Goal: Task Accomplishment & Management: Manage account settings

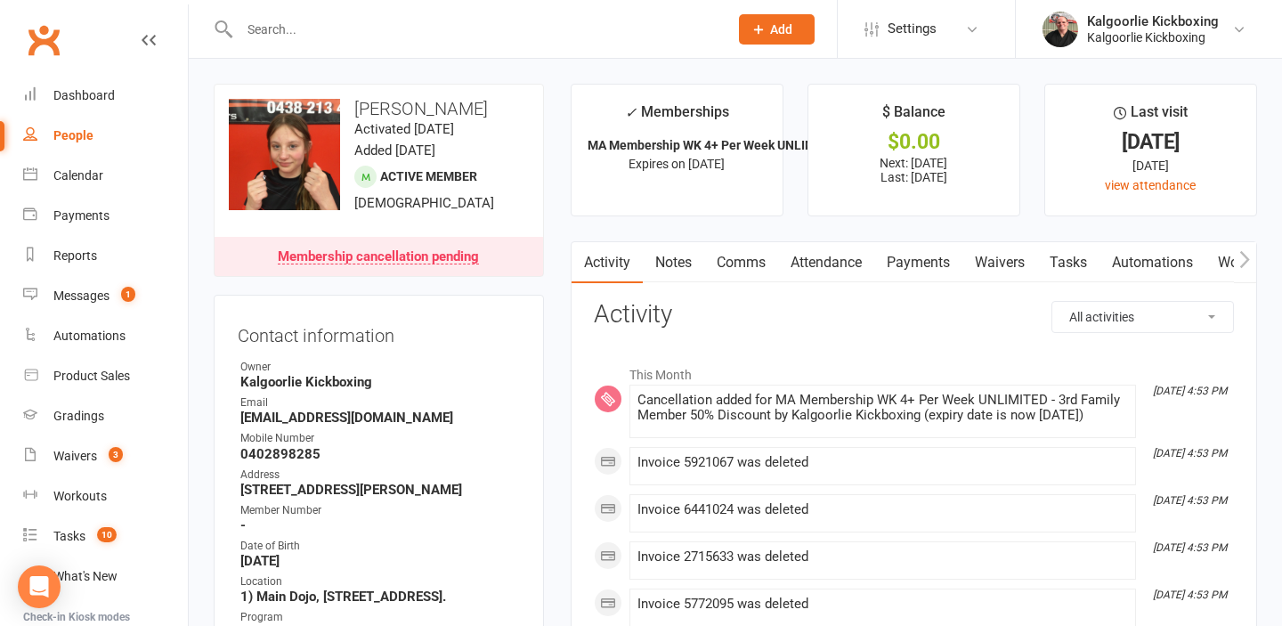
click at [916, 263] on link "Payments" at bounding box center [919, 262] width 88 height 41
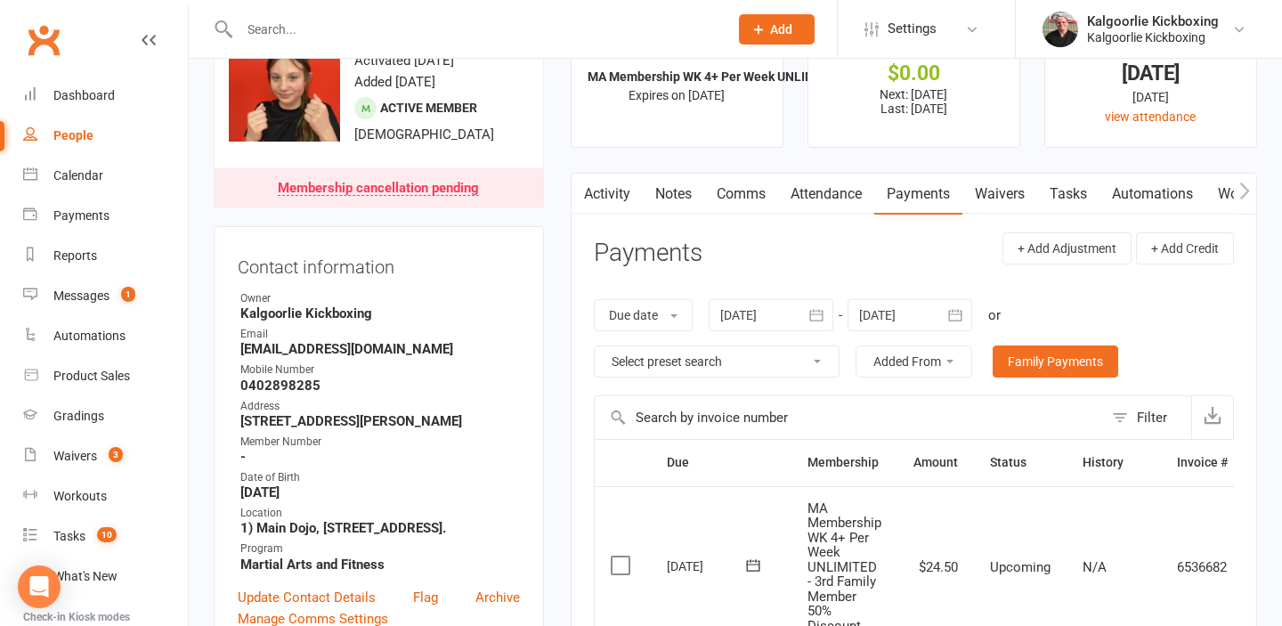
scroll to position [68, 0]
click at [826, 196] on link "Attendance" at bounding box center [826, 195] width 96 height 41
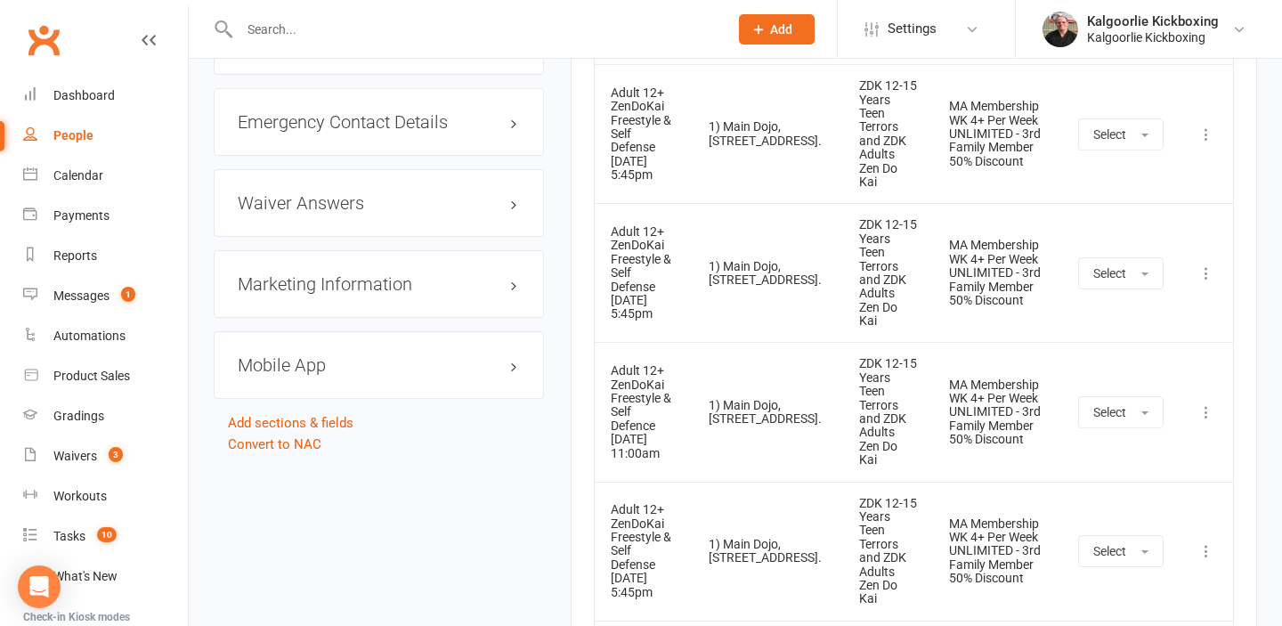
scroll to position [1963, 0]
click at [1206, 403] on icon at bounding box center [1207, 412] width 18 height 18
click at [1108, 500] on link "Remove booking" at bounding box center [1128, 518] width 176 height 36
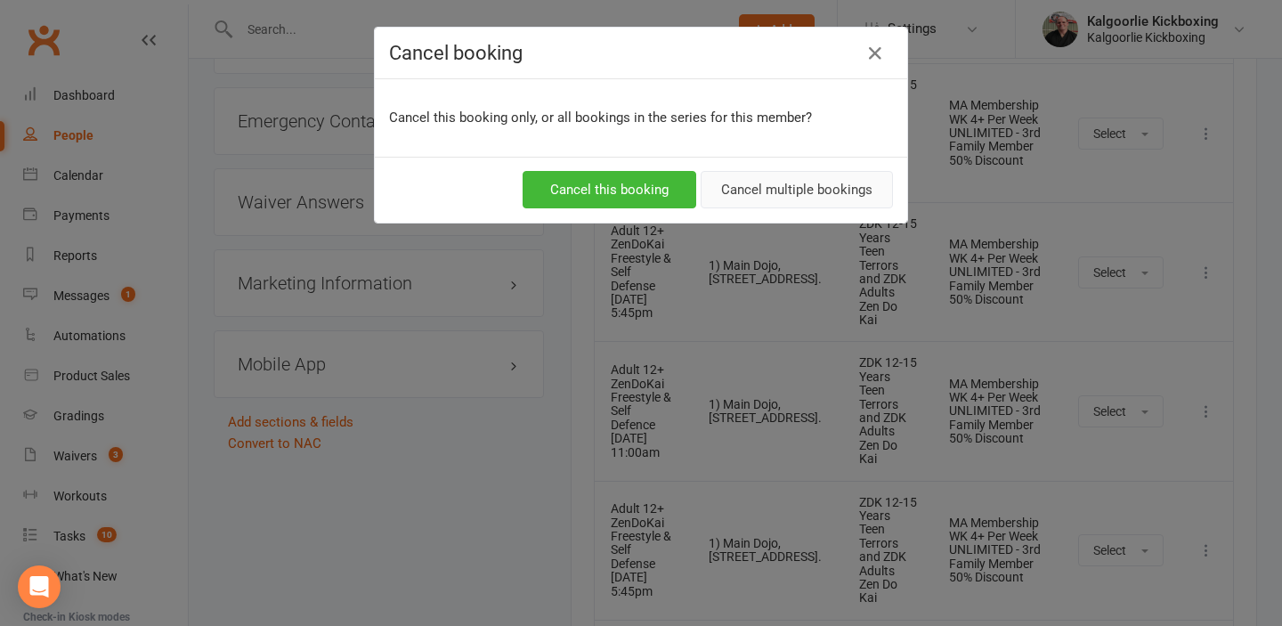
click at [857, 192] on button "Cancel multiple bookings" at bounding box center [797, 189] width 192 height 37
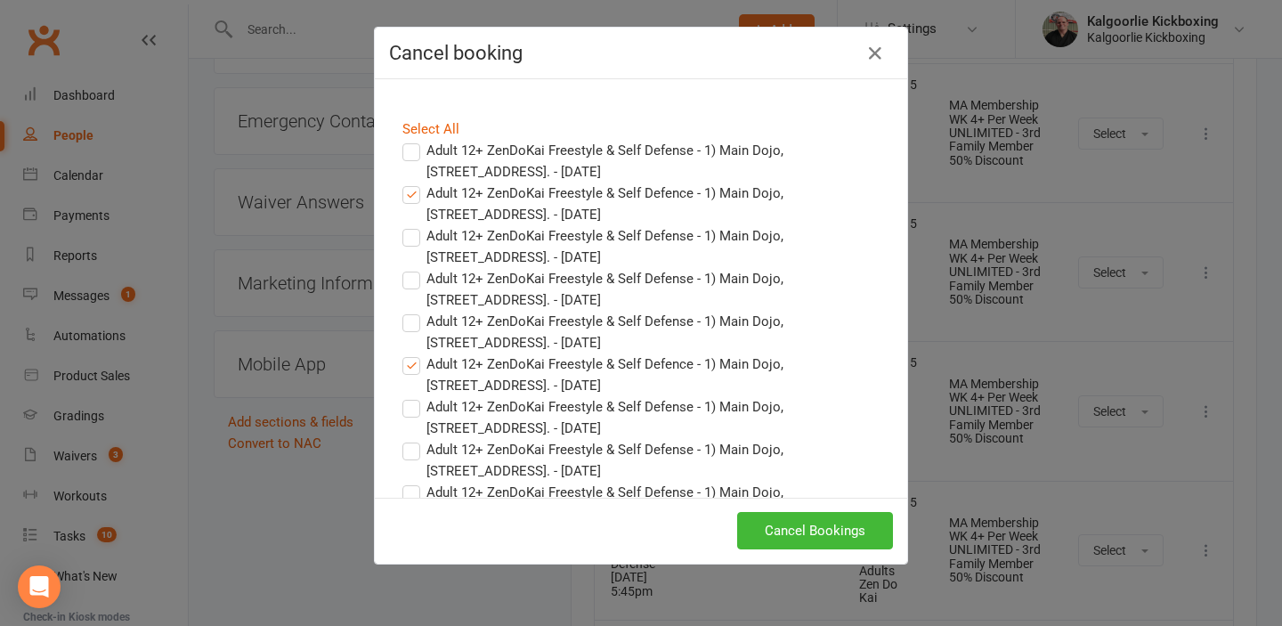
click at [410, 191] on label "Adult 12+ ZenDoKai Freestyle & Self Defence - 1) Main Dojo, [STREET_ADDRESS]. -…" at bounding box center [641, 204] width 477 height 43
click at [401, 183] on input "Adult 12+ ZenDoKai Freestyle & Self Defence - 1) Main Dojo, [STREET_ADDRESS]. -…" at bounding box center [395, 183] width 12 height 0
click at [425, 127] on link "Select All" at bounding box center [431, 129] width 57 height 16
click at [419, 152] on label "Adult 12+ ZenDoKai Freestyle & Self Defense - 1) Main Dojo, [STREET_ADDRESS]. -…" at bounding box center [641, 161] width 477 height 43
click at [401, 140] on input "Adult 12+ ZenDoKai Freestyle & Self Defense - 1) Main Dojo, [STREET_ADDRESS]. -…" at bounding box center [395, 140] width 12 height 0
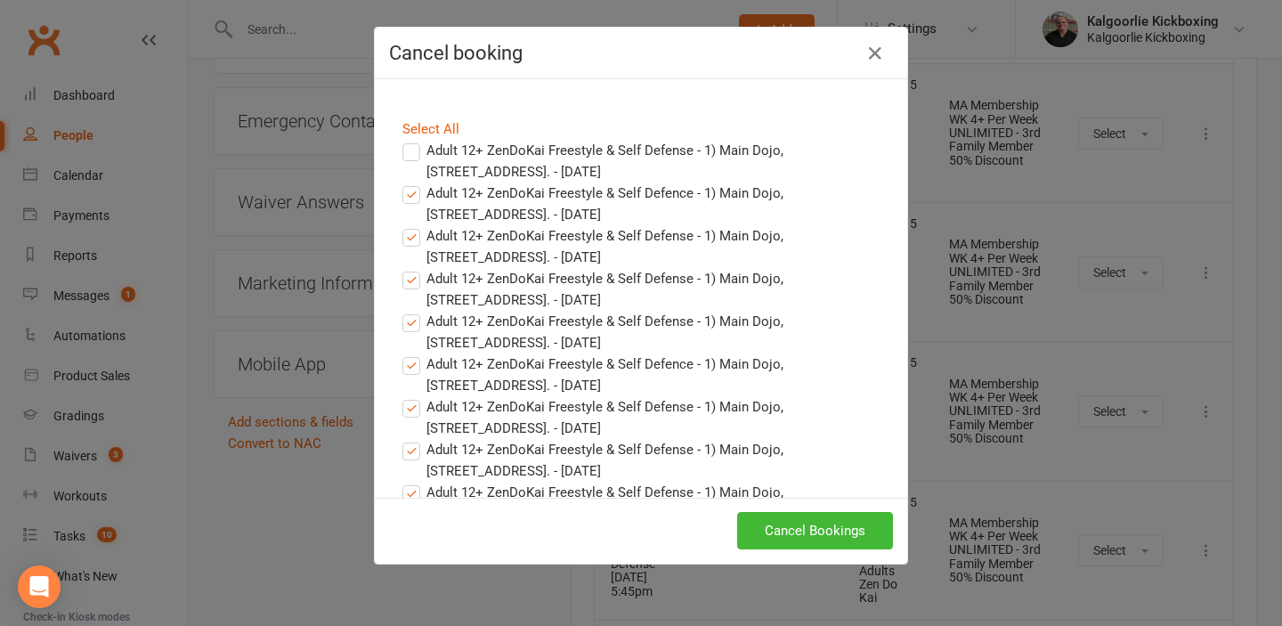
click at [415, 195] on label "Adult 12+ ZenDoKai Freestyle & Self Defence - 1) Main Dojo, [STREET_ADDRESS]. -…" at bounding box center [641, 204] width 477 height 43
click at [401, 183] on input "Adult 12+ ZenDoKai Freestyle & Self Defence - 1) Main Dojo, [STREET_ADDRESS]. -…" at bounding box center [395, 183] width 12 height 0
click at [415, 239] on label "Adult 12+ ZenDoKai Freestyle & Self Defense - 1) Main Dojo, [STREET_ADDRESS]. -…" at bounding box center [641, 246] width 477 height 43
click at [401, 225] on input "Adult 12+ ZenDoKai Freestyle & Self Defense - 1) Main Dojo, [STREET_ADDRESS]. -…" at bounding box center [395, 225] width 12 height 0
click at [410, 442] on label "Adult 12+ ZenDoKai Freestyle & Self Defense - 1) Main Dojo, [STREET_ADDRESS]. -…" at bounding box center [641, 460] width 477 height 43
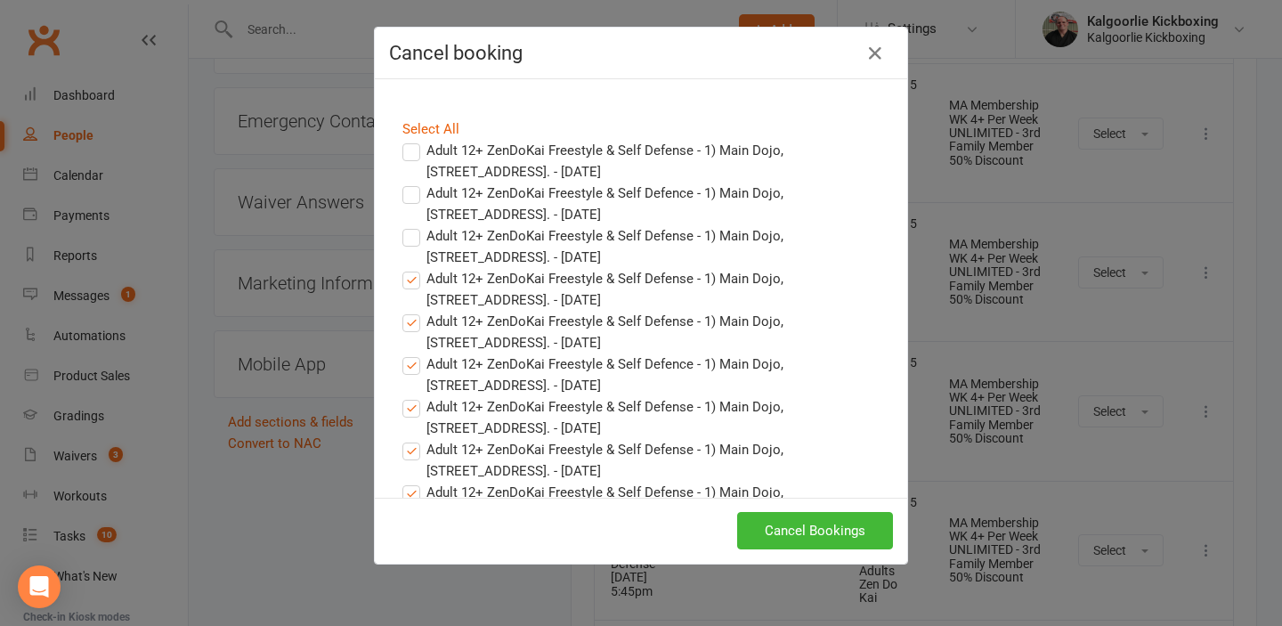
click at [401, 439] on input "Adult 12+ ZenDoKai Freestyle & Self Defense - 1) Main Dojo, [STREET_ADDRESS]. -…" at bounding box center [395, 439] width 12 height 0
click at [417, 412] on label "Adult 12+ ZenDoKai Freestyle & Self Defense - 1) Main Dojo, [STREET_ADDRESS]. -…" at bounding box center [641, 417] width 477 height 43
click at [401, 396] on input "Adult 12+ ZenDoKai Freestyle & Self Defense - 1) Main Dojo, [STREET_ADDRESS]. -…" at bounding box center [395, 396] width 12 height 0
click at [413, 367] on label "Adult 12+ ZenDoKai Freestyle & Self Defence - 1) Main Dojo, [STREET_ADDRESS]. -…" at bounding box center [641, 375] width 477 height 43
click at [401, 354] on input "Adult 12+ ZenDoKai Freestyle & Self Defence - 1) Main Dojo, [STREET_ADDRESS]. -…" at bounding box center [395, 354] width 12 height 0
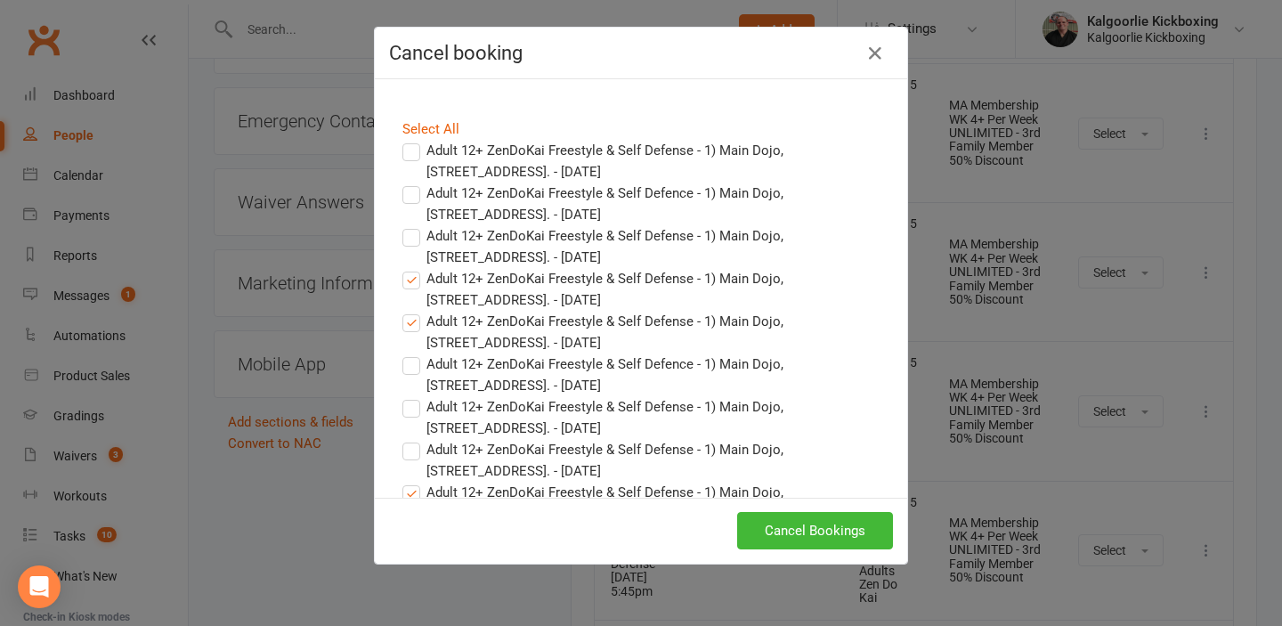
click at [414, 328] on label "Adult 12+ ZenDoKai Freestyle & Self Defense - 1) Main Dojo, [STREET_ADDRESS]. -…" at bounding box center [641, 332] width 477 height 43
click at [401, 311] on input "Adult 12+ ZenDoKai Freestyle & Self Defense - 1) Main Dojo, [STREET_ADDRESS]. -…" at bounding box center [395, 311] width 12 height 0
click at [411, 281] on label "Adult 12+ ZenDoKai Freestyle & Self Defense - 1) Main Dojo, [STREET_ADDRESS]. -…" at bounding box center [641, 289] width 477 height 43
click at [401, 268] on input "Adult 12+ ZenDoKai Freestyle & Self Defense - 1) Main Dojo, [STREET_ADDRESS]. -…" at bounding box center [395, 268] width 12 height 0
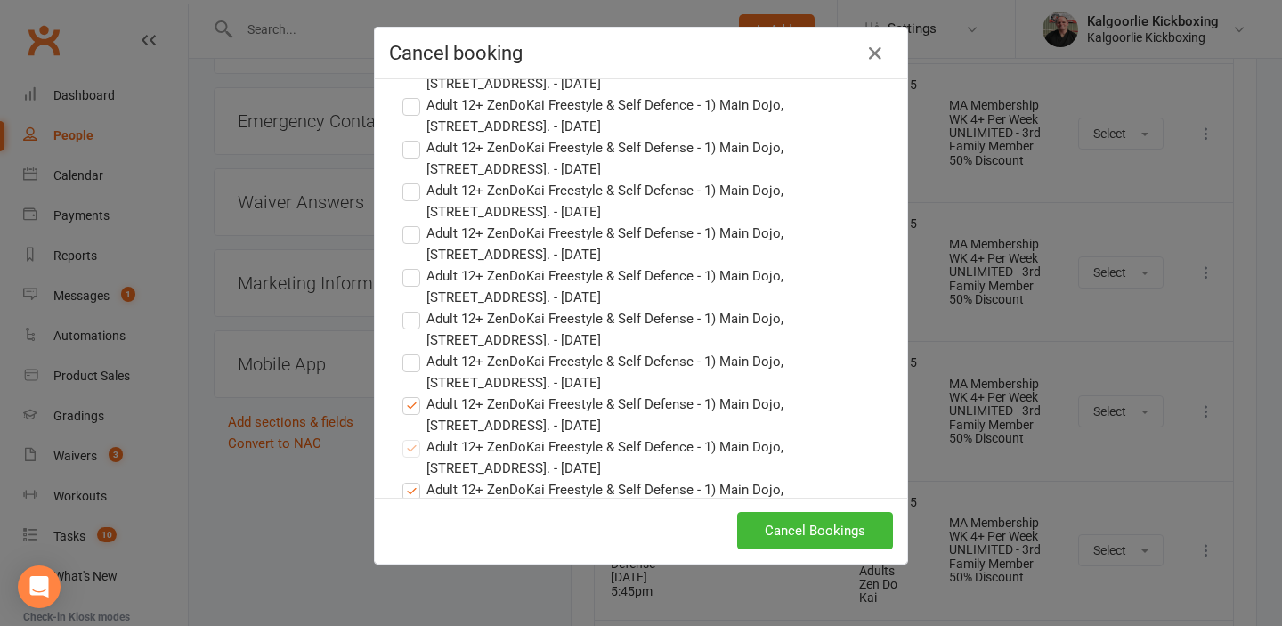
scroll to position [91, 0]
click at [419, 403] on label "Adult 12+ ZenDoKai Freestyle & Self Defense - 1) Main Dojo, [STREET_ADDRESS]. -…" at bounding box center [641, 412] width 477 height 43
click at [401, 391] on input "Adult 12+ ZenDoKai Freestyle & Self Defense - 1) Main Dojo, [STREET_ADDRESS]. -…" at bounding box center [395, 391] width 12 height 0
click at [788, 525] on button "Cancel Bookings" at bounding box center [815, 530] width 156 height 37
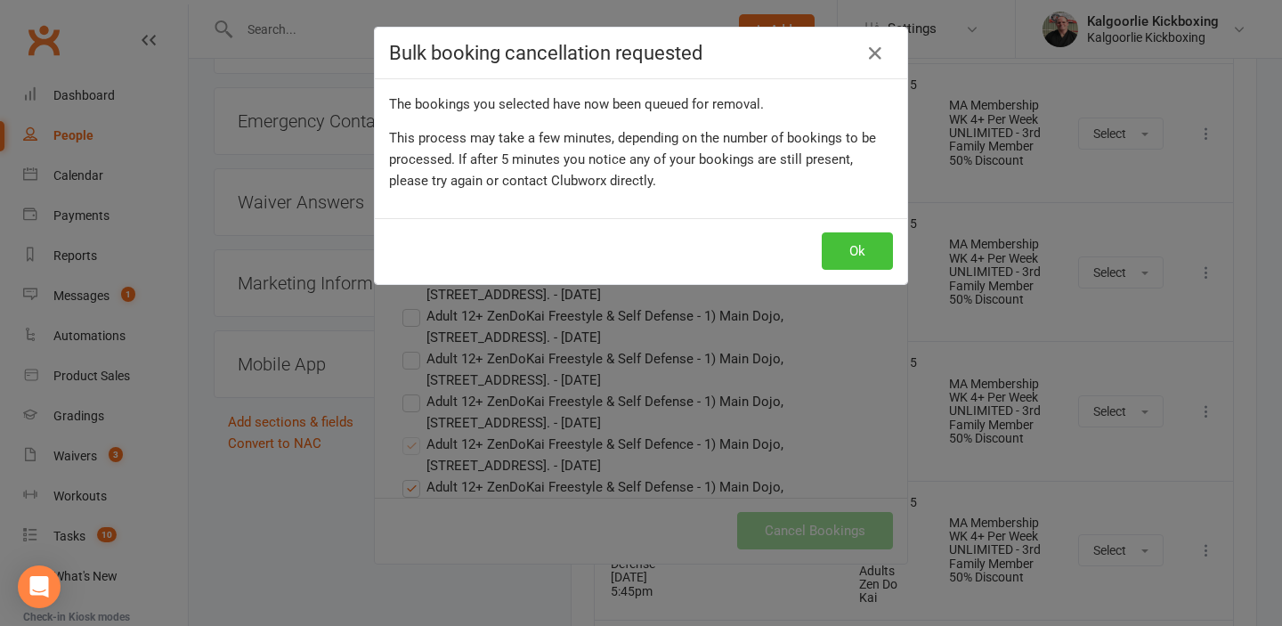
click at [860, 248] on button "Ok" at bounding box center [857, 250] width 71 height 37
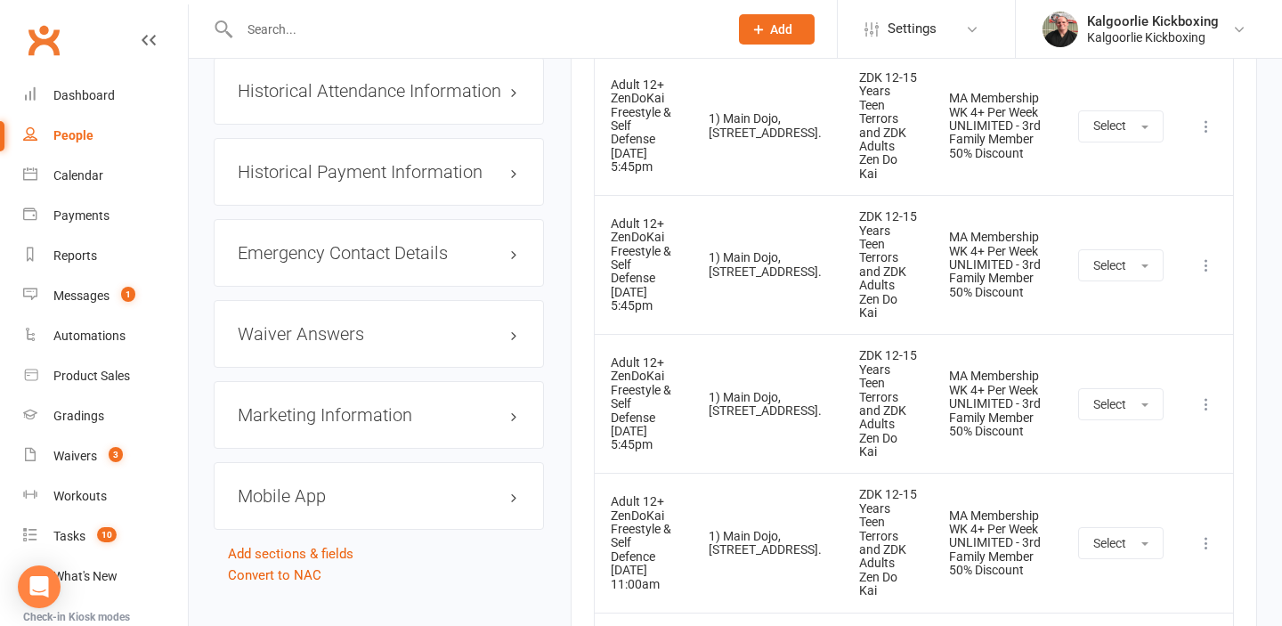
scroll to position [1837, 0]
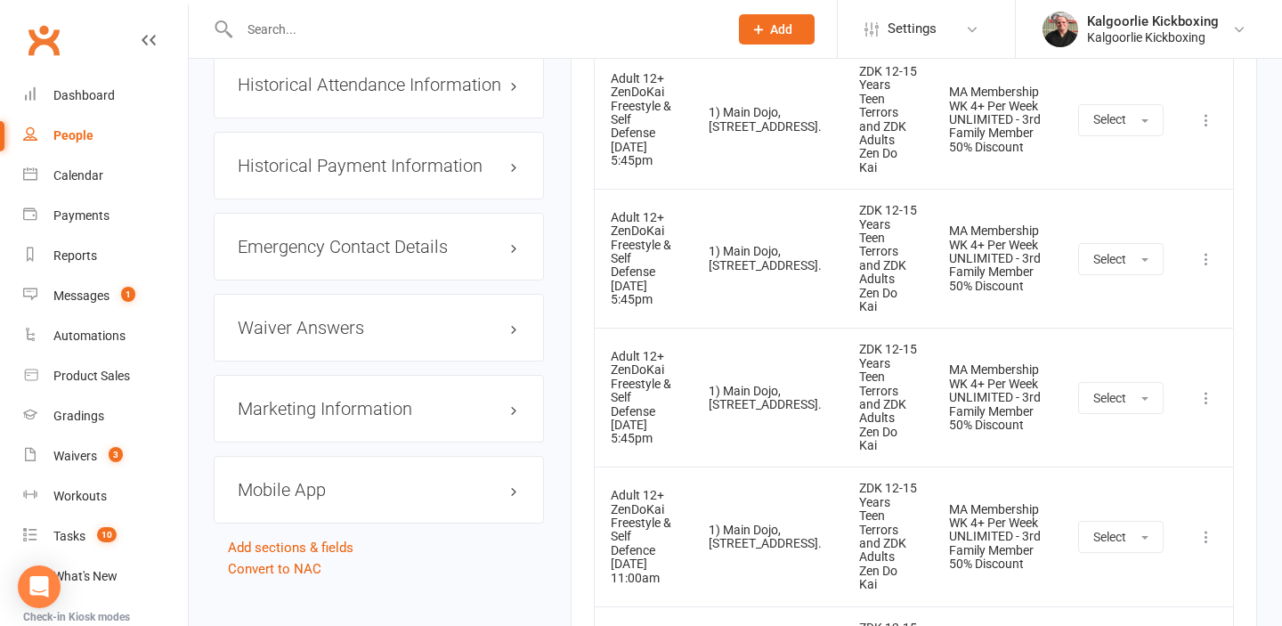
click at [1204, 528] on icon at bounding box center [1207, 537] width 18 height 18
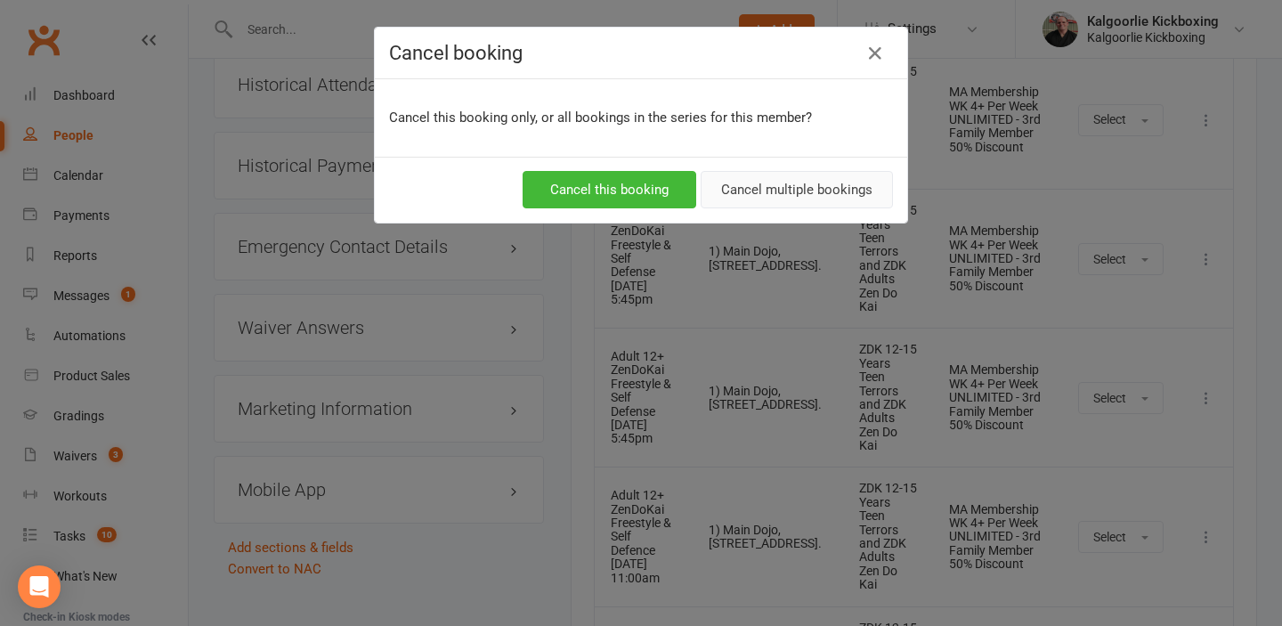
click at [805, 191] on button "Cancel multiple bookings" at bounding box center [797, 189] width 192 height 37
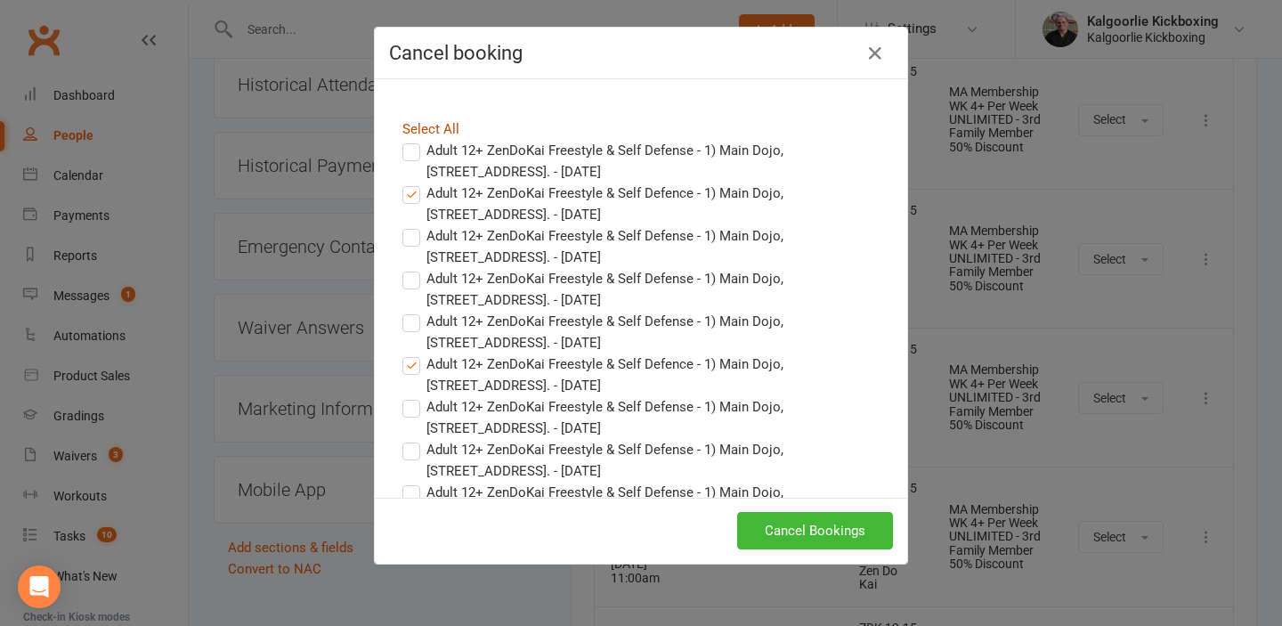
click at [411, 134] on link "Select All" at bounding box center [431, 129] width 57 height 16
click at [411, 152] on label "Adult 12+ ZenDoKai Freestyle & Self Defense - 1) Main Dojo, [STREET_ADDRESS]. -…" at bounding box center [641, 161] width 477 height 43
click at [401, 140] on input "Adult 12+ ZenDoKai Freestyle & Self Defense - 1) Main Dojo, [STREET_ADDRESS]. -…" at bounding box center [395, 140] width 12 height 0
click at [414, 186] on label "Adult 12+ ZenDoKai Freestyle & Self Defence - 1) Main Dojo, [STREET_ADDRESS]. -…" at bounding box center [641, 204] width 477 height 43
click at [401, 183] on input "Adult 12+ ZenDoKai Freestyle & Self Defence - 1) Main Dojo, [STREET_ADDRESS]. -…" at bounding box center [395, 183] width 12 height 0
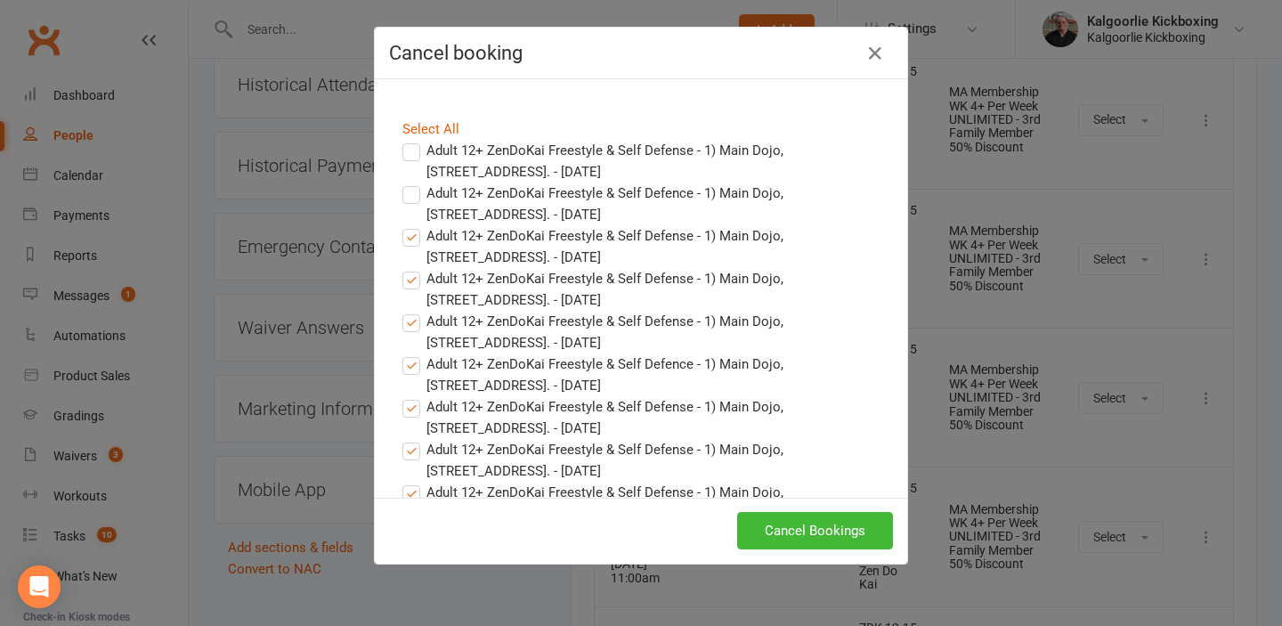
click at [410, 233] on label "Adult 12+ ZenDoKai Freestyle & Self Defense - 1) Main Dojo, [STREET_ADDRESS]. -…" at bounding box center [641, 246] width 477 height 43
click at [401, 225] on input "Adult 12+ ZenDoKai Freestyle & Self Defense - 1) Main Dojo, [STREET_ADDRESS]. -…" at bounding box center [395, 225] width 12 height 0
click at [414, 273] on label "Adult 12+ ZenDoKai Freestyle & Self Defense - 1) Main Dojo, [STREET_ADDRESS]. -…" at bounding box center [641, 289] width 477 height 43
click at [401, 268] on input "Adult 12+ ZenDoKai Freestyle & Self Defense - 1) Main Dojo, [STREET_ADDRESS]. -…" at bounding box center [395, 268] width 12 height 0
click at [419, 321] on label "Adult 12+ ZenDoKai Freestyle & Self Defense - 1) Main Dojo, [STREET_ADDRESS]. -…" at bounding box center [641, 332] width 477 height 43
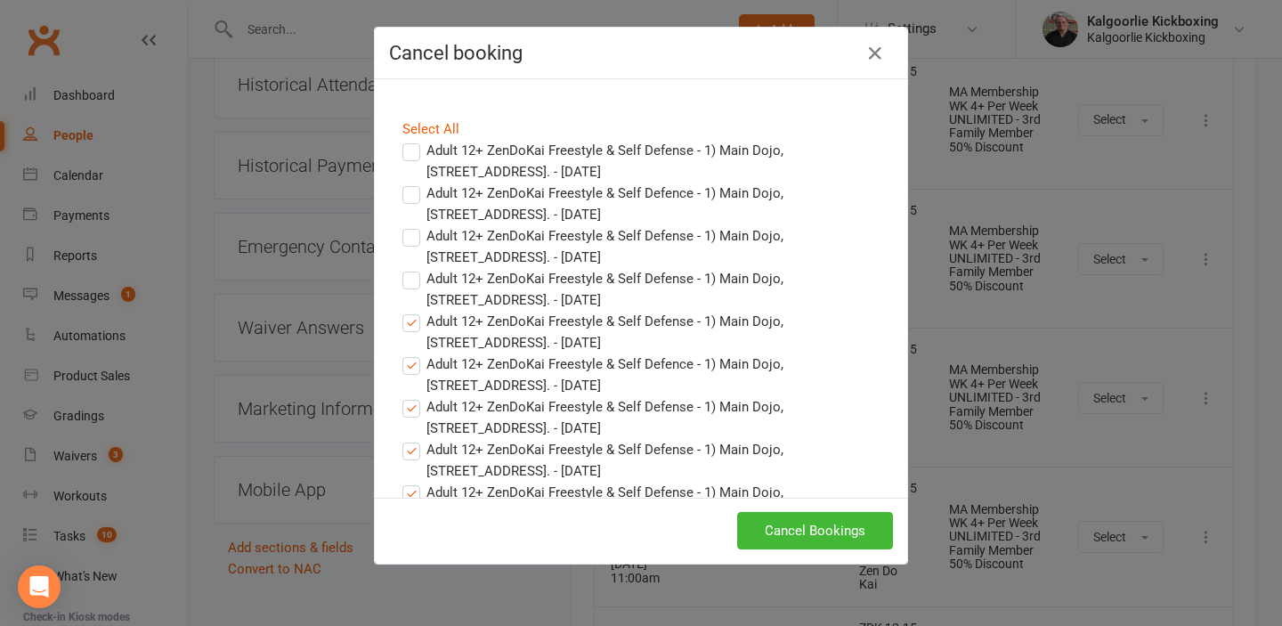
click at [401, 311] on input "Adult 12+ ZenDoKai Freestyle & Self Defense - 1) Main Dojo, [STREET_ADDRESS]. -…" at bounding box center [395, 311] width 12 height 0
click at [417, 362] on label "Adult 12+ ZenDoKai Freestyle & Self Defence - 1) Main Dojo, [STREET_ADDRESS]. -…" at bounding box center [641, 375] width 477 height 43
click at [401, 354] on input "Adult 12+ ZenDoKai Freestyle & Self Defence - 1) Main Dojo, [STREET_ADDRESS]. -…" at bounding box center [395, 354] width 12 height 0
click at [413, 406] on label "Adult 12+ ZenDoKai Freestyle & Self Defense - 1) Main Dojo, [STREET_ADDRESS]. -…" at bounding box center [641, 417] width 477 height 43
click at [401, 396] on input "Adult 12+ ZenDoKai Freestyle & Self Defense - 1) Main Dojo, [STREET_ADDRESS]. -…" at bounding box center [395, 396] width 12 height 0
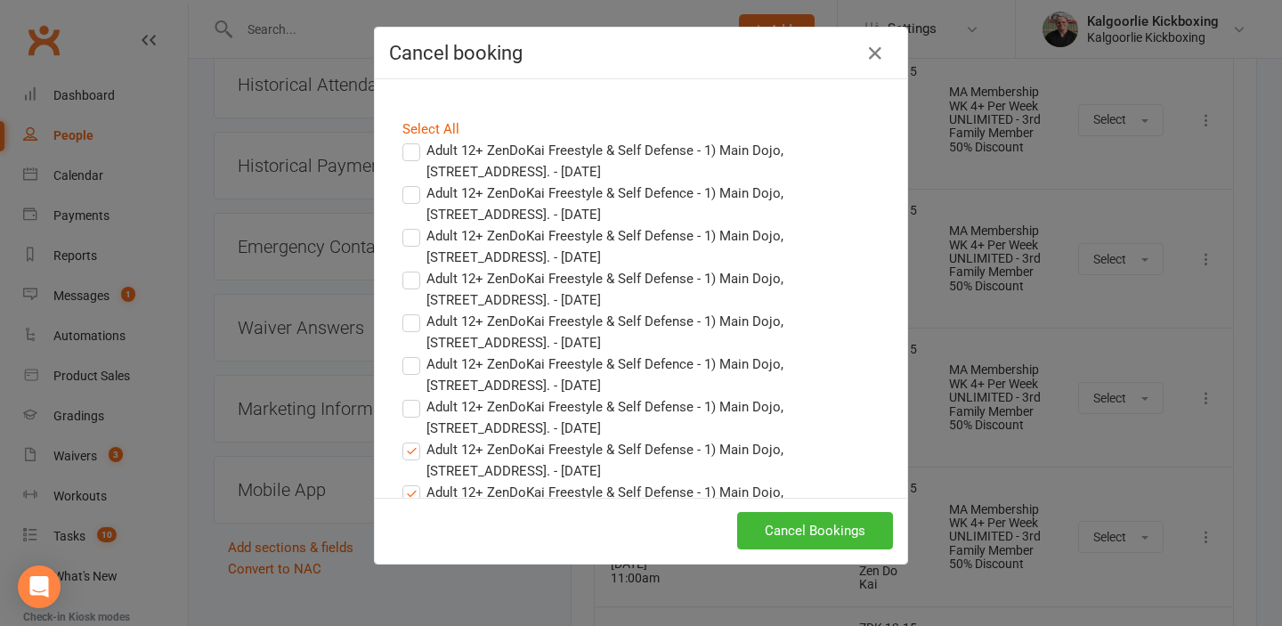
click at [413, 444] on label "Adult 12+ ZenDoKai Freestyle & Self Defense - 1) Main Dojo, [STREET_ADDRESS]. -…" at bounding box center [641, 460] width 477 height 43
click at [401, 439] on input "Adult 12+ ZenDoKai Freestyle & Self Defense - 1) Main Dojo, [STREET_ADDRESS]. -…" at bounding box center [395, 439] width 12 height 0
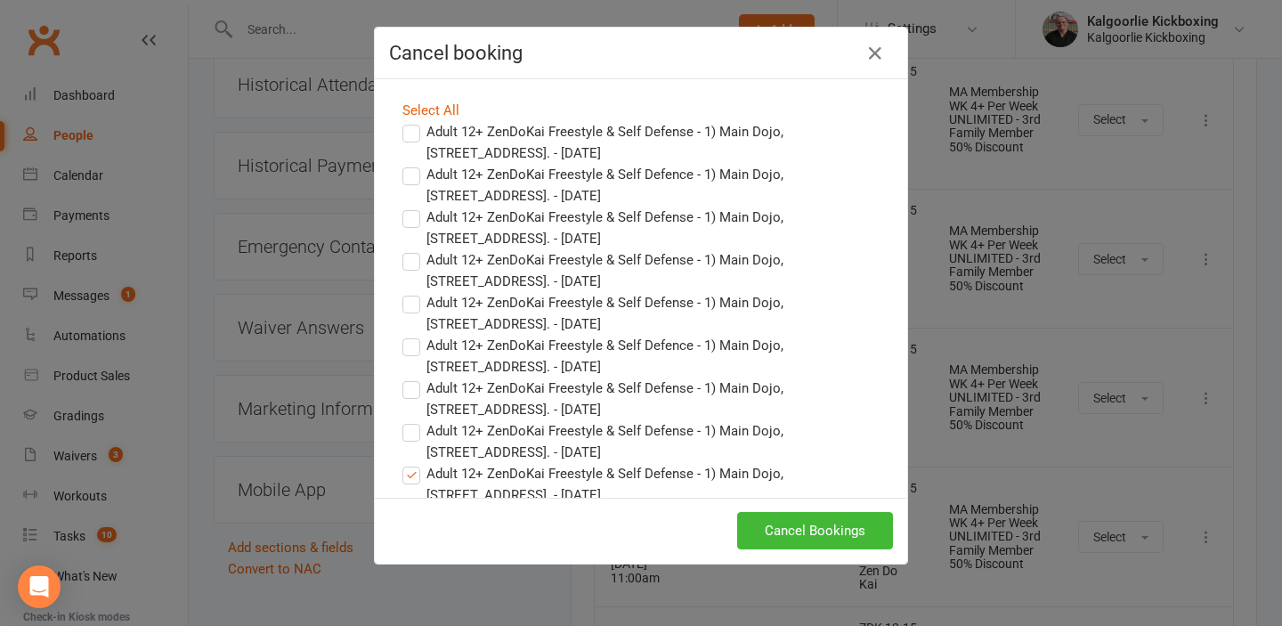
scroll to position [27, 0]
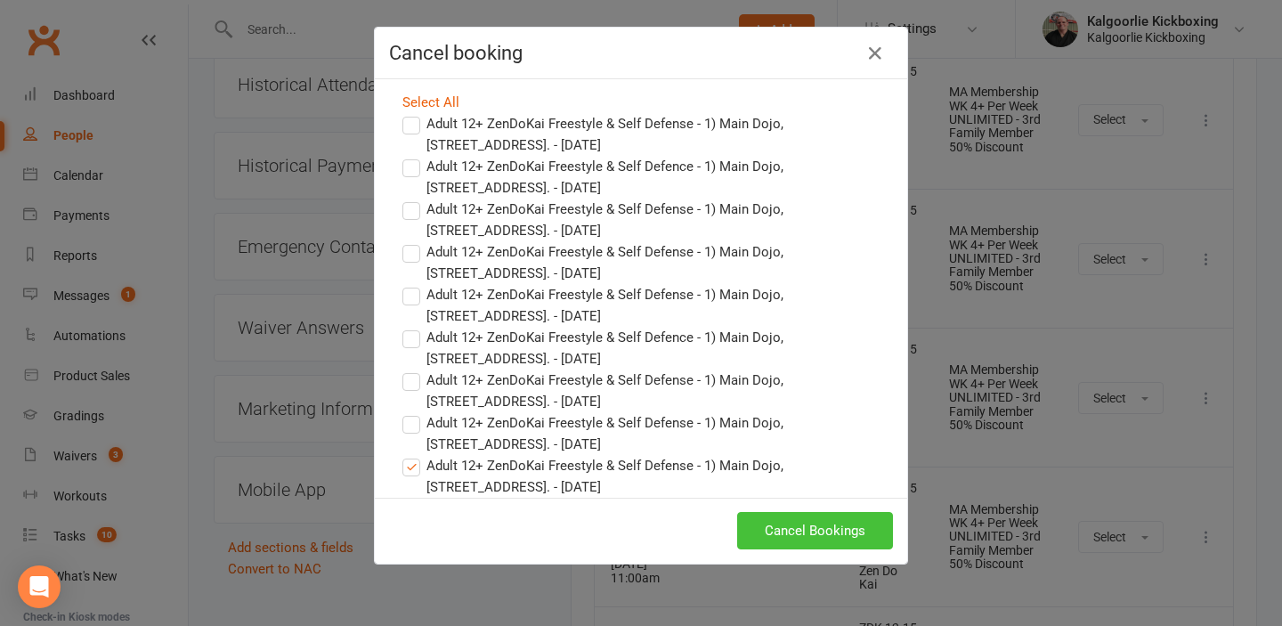
click at [795, 526] on button "Cancel Bookings" at bounding box center [815, 530] width 156 height 37
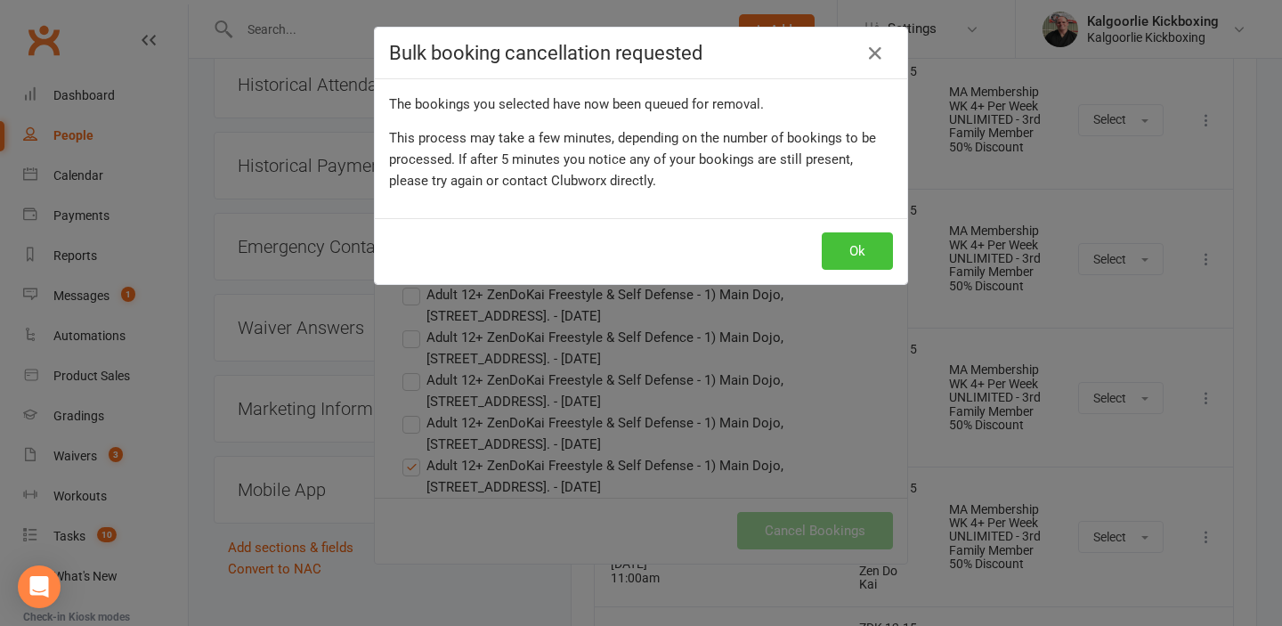
click at [858, 250] on button "Ok" at bounding box center [857, 250] width 71 height 37
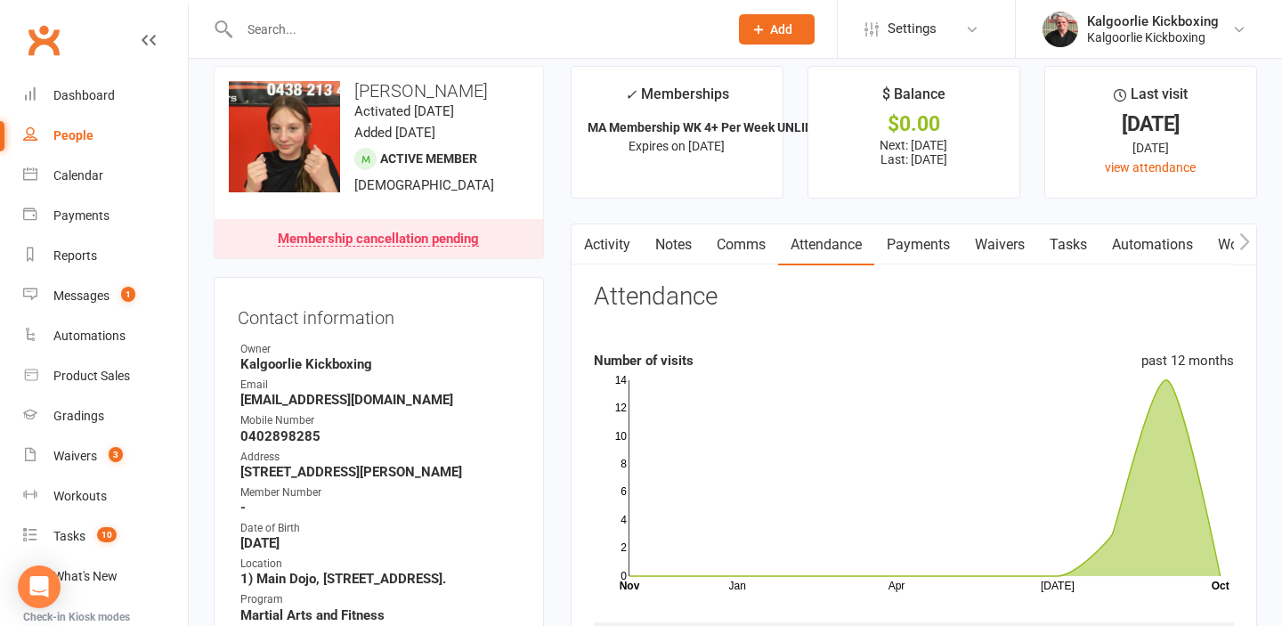
scroll to position [0, 0]
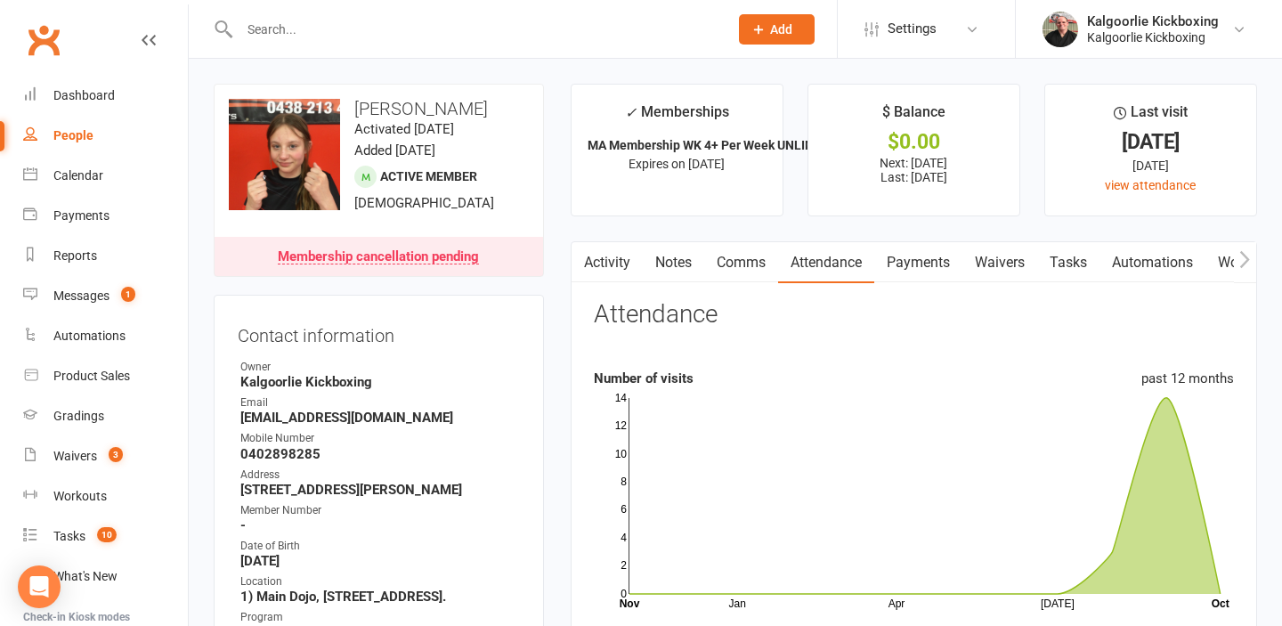
click at [603, 260] on link "Activity" at bounding box center [607, 262] width 71 height 41
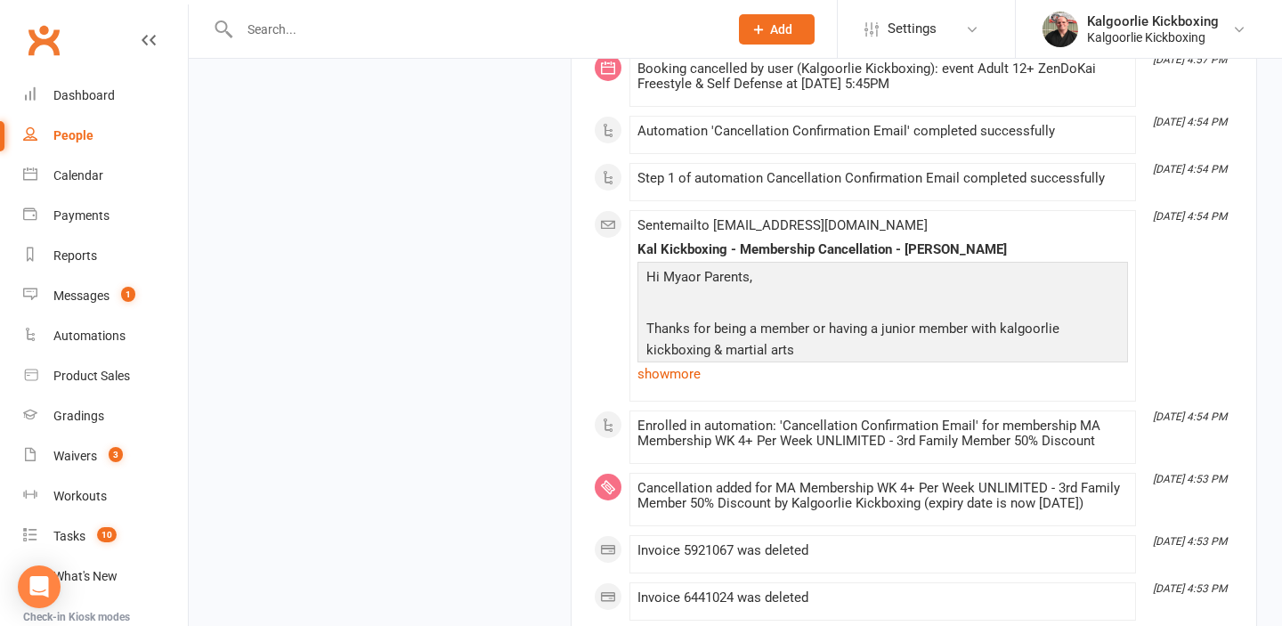
scroll to position [11407, 0]
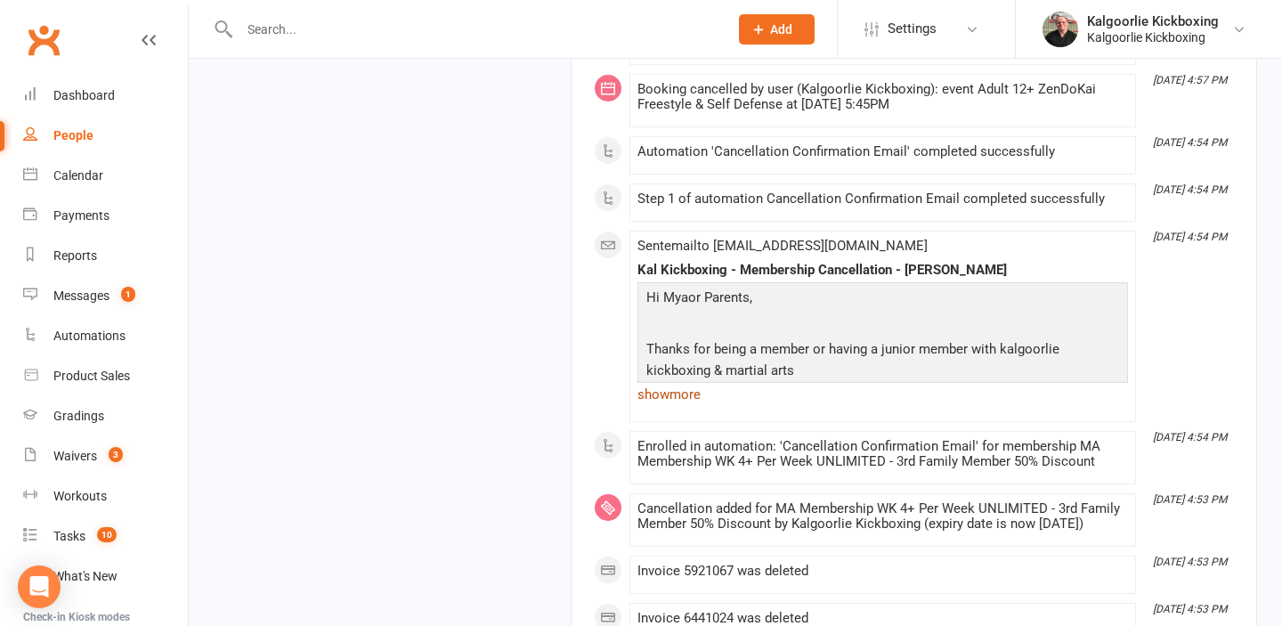
click at [658, 396] on link "show more" at bounding box center [883, 394] width 491 height 25
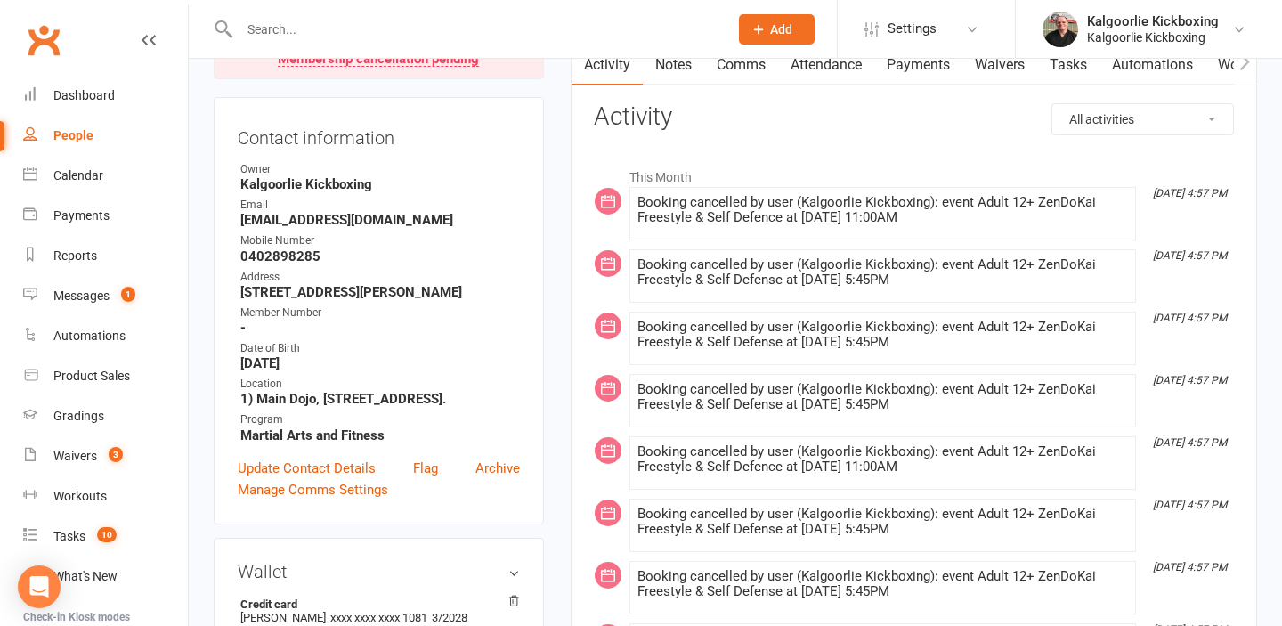
scroll to position [0, 0]
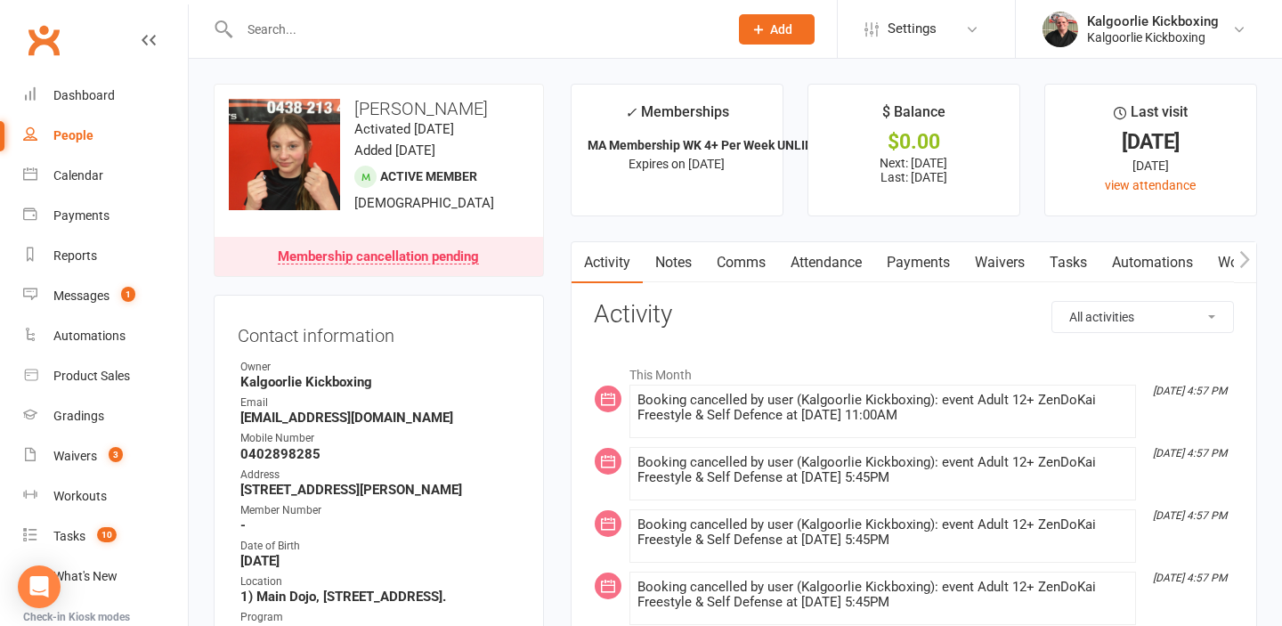
click at [820, 267] on link "Attendance" at bounding box center [826, 262] width 96 height 41
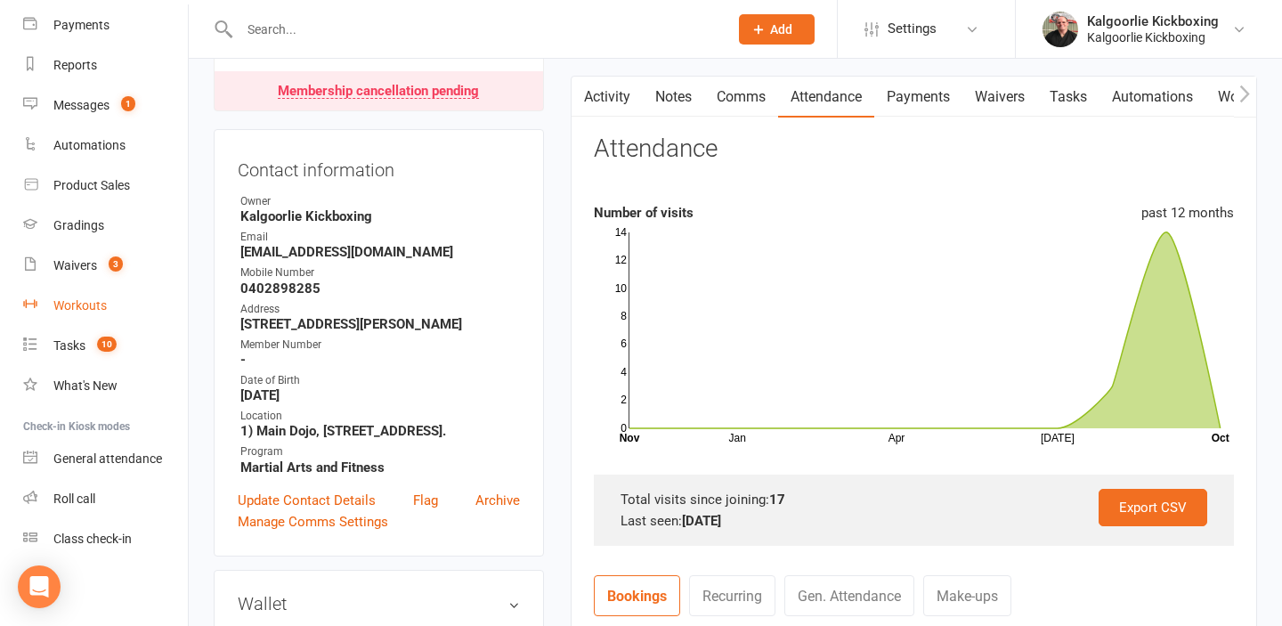
scroll to position [167, 0]
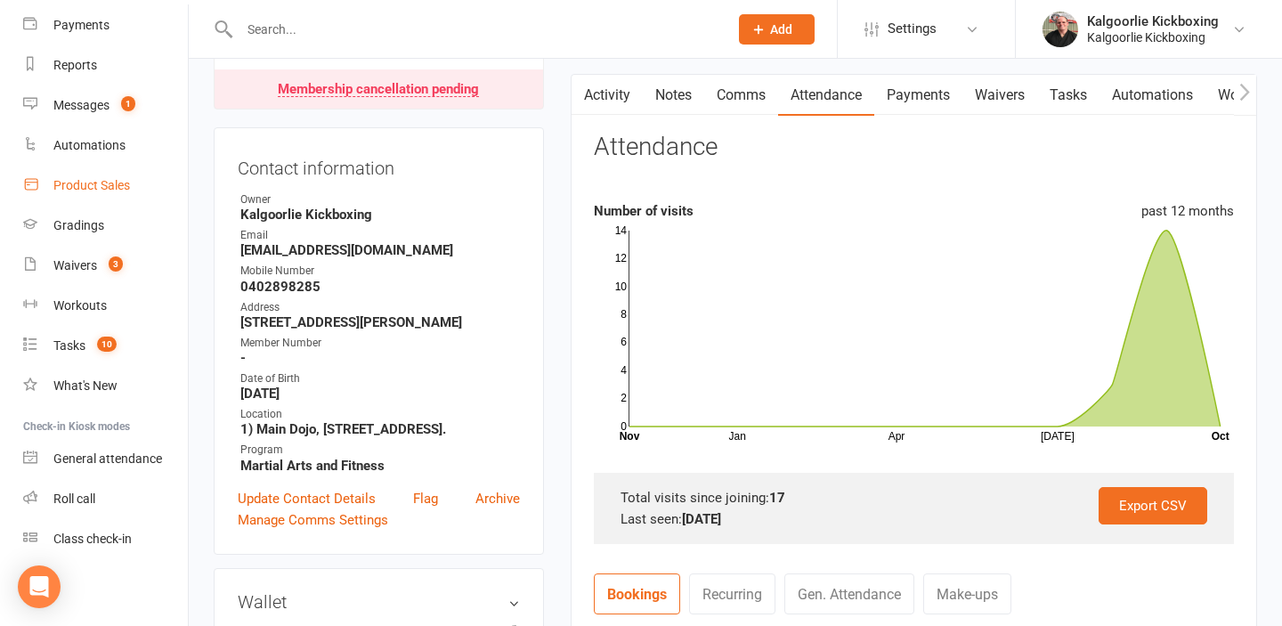
click at [113, 183] on div "Product Sales" at bounding box center [91, 185] width 77 height 14
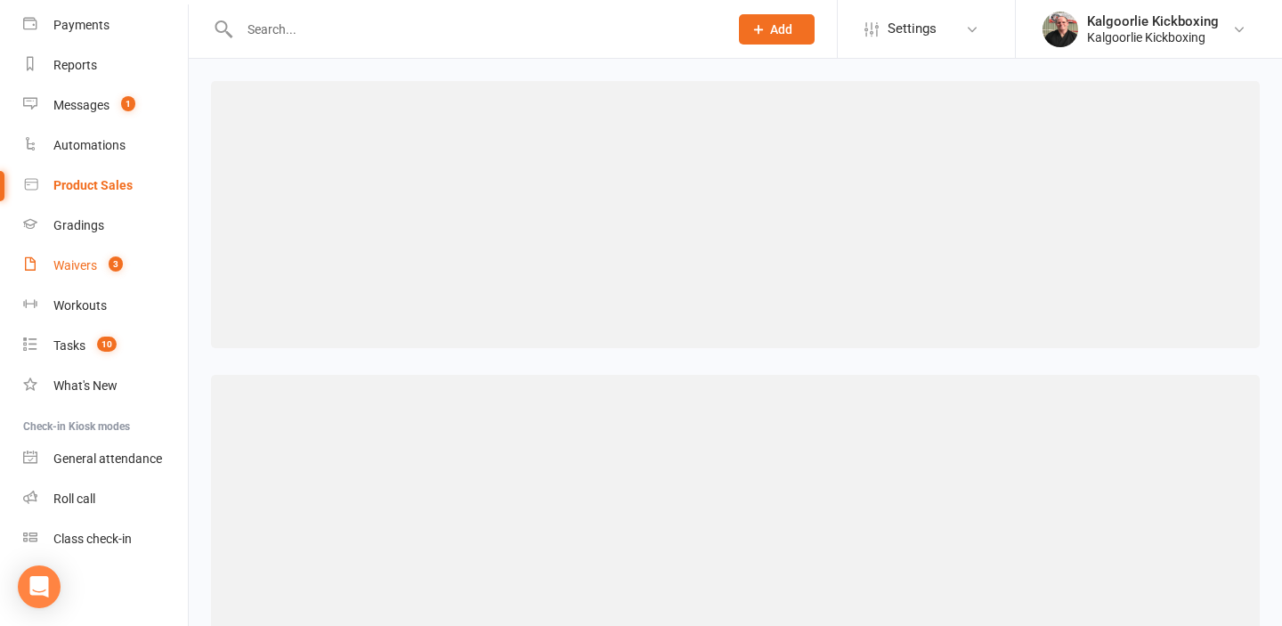
click at [73, 264] on div "Waivers" at bounding box center [75, 265] width 44 height 14
click at [404, 21] on input "text" at bounding box center [475, 29] width 482 height 25
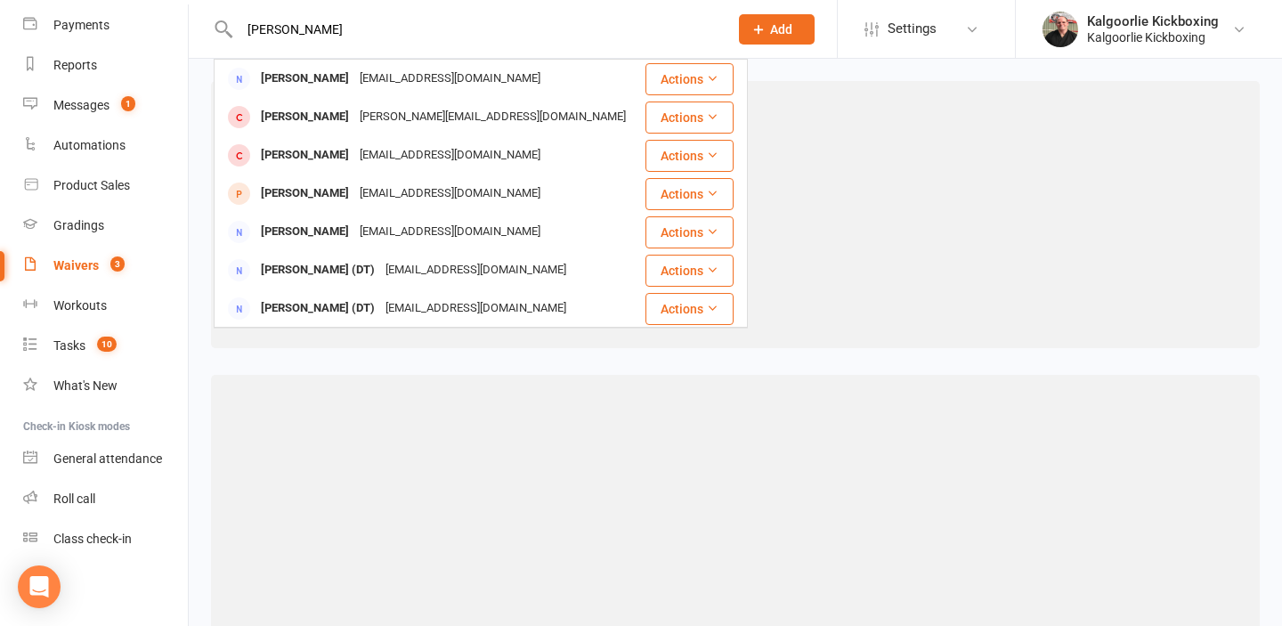
type input "[PERSON_NAME]"
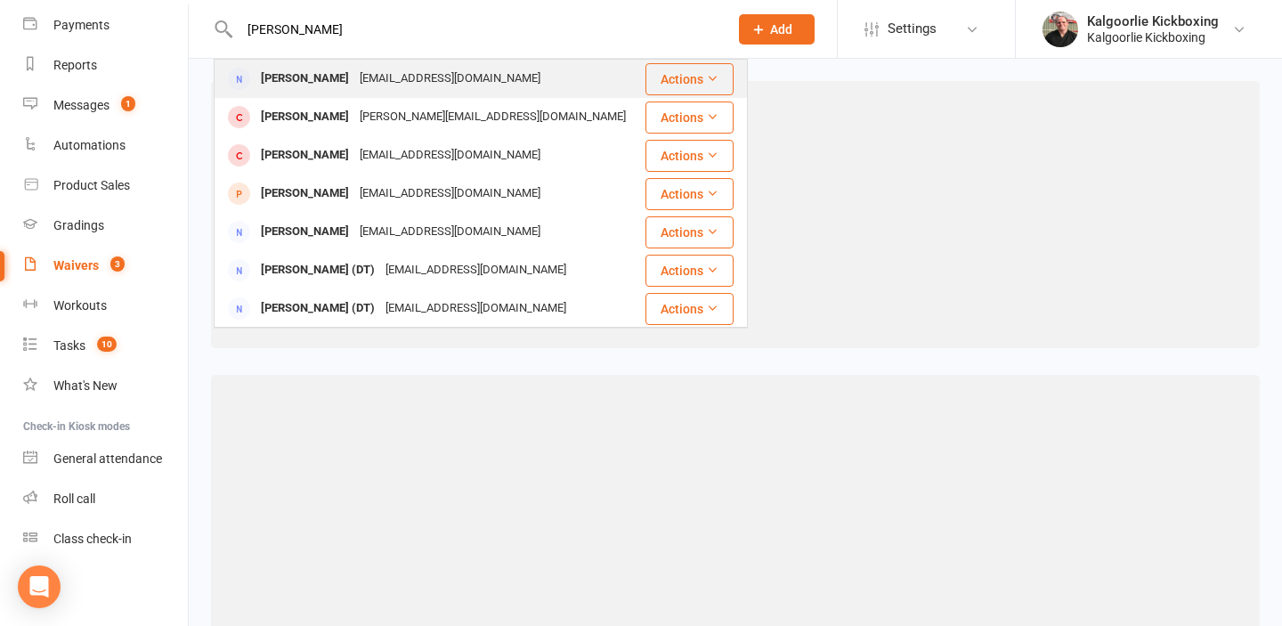
click at [395, 76] on div "[EMAIL_ADDRESS][DOMAIN_NAME]" at bounding box center [449, 79] width 191 height 26
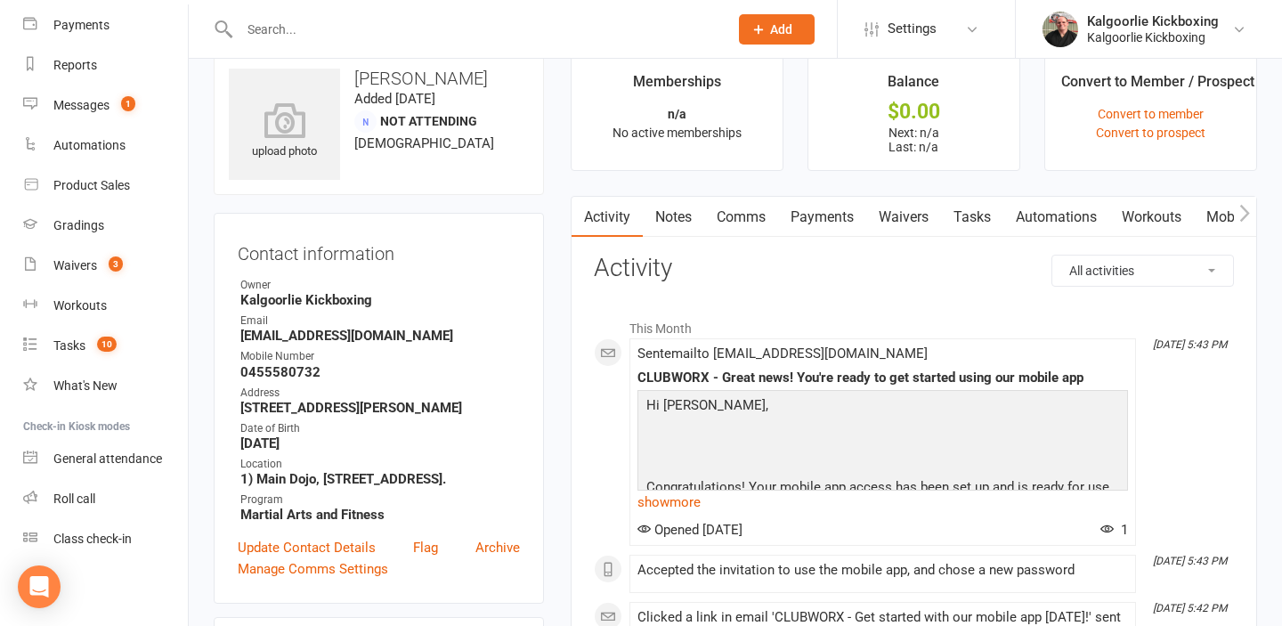
scroll to position [15, 0]
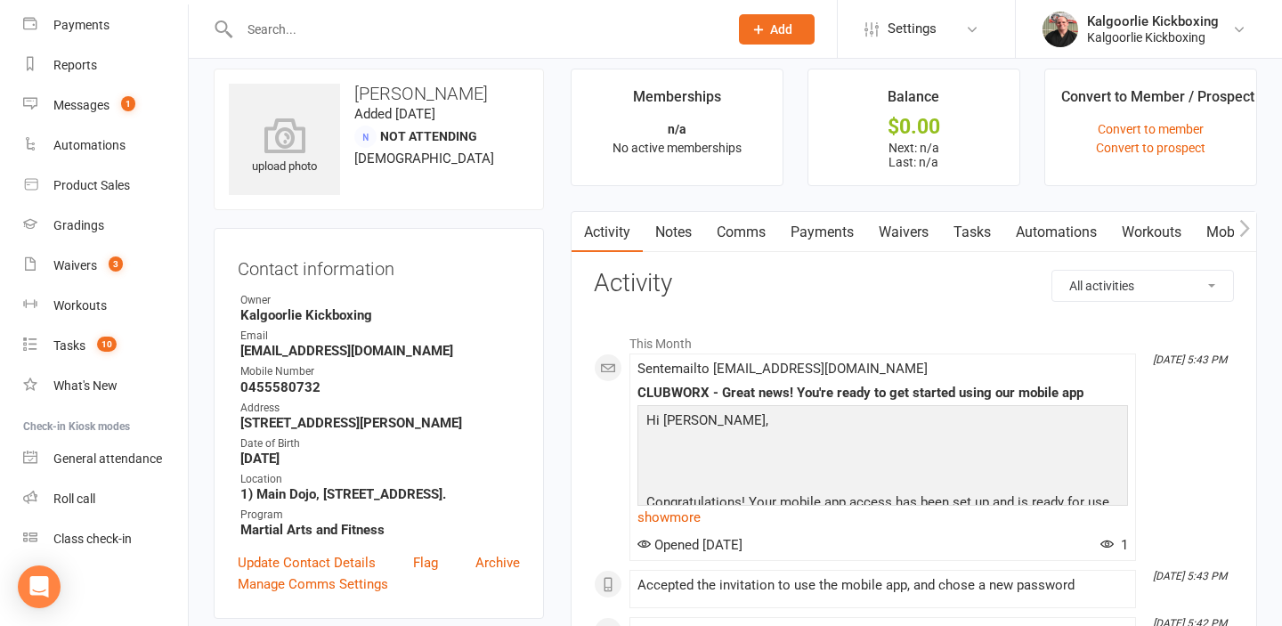
click at [810, 232] on link "Payments" at bounding box center [822, 232] width 88 height 41
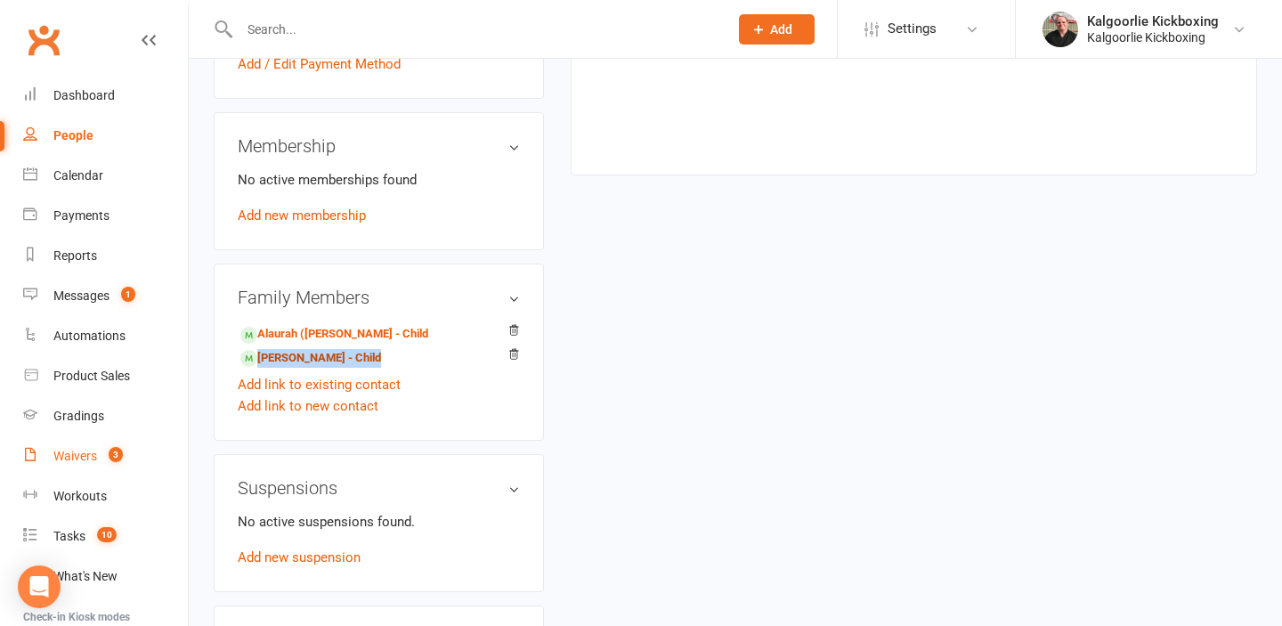
scroll to position [716, 0]
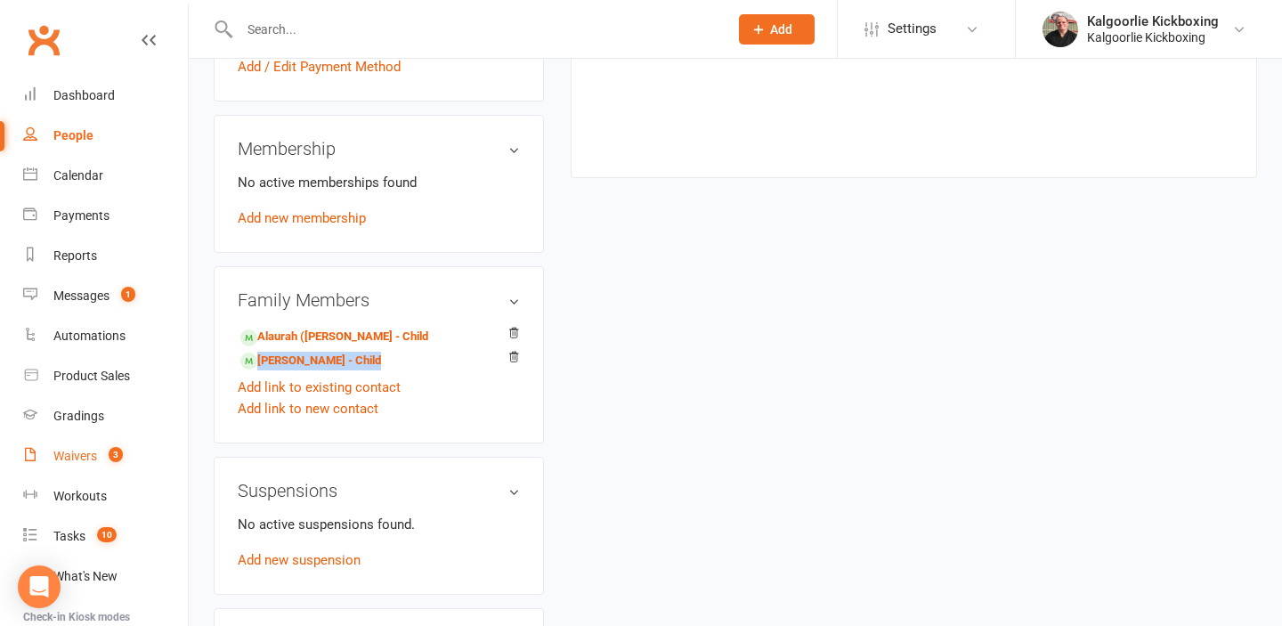
click at [83, 455] on div "Waivers" at bounding box center [75, 456] width 44 height 14
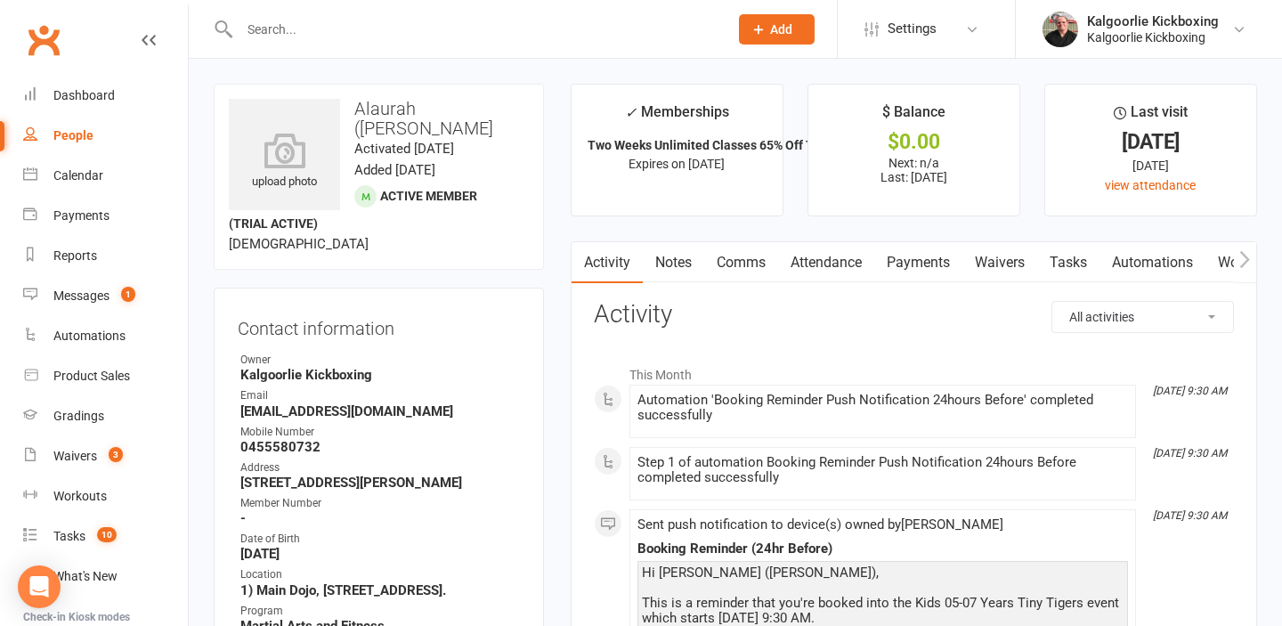
click at [900, 268] on link "Payments" at bounding box center [919, 262] width 88 height 41
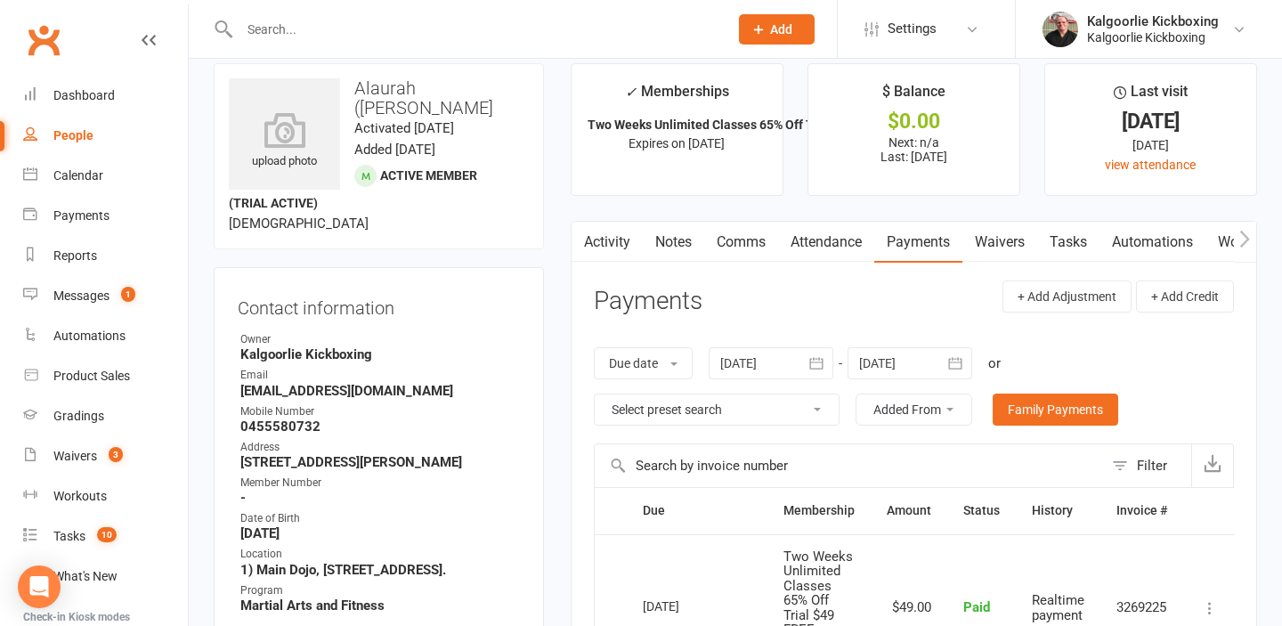
scroll to position [2, 0]
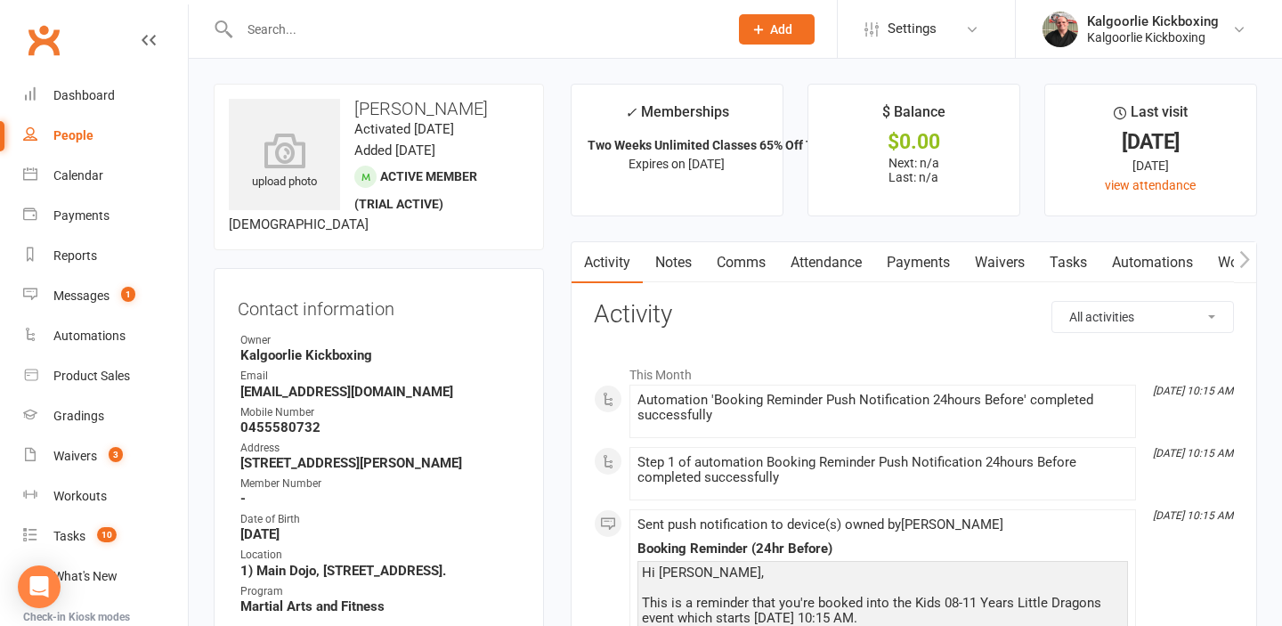
click at [907, 261] on link "Payments" at bounding box center [919, 262] width 88 height 41
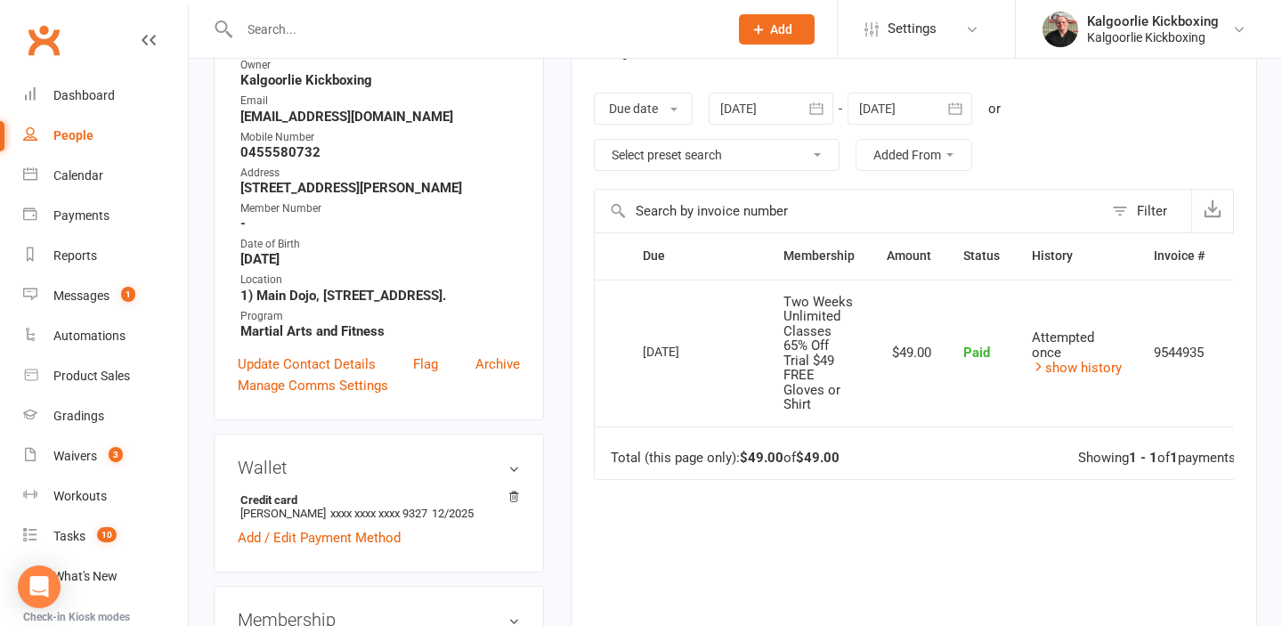
scroll to position [278, 0]
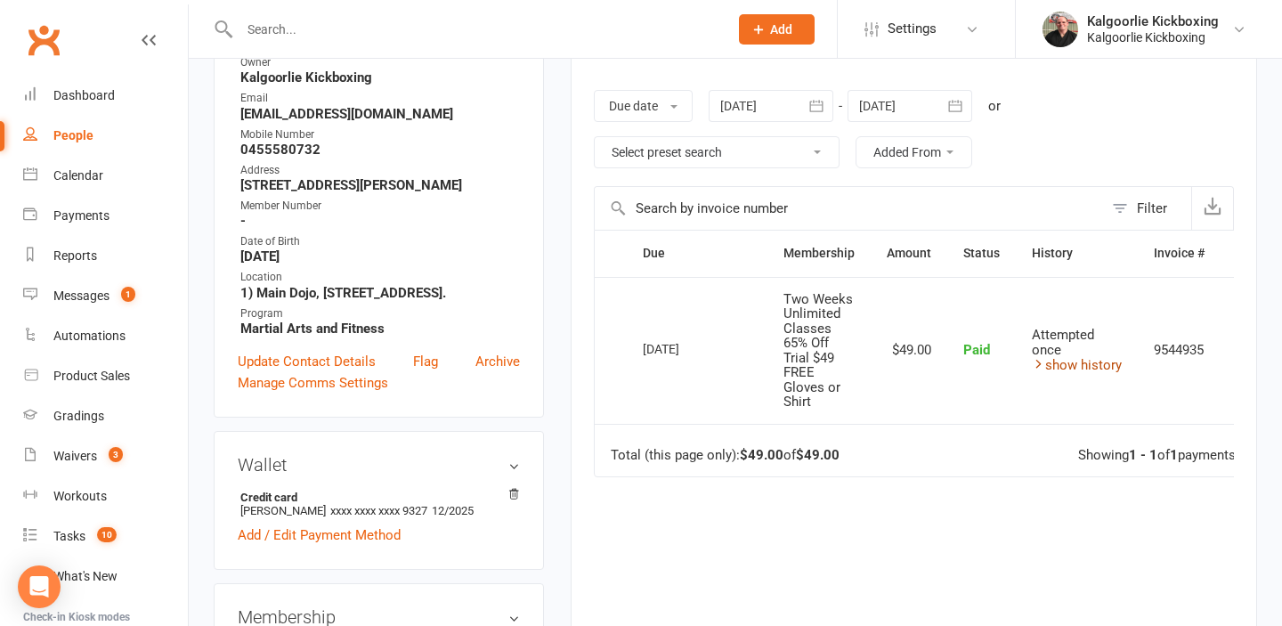
click at [1054, 365] on link "show history" at bounding box center [1077, 365] width 90 height 16
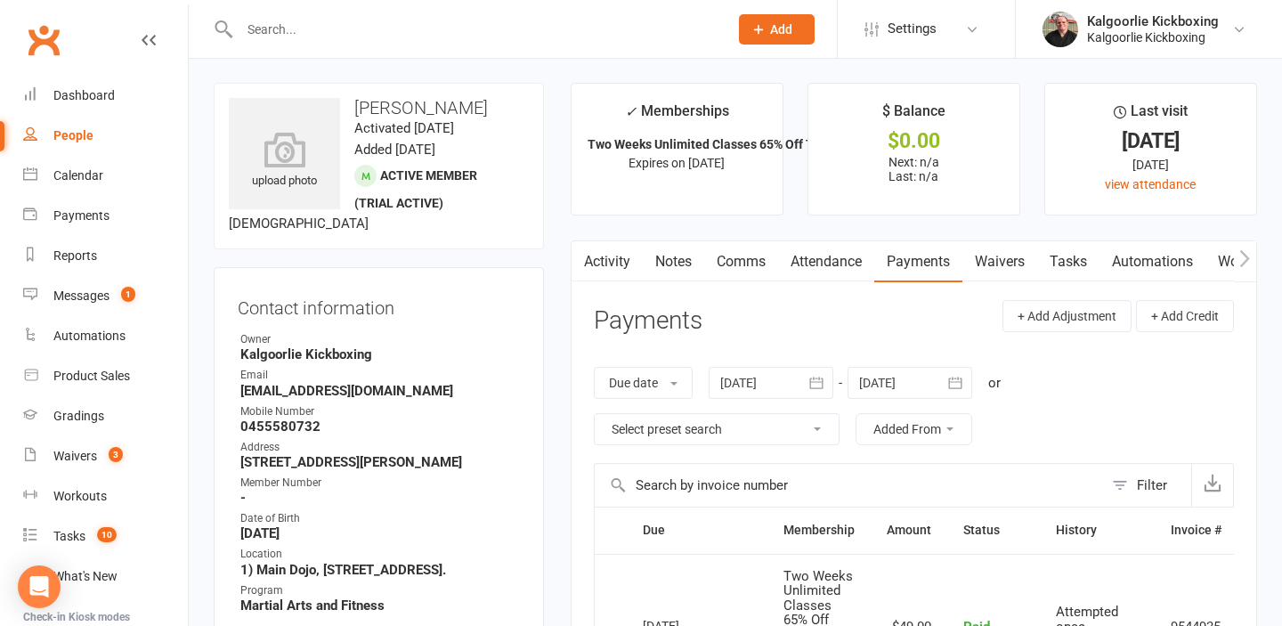
scroll to position [0, 0]
click at [76, 454] on div "Waivers" at bounding box center [75, 456] width 44 height 14
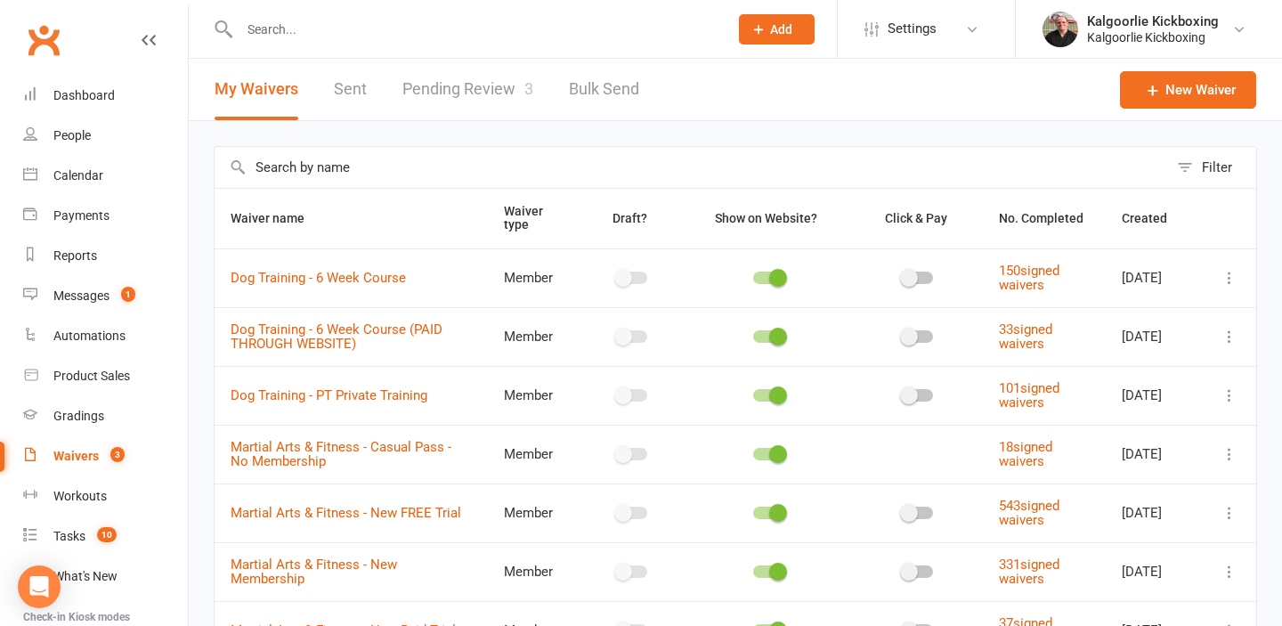
click at [442, 85] on link "Pending Review 3" at bounding box center [468, 89] width 131 height 61
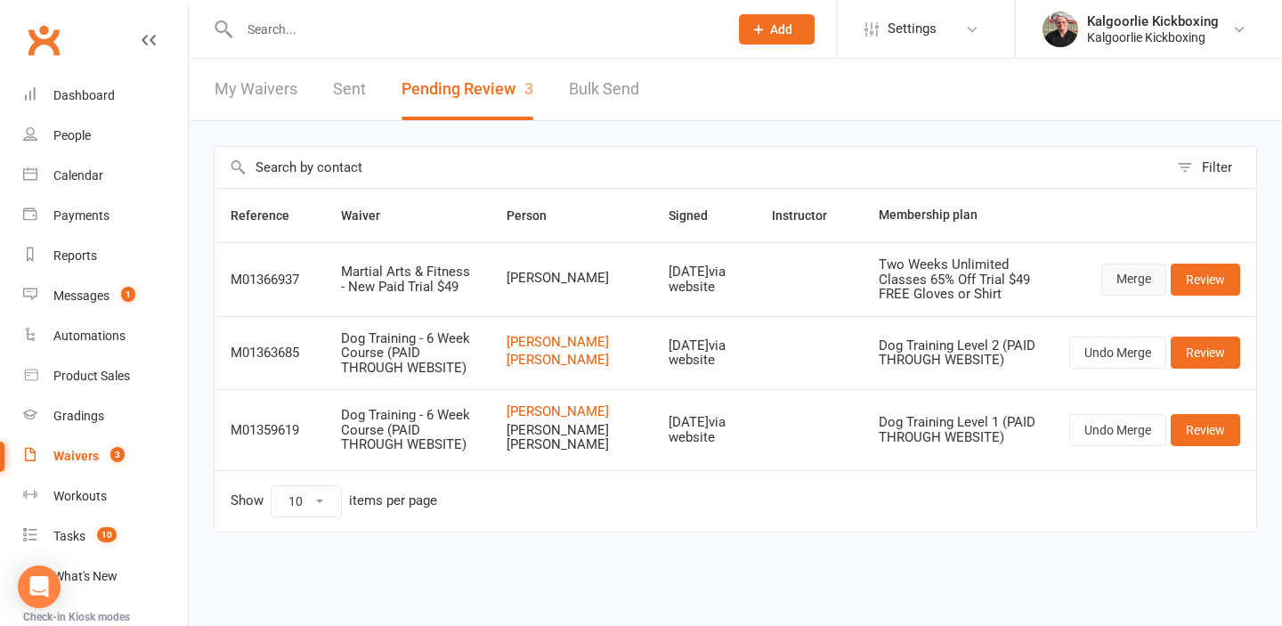
click at [1119, 281] on link "Merge" at bounding box center [1134, 280] width 65 height 32
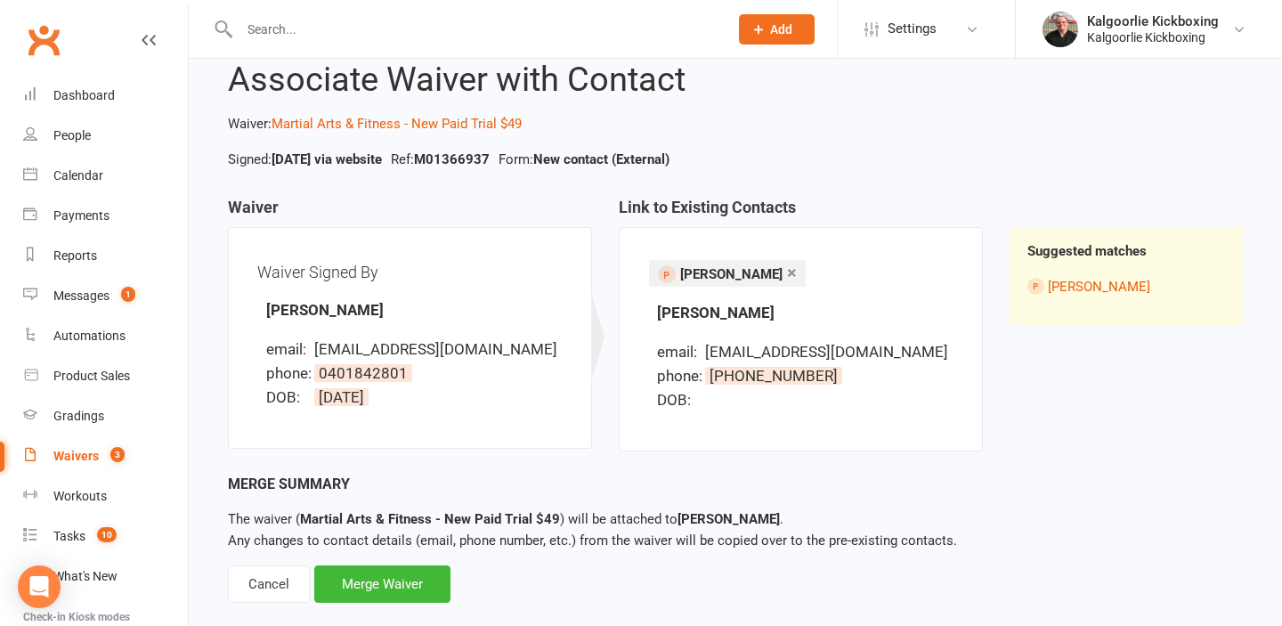
scroll to position [55, 0]
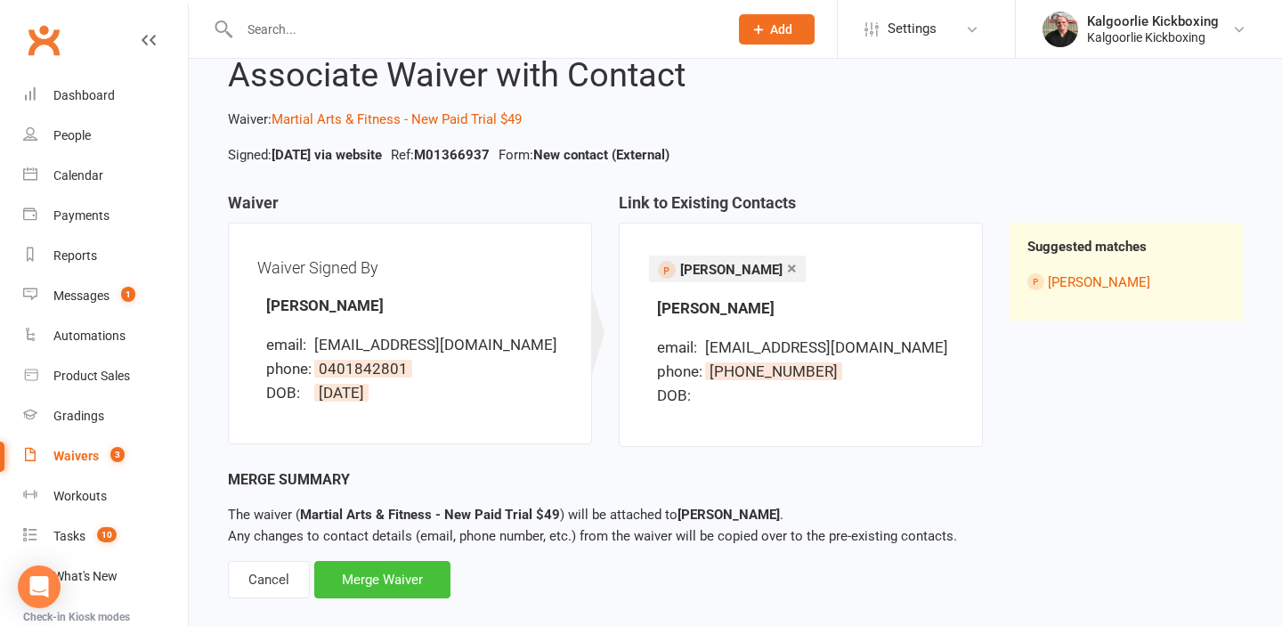
click at [352, 574] on div "Merge Waiver" at bounding box center [382, 579] width 136 height 37
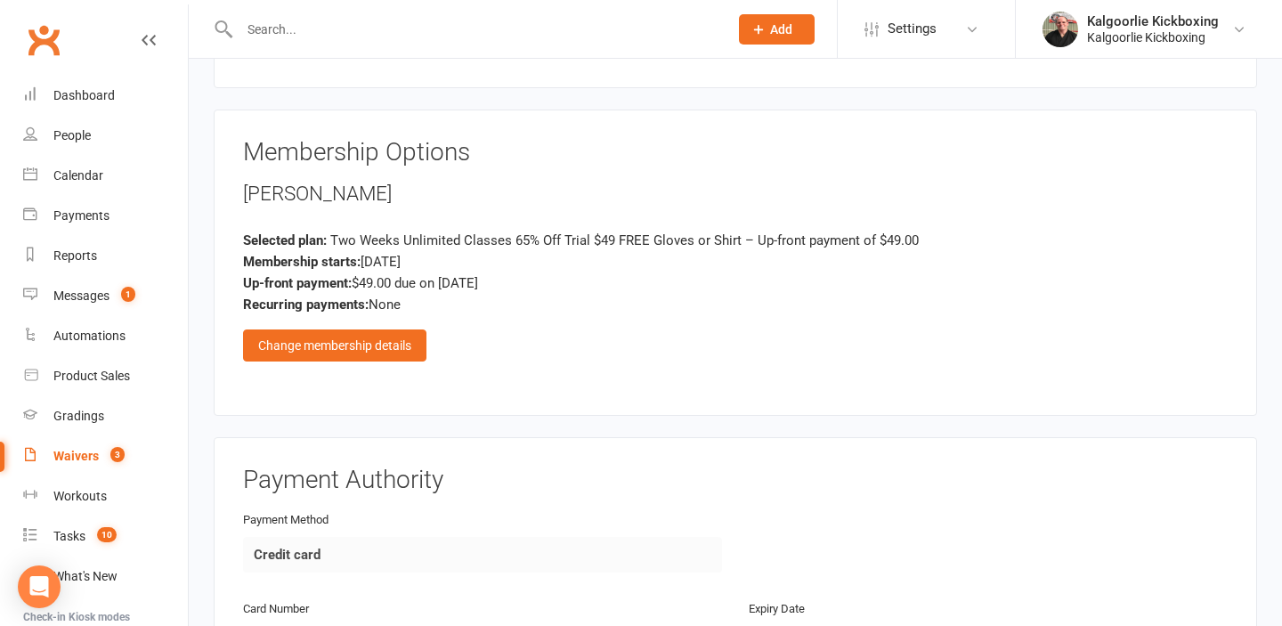
scroll to position [1436, 0]
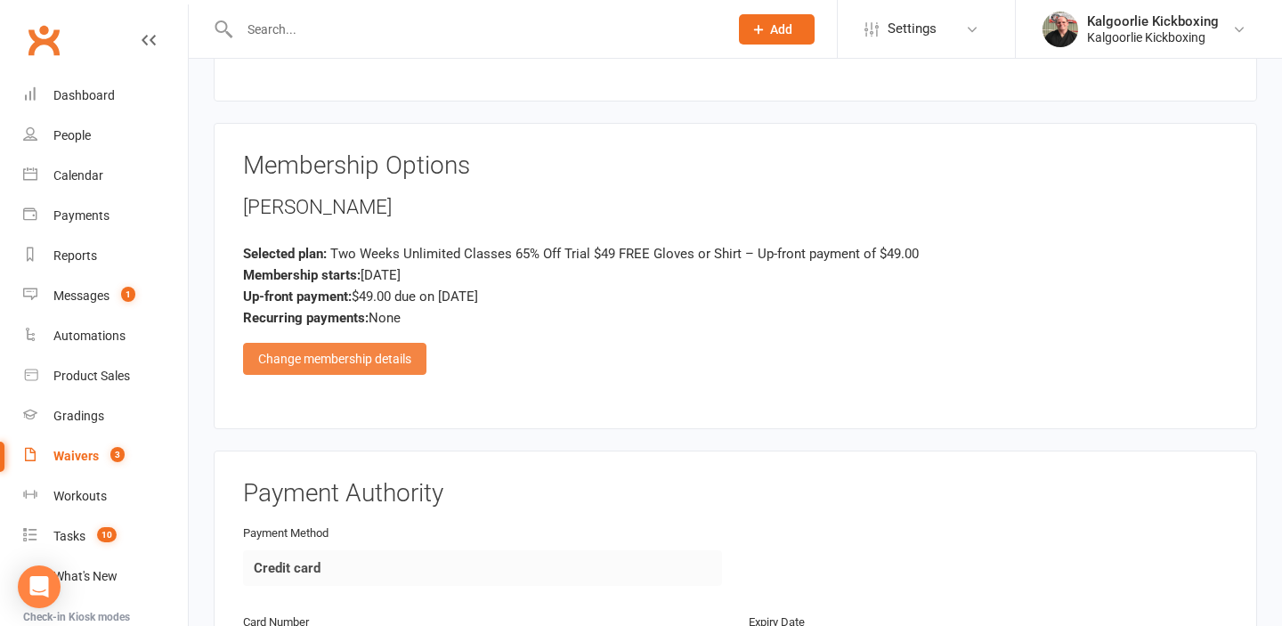
click at [361, 358] on div "Change membership details" at bounding box center [334, 359] width 183 height 32
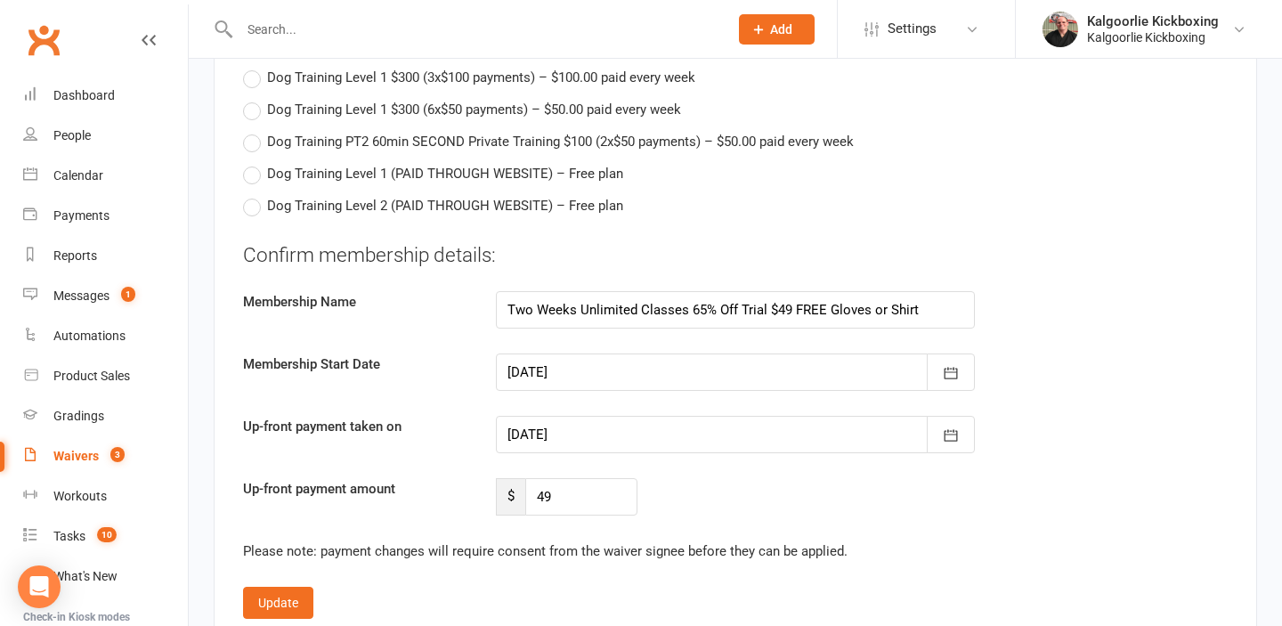
scroll to position [2979, 0]
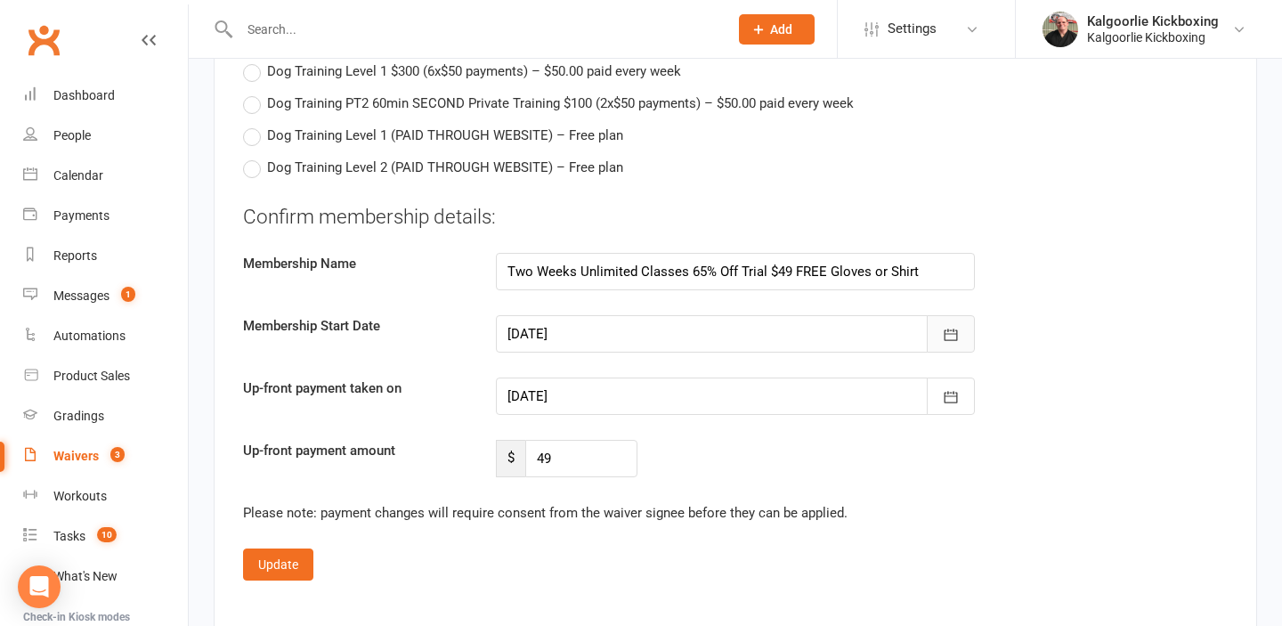
click at [946, 330] on icon "button" at bounding box center [951, 335] width 18 height 18
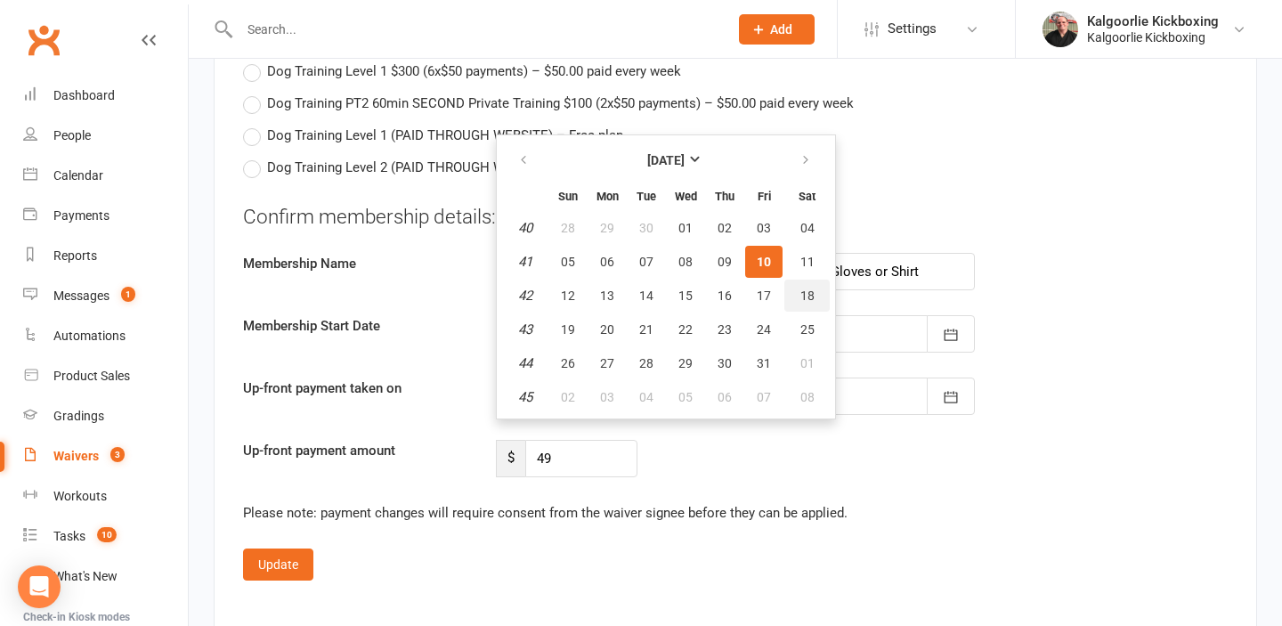
click at [812, 298] on span "18" at bounding box center [808, 296] width 14 height 14
type input "18 Oct 2025"
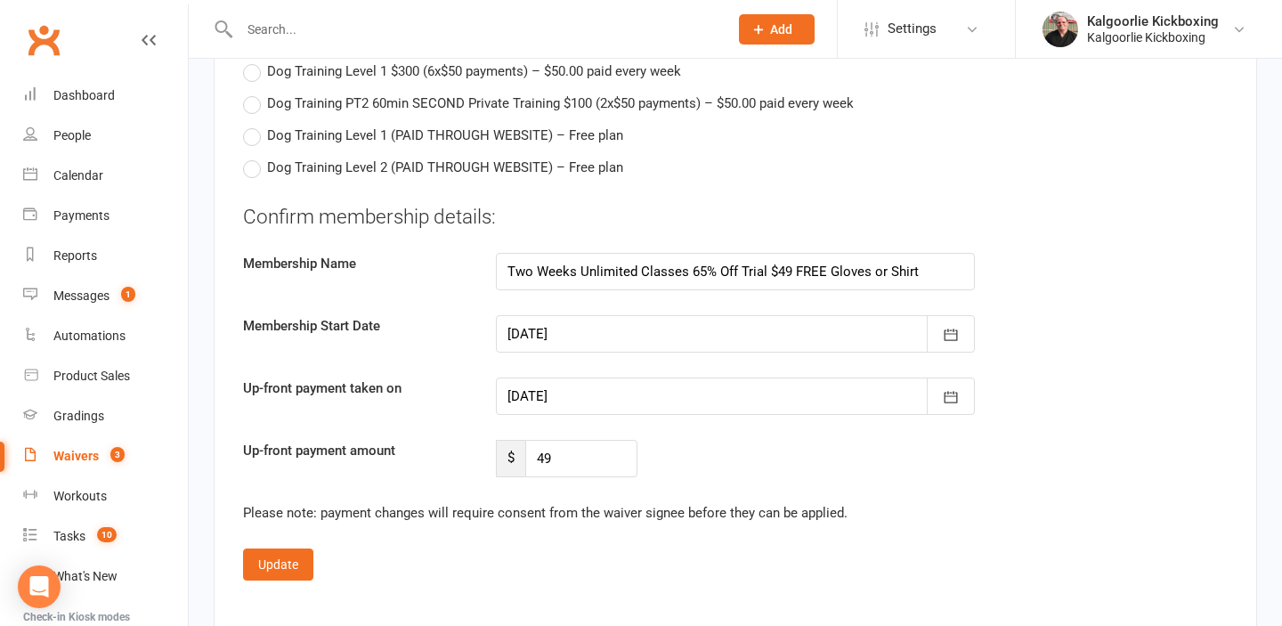
type input "18 Oct 2025"
click at [288, 561] on button "Update" at bounding box center [278, 565] width 70 height 32
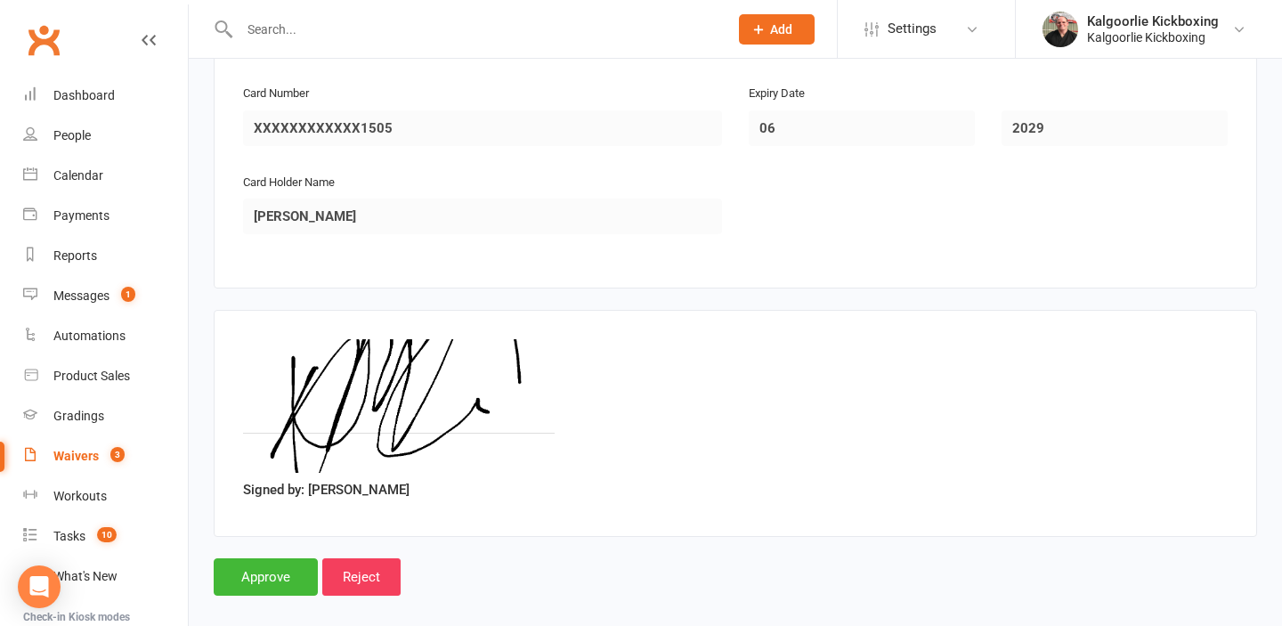
scroll to position [1985, 0]
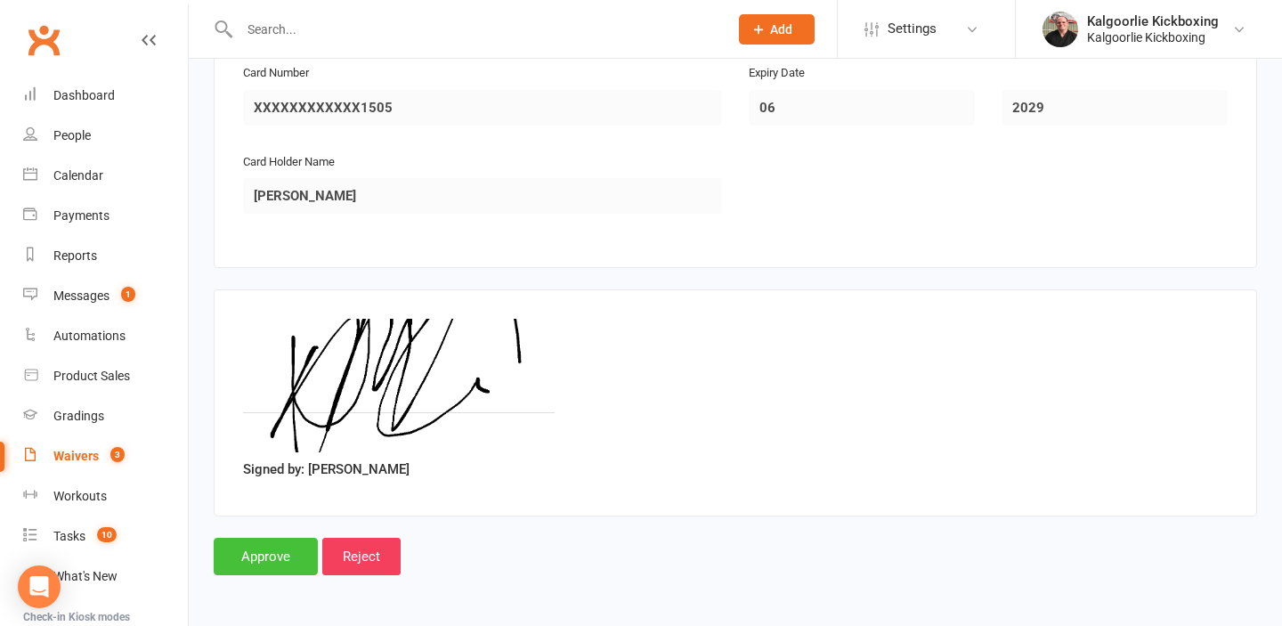
click at [281, 554] on input "Approve" at bounding box center [266, 556] width 104 height 37
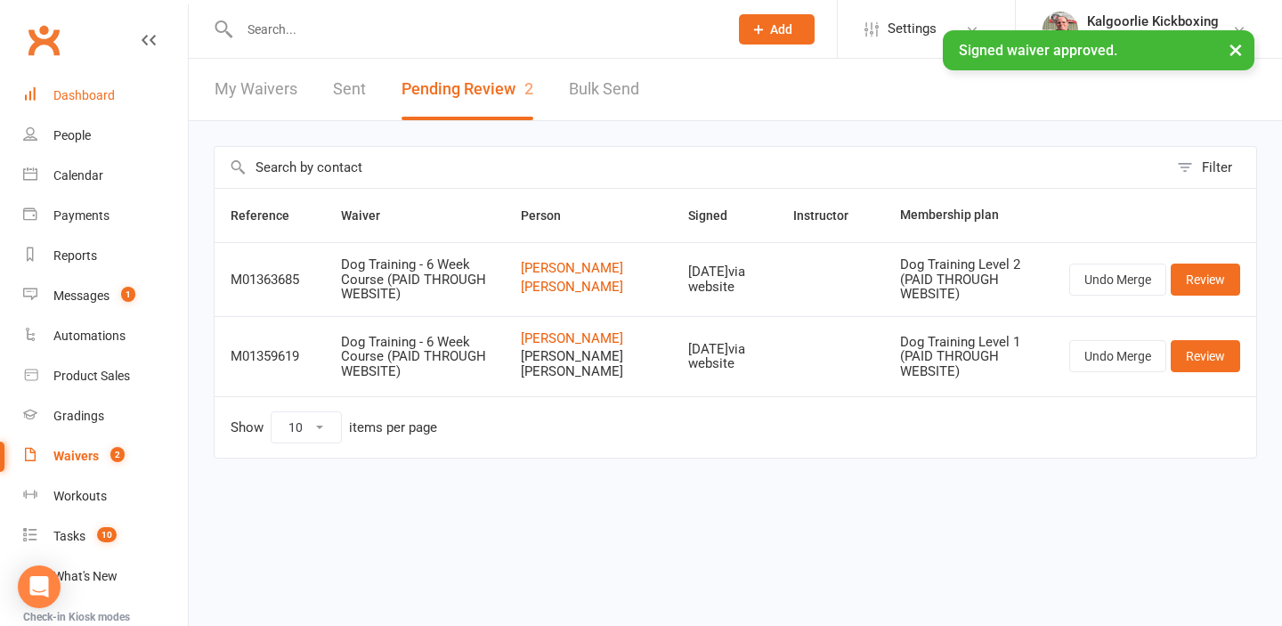
click at [93, 102] on div "Dashboard" at bounding box center [83, 95] width 61 height 14
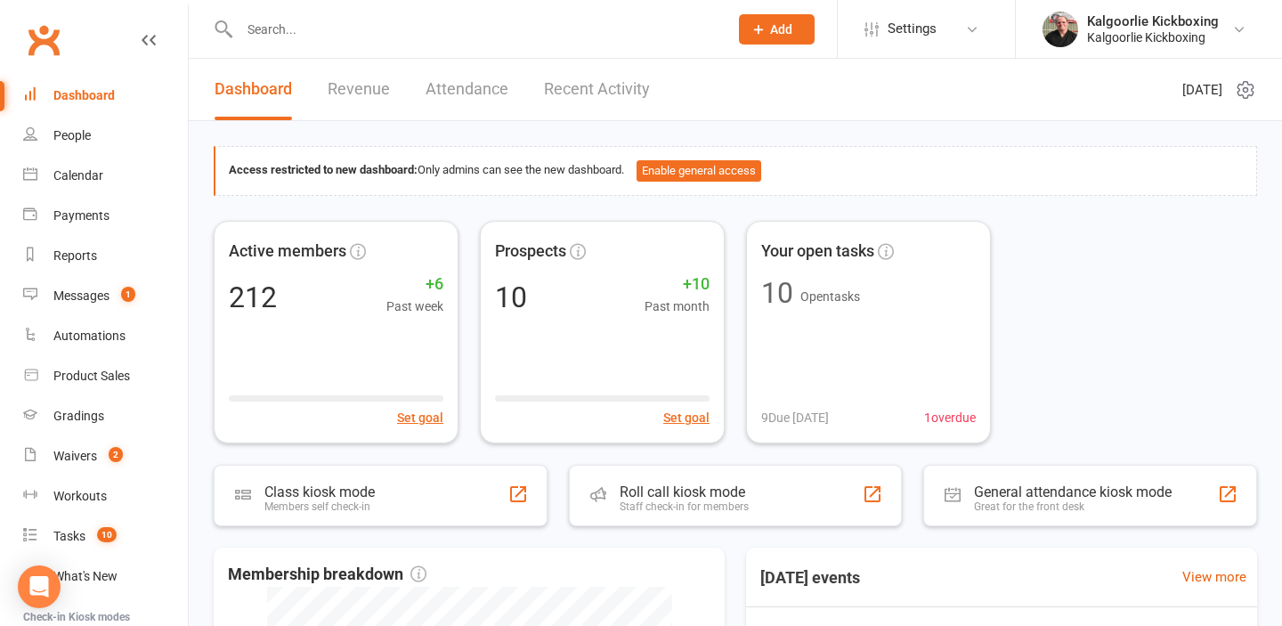
click at [576, 88] on link "Recent Activity" at bounding box center [597, 89] width 106 height 61
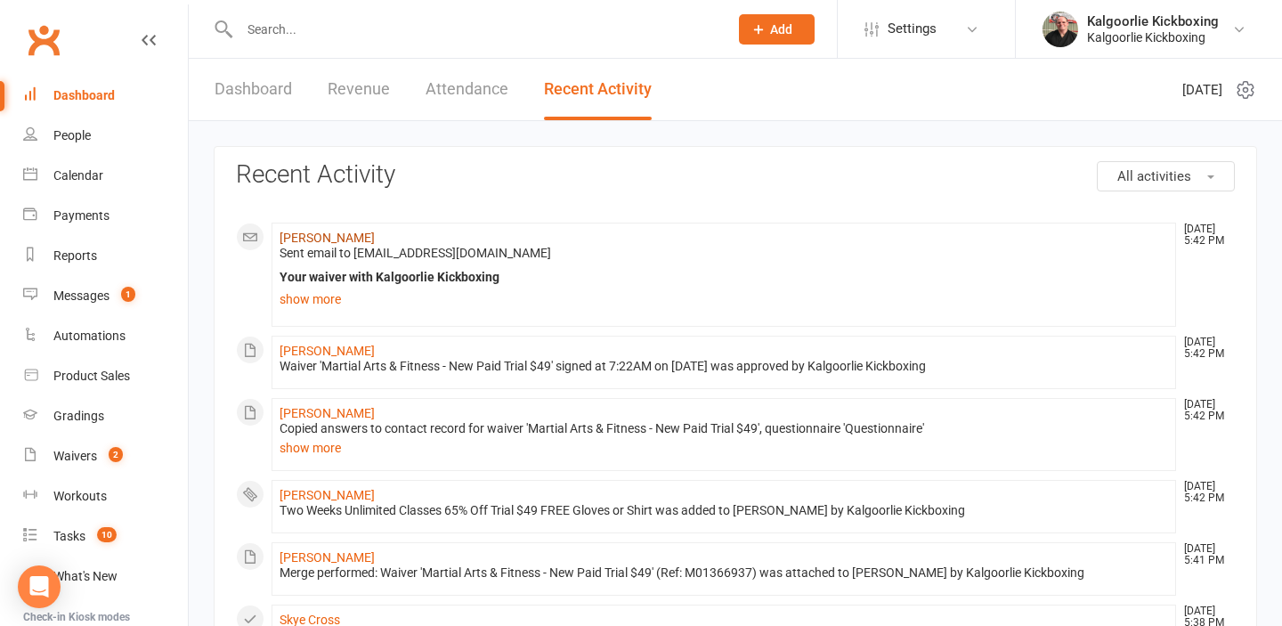
click at [333, 235] on link "Alyssia Gauci" at bounding box center [327, 238] width 95 height 14
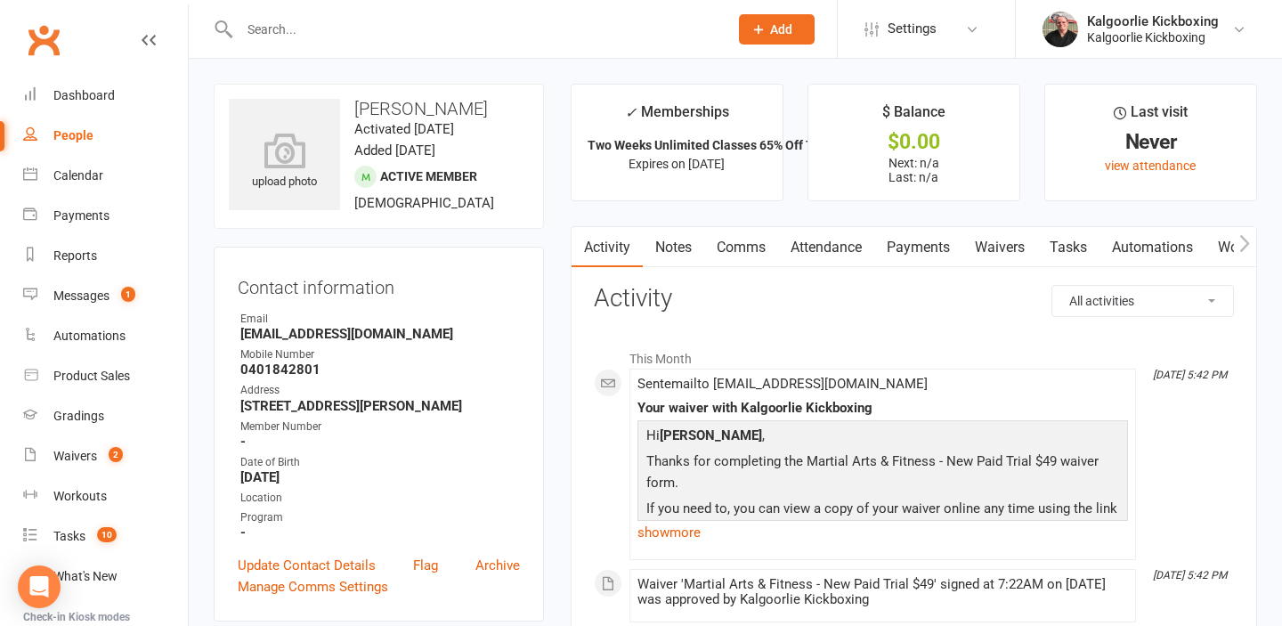
click at [820, 244] on link "Attendance" at bounding box center [826, 247] width 96 height 41
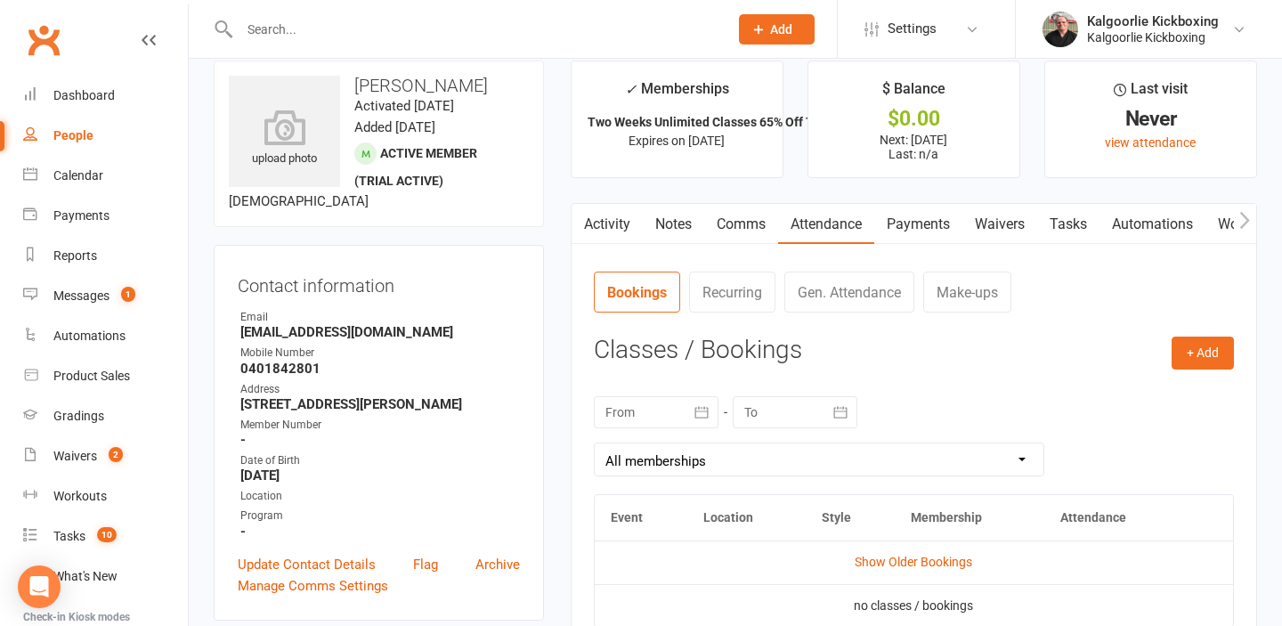
scroll to position [48, 0]
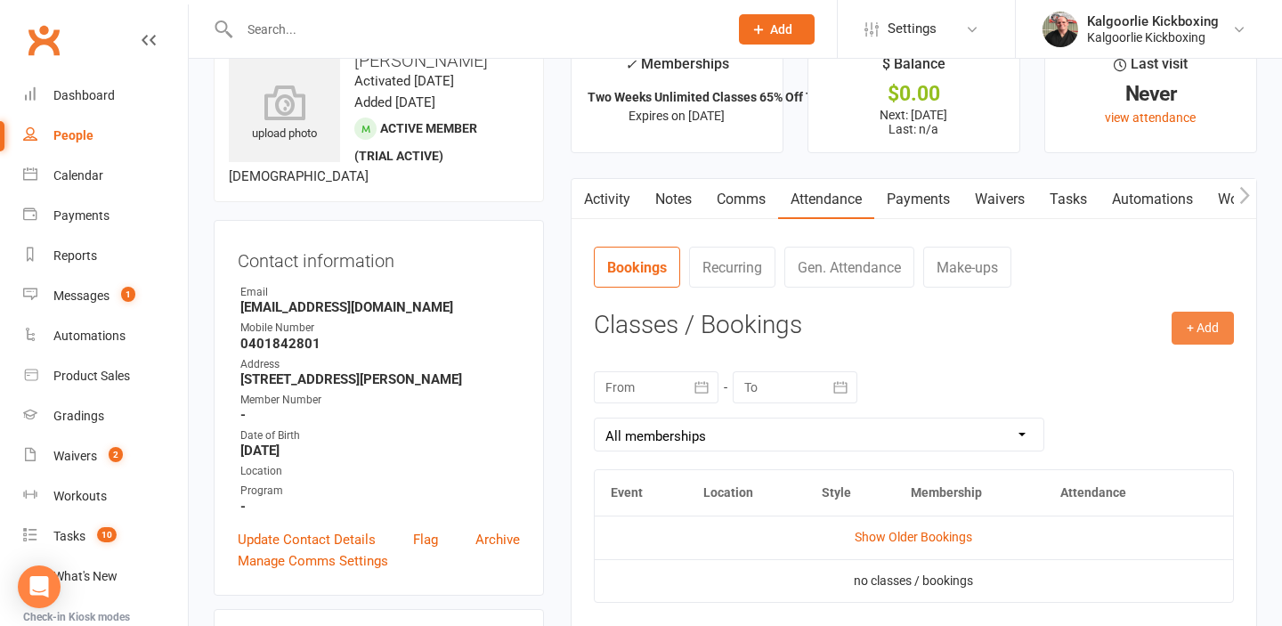
click at [1192, 326] on button "+ Add" at bounding box center [1203, 328] width 62 height 32
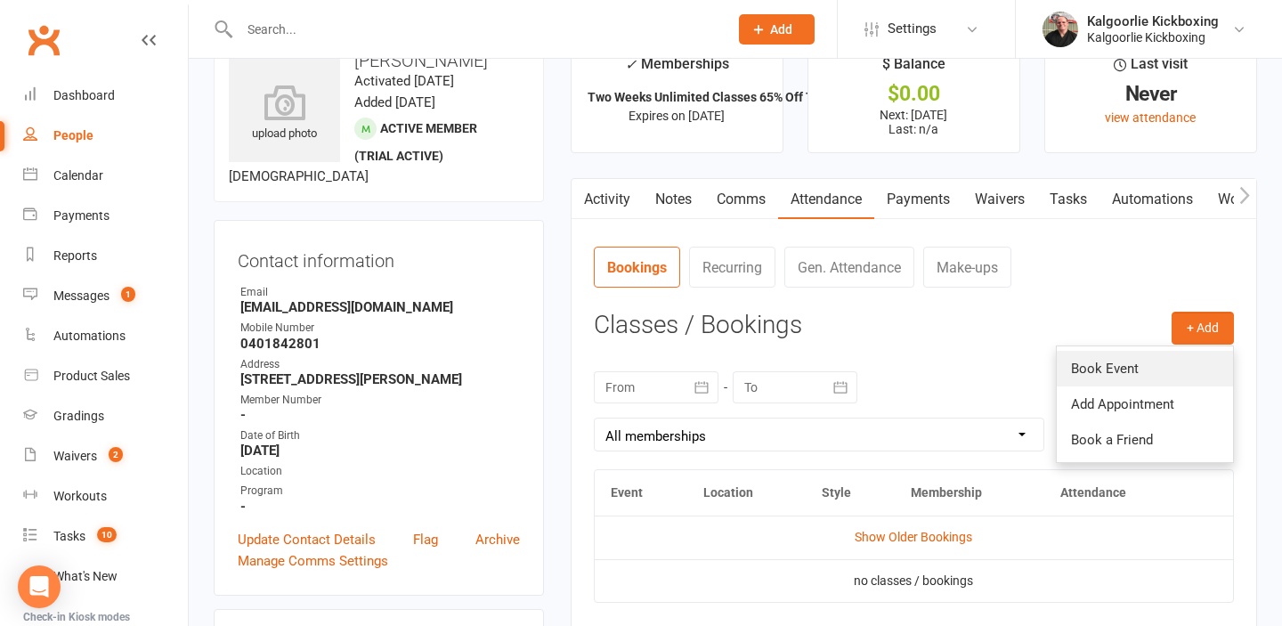
click at [1121, 370] on link "Book Event" at bounding box center [1145, 369] width 176 height 36
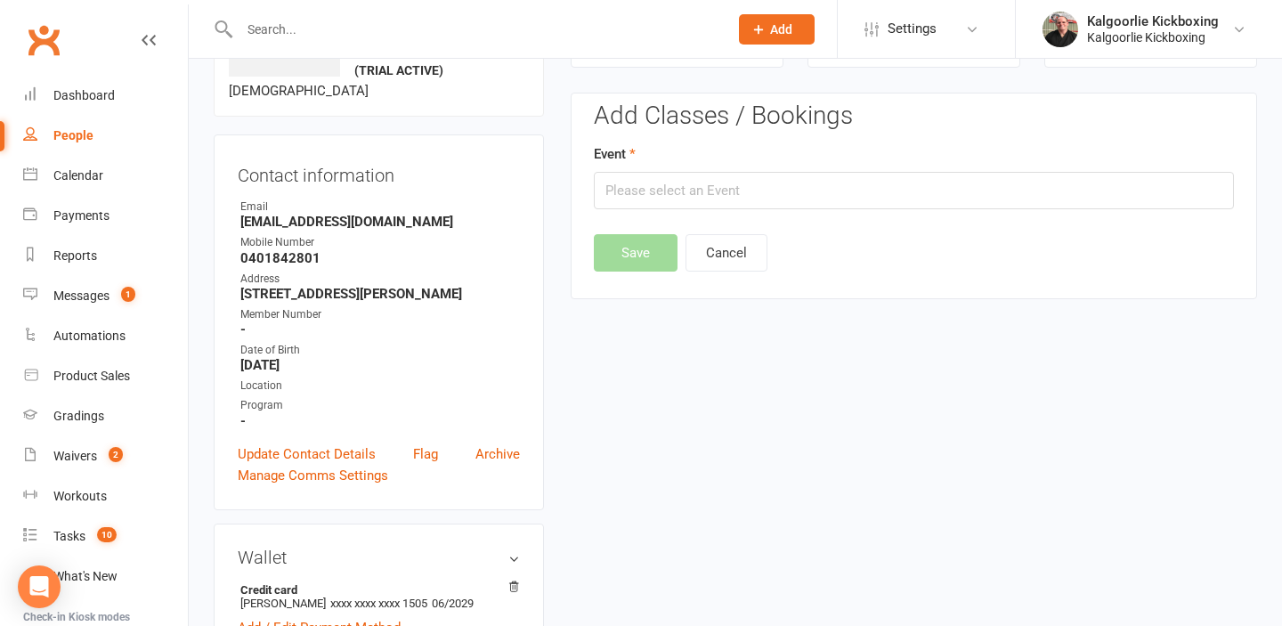
scroll to position [137, 0]
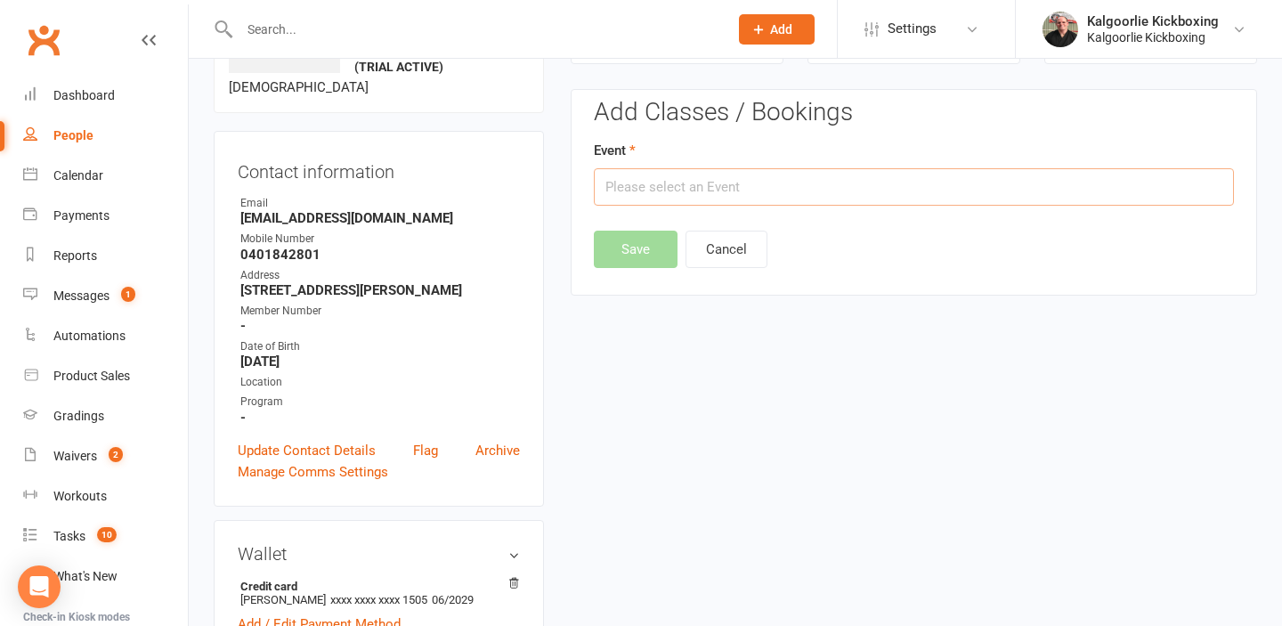
click at [820, 188] on input "text" at bounding box center [914, 186] width 640 height 37
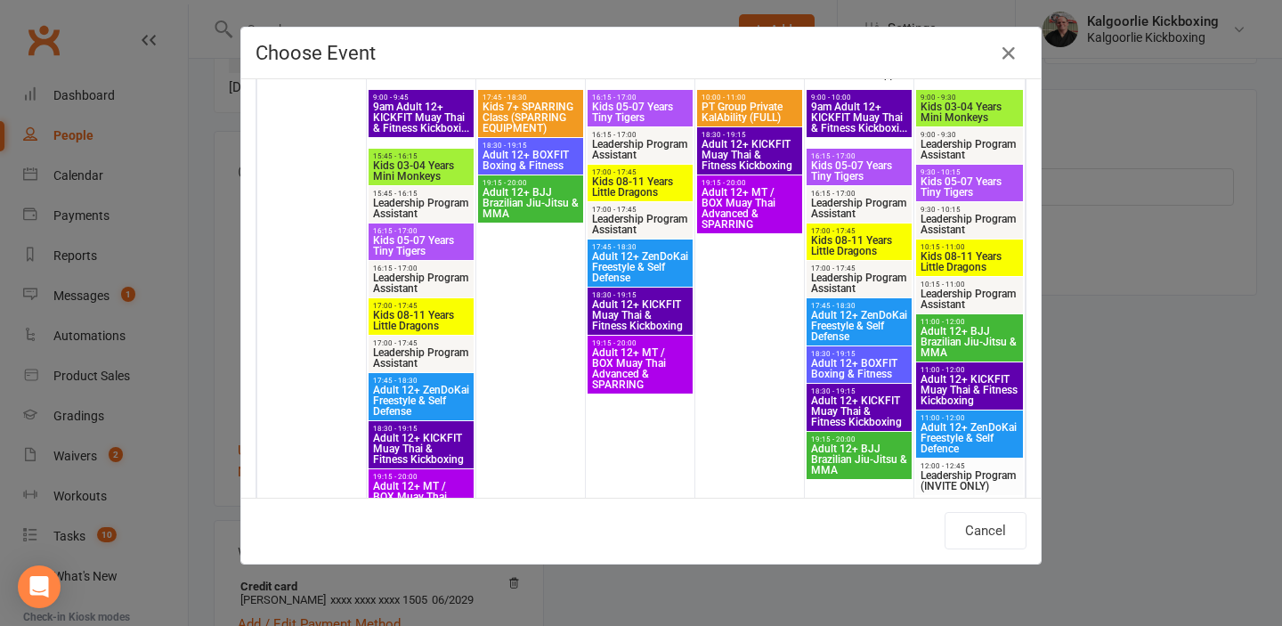
scroll to position [640, 0]
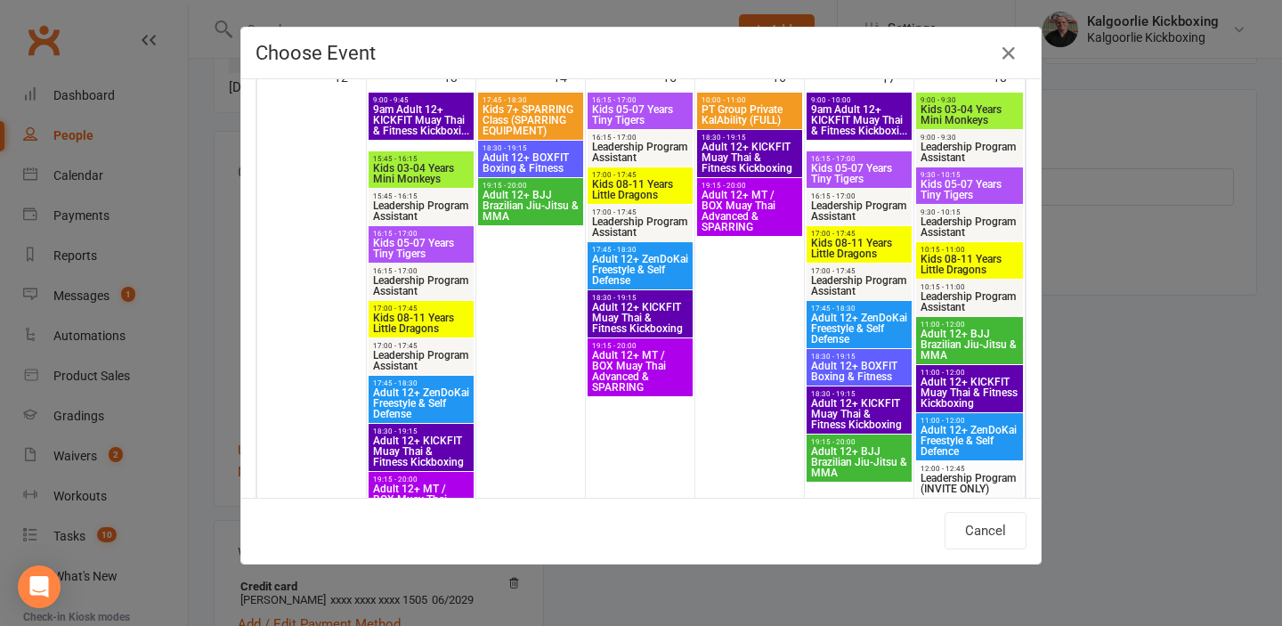
click at [981, 382] on span "Adult 12+ KICKFIT Muay Thai & Fitness Kickboxing" at bounding box center [970, 393] width 100 height 32
type input "Adult 12+ KICKFIT Muay Thai & Fitness Kickboxing - Oct 18, 2025 11:00:00 AM"
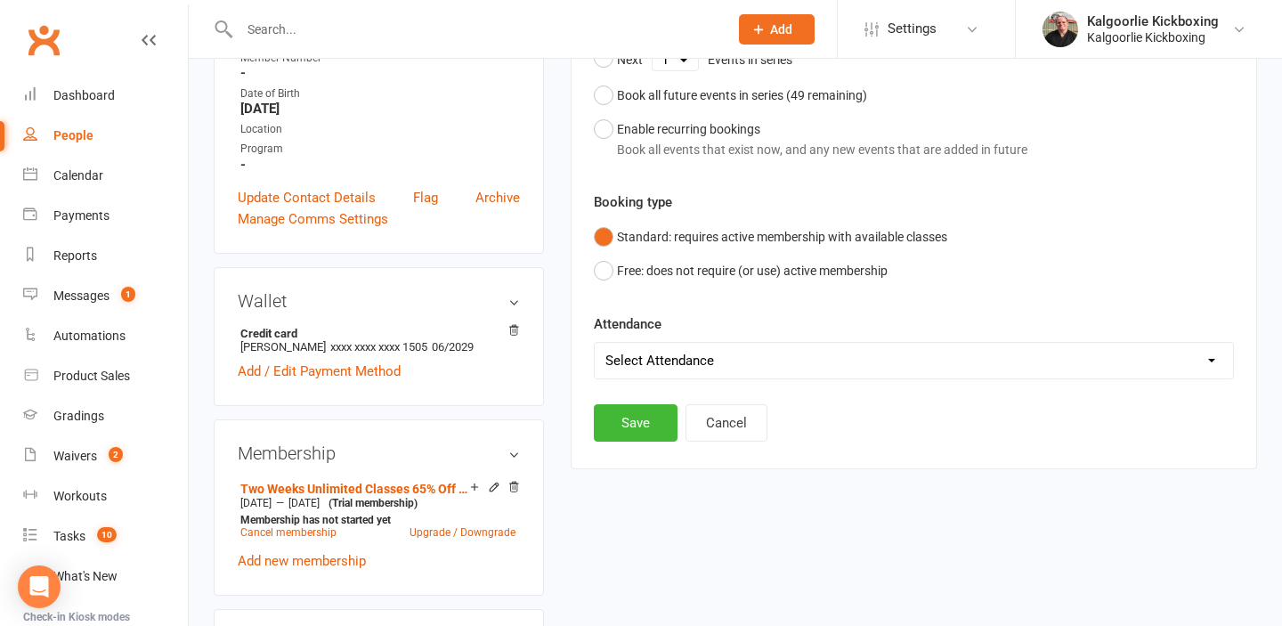
scroll to position [399, 0]
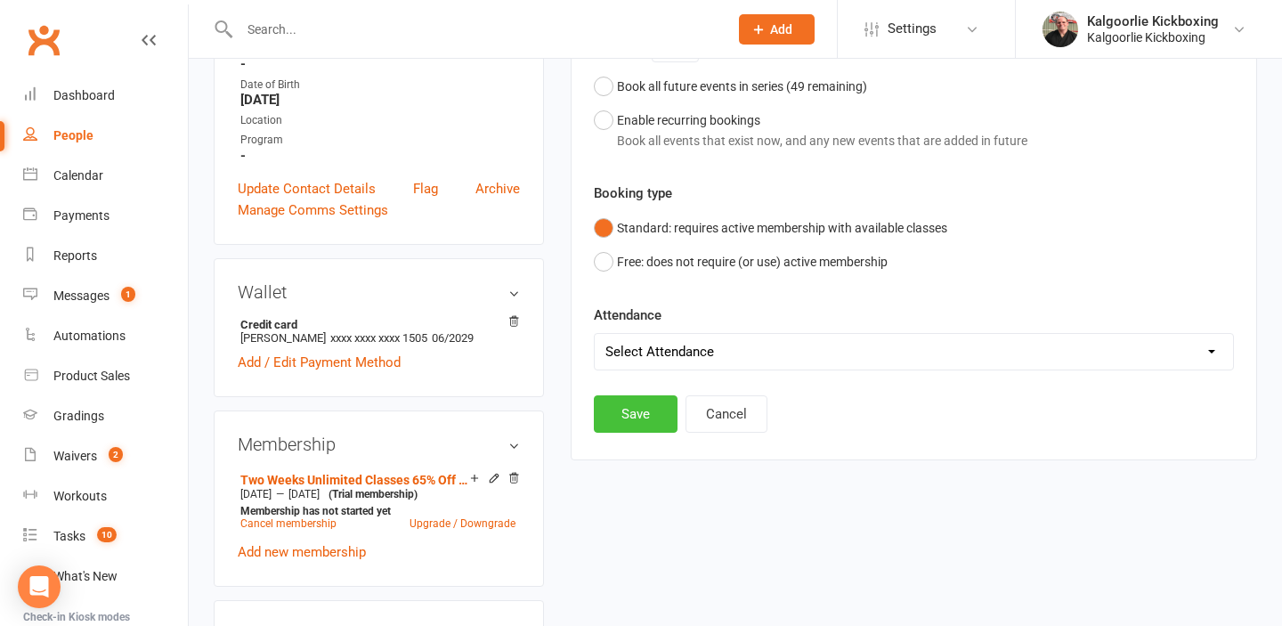
click at [639, 414] on button "Save" at bounding box center [636, 413] width 84 height 37
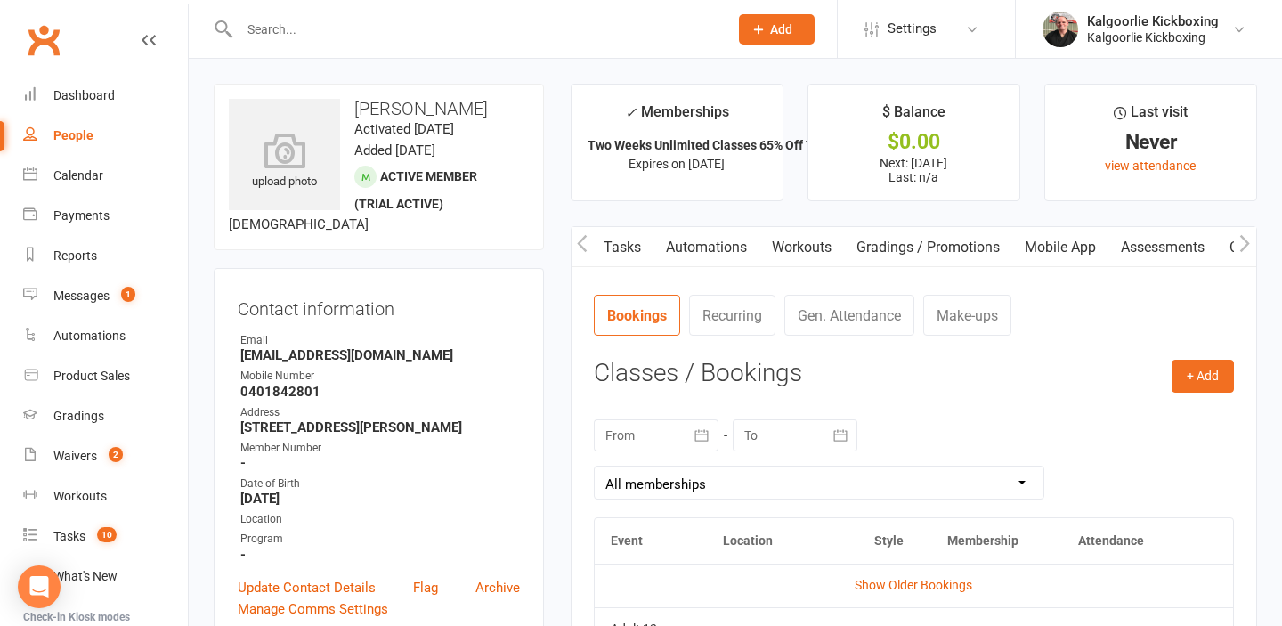
scroll to position [0, 457]
click at [1061, 243] on link "Mobile App" at bounding box center [1050, 247] width 96 height 41
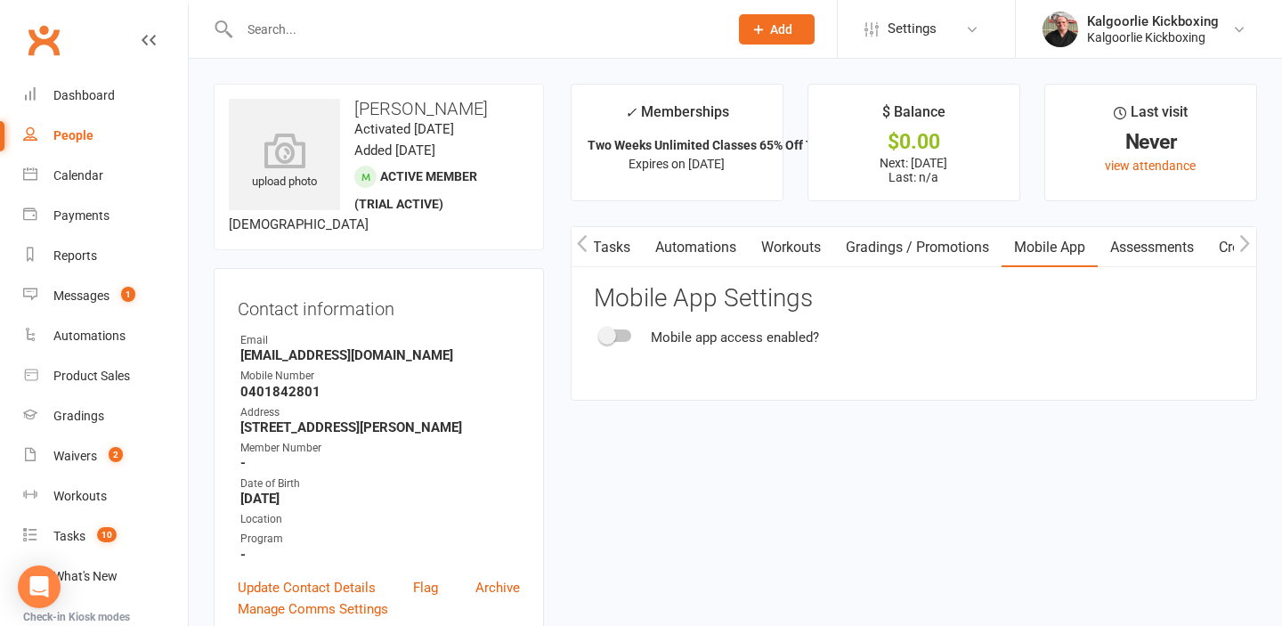
click at [611, 331] on span at bounding box center [607, 336] width 18 height 18
click at [601, 333] on input "checkbox" at bounding box center [601, 333] width 0 height 0
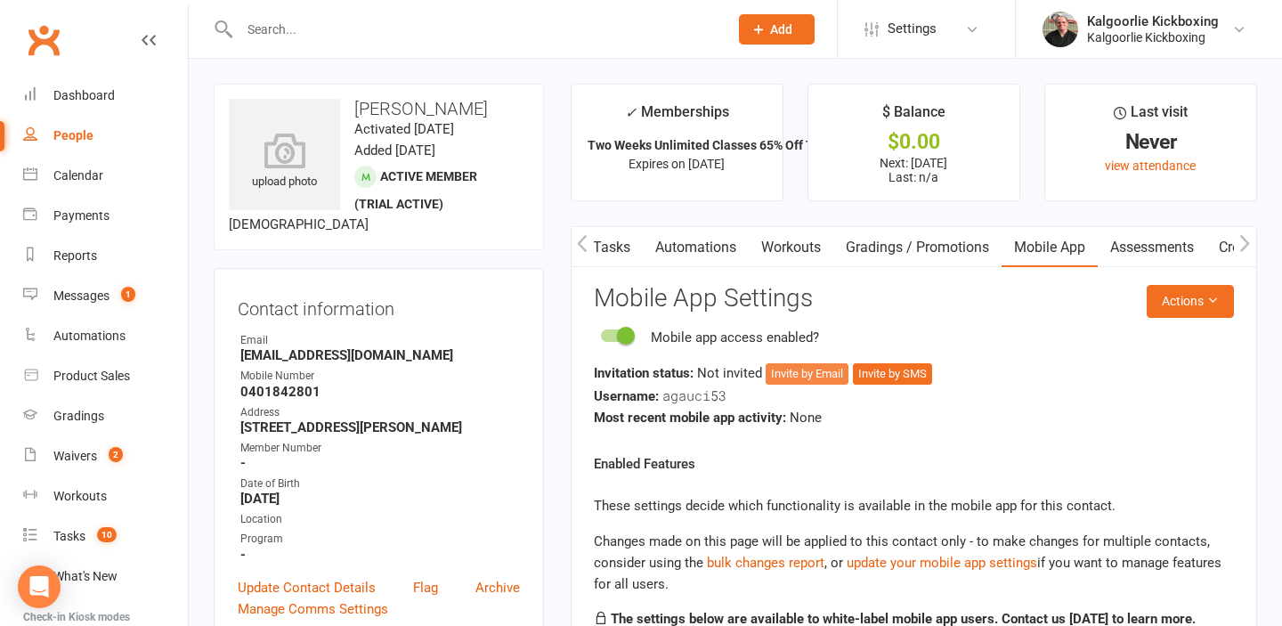
click at [800, 370] on button "Invite by Email" at bounding box center [807, 373] width 83 height 21
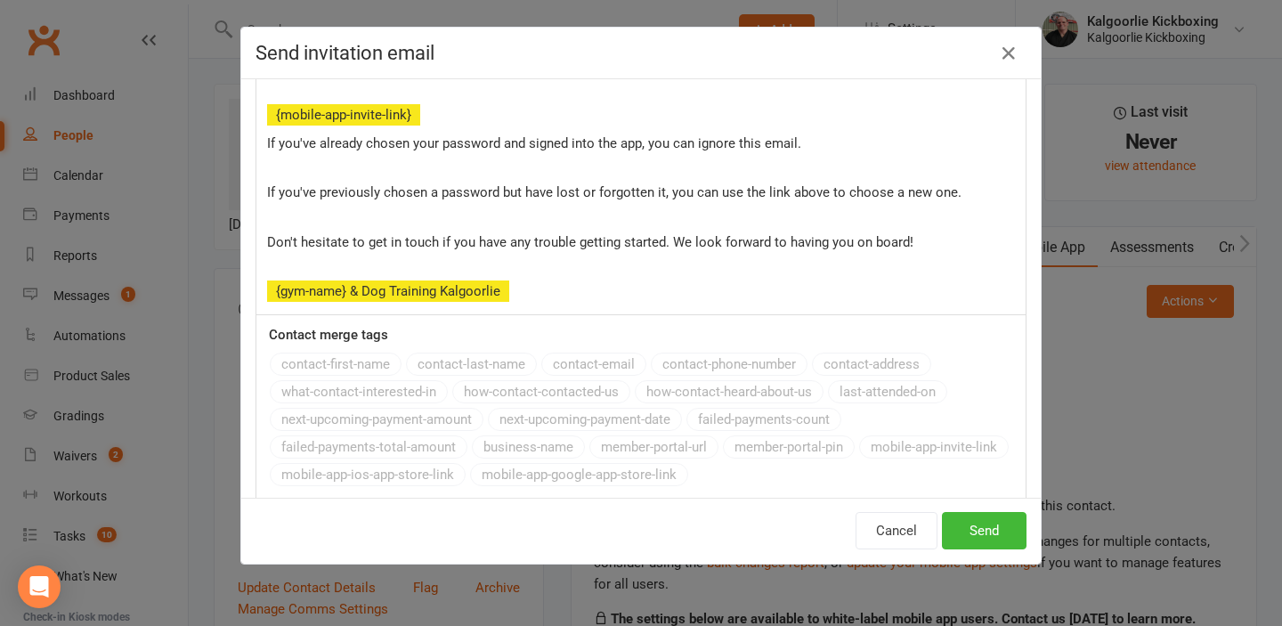
scroll to position [363, 0]
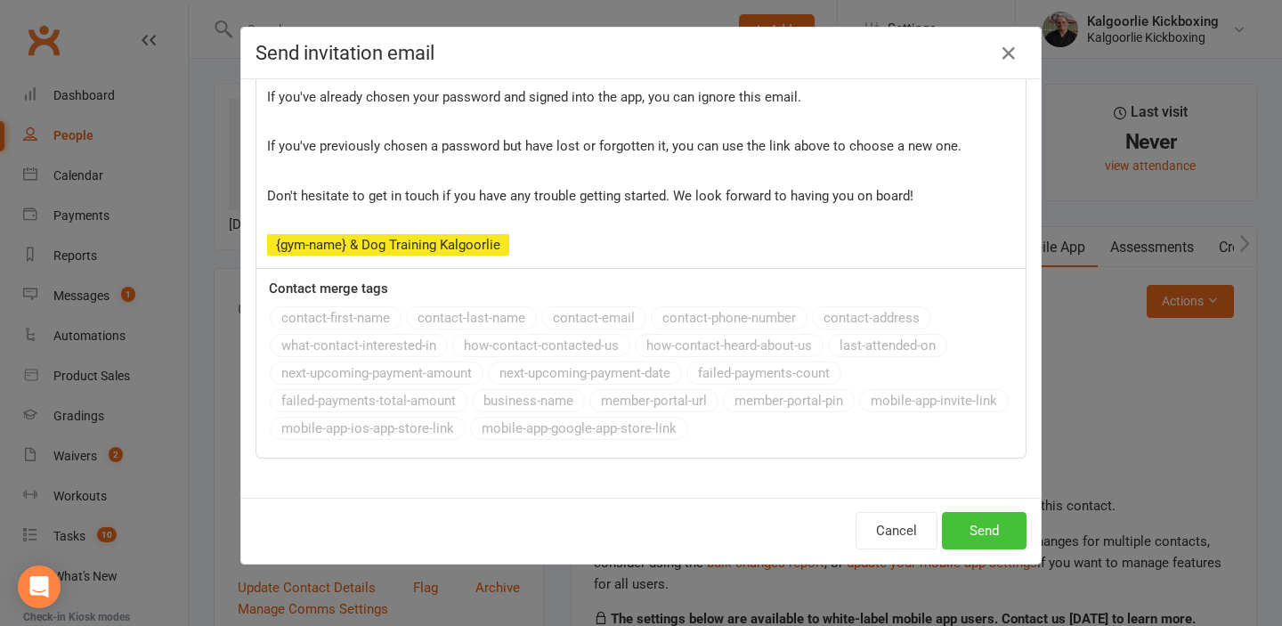
click at [972, 525] on button "Send" at bounding box center [984, 530] width 85 height 37
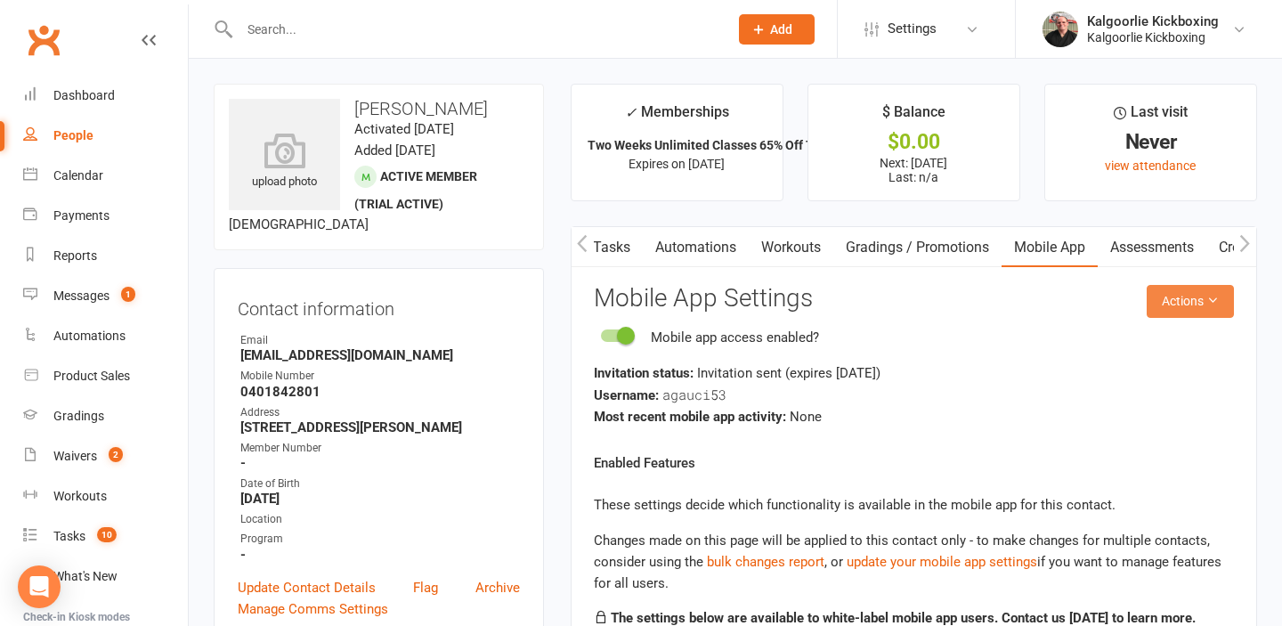
click at [1214, 296] on icon at bounding box center [1213, 300] width 12 height 12
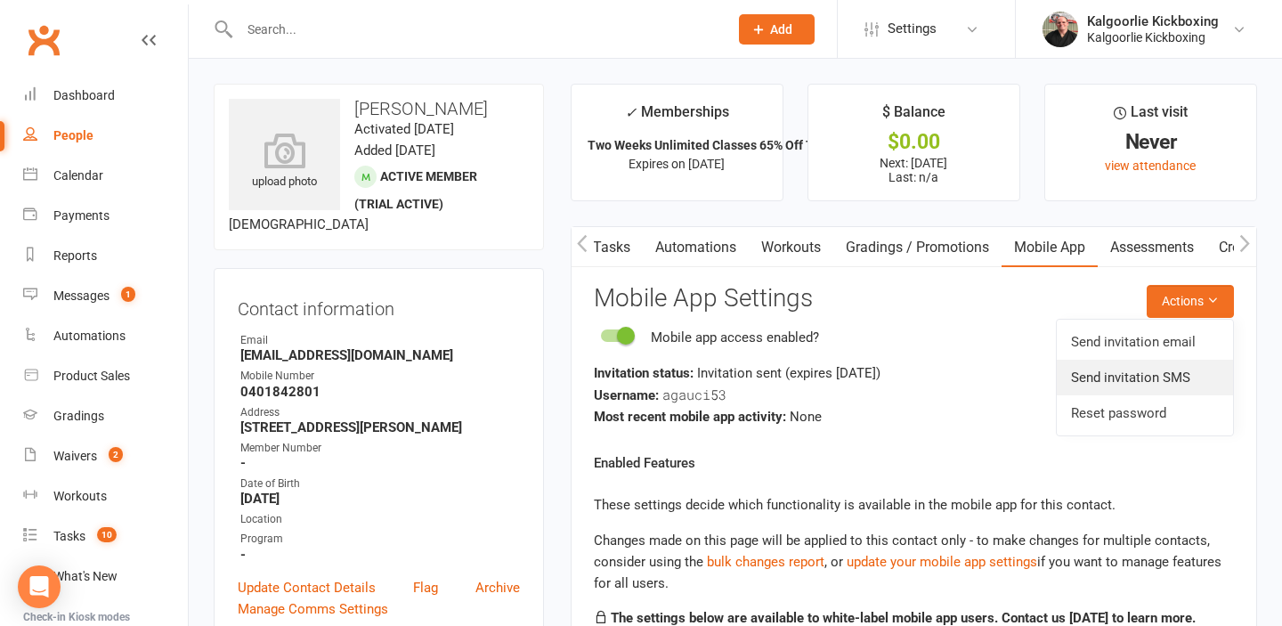
click at [1163, 374] on link "Send invitation SMS" at bounding box center [1145, 378] width 176 height 36
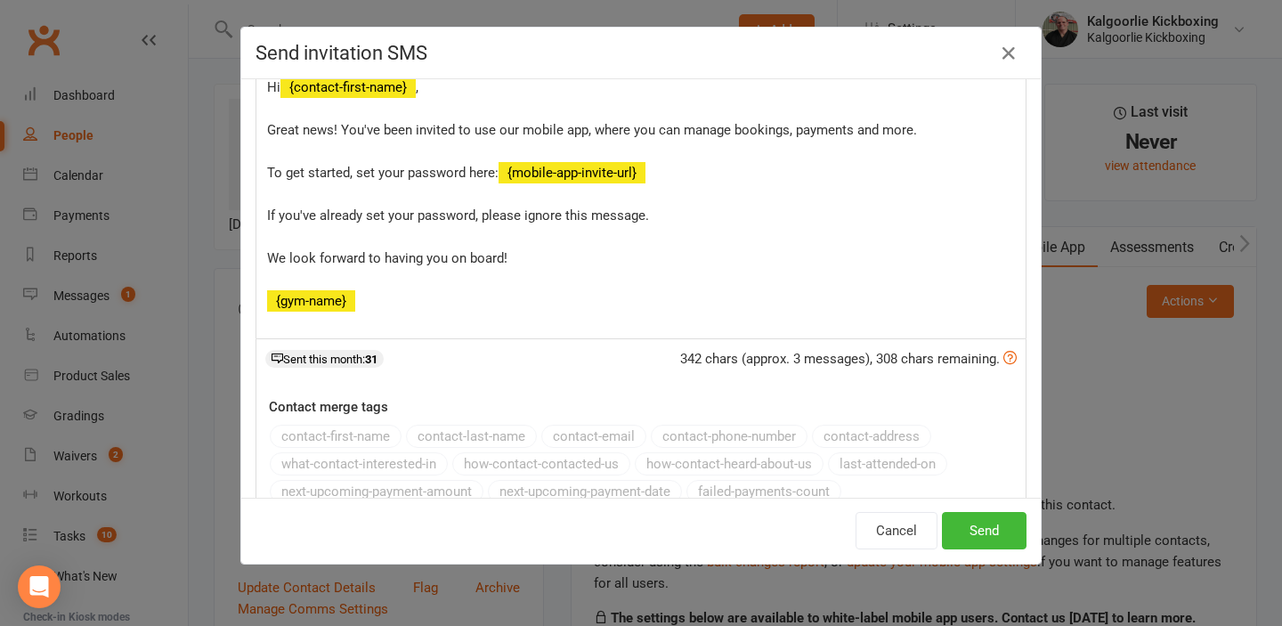
scroll to position [54, 0]
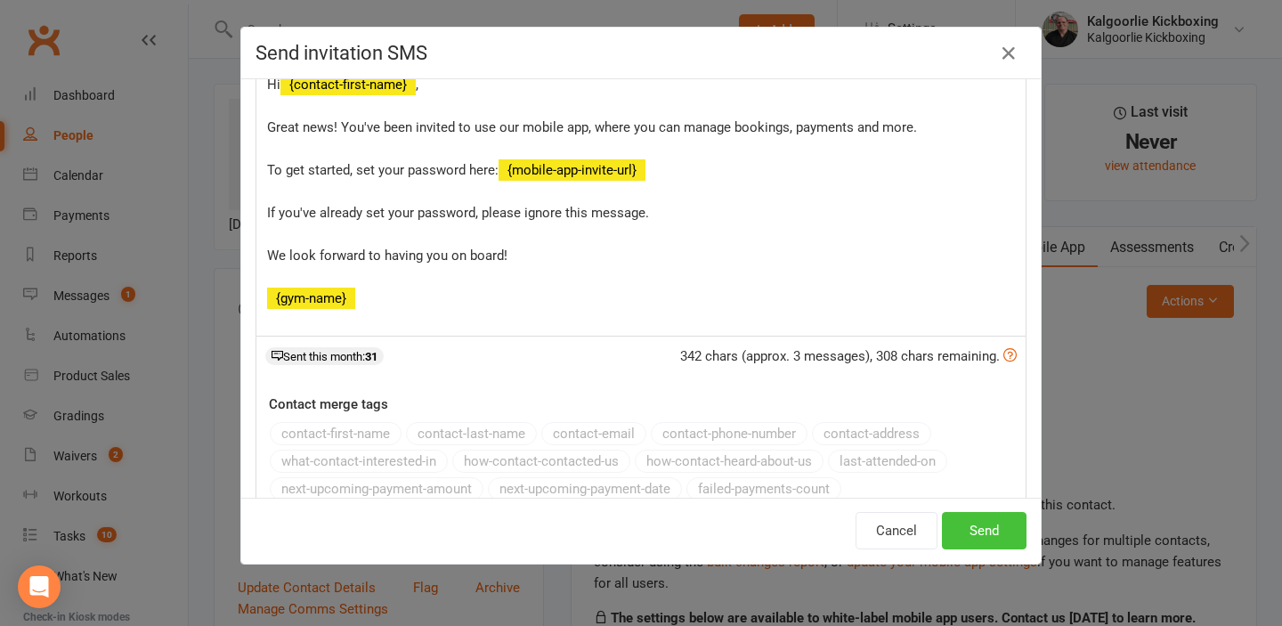
click at [977, 530] on button "Send" at bounding box center [984, 530] width 85 height 37
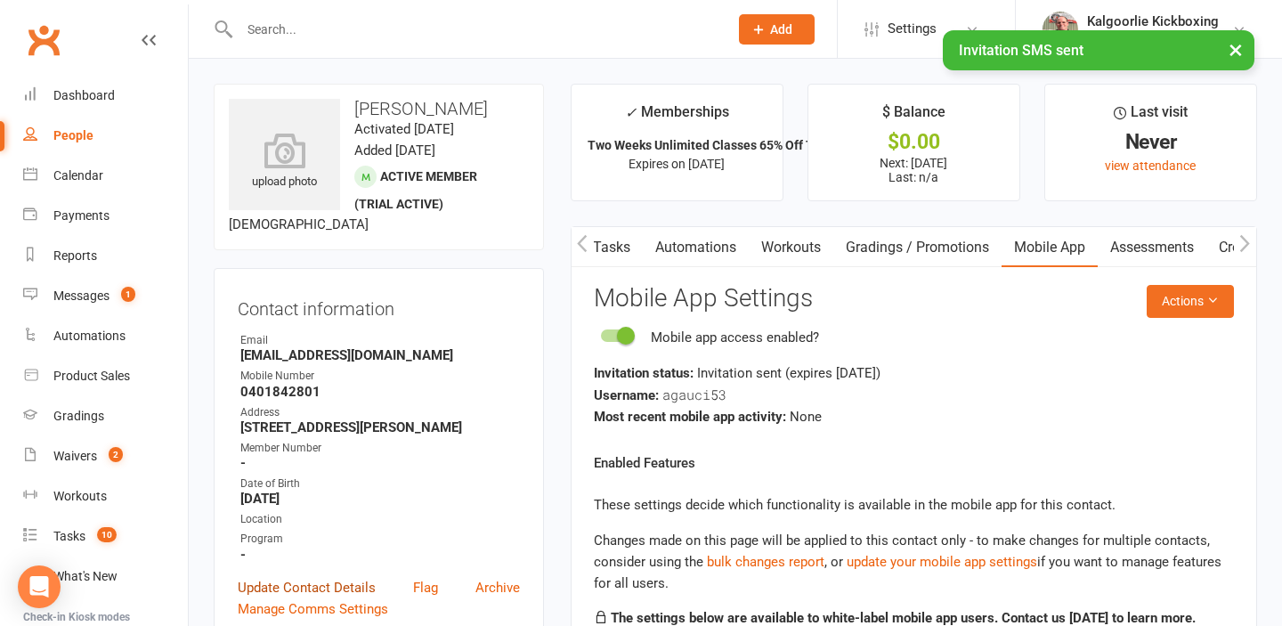
click at [349, 585] on link "Update Contact Details" at bounding box center [307, 587] width 138 height 21
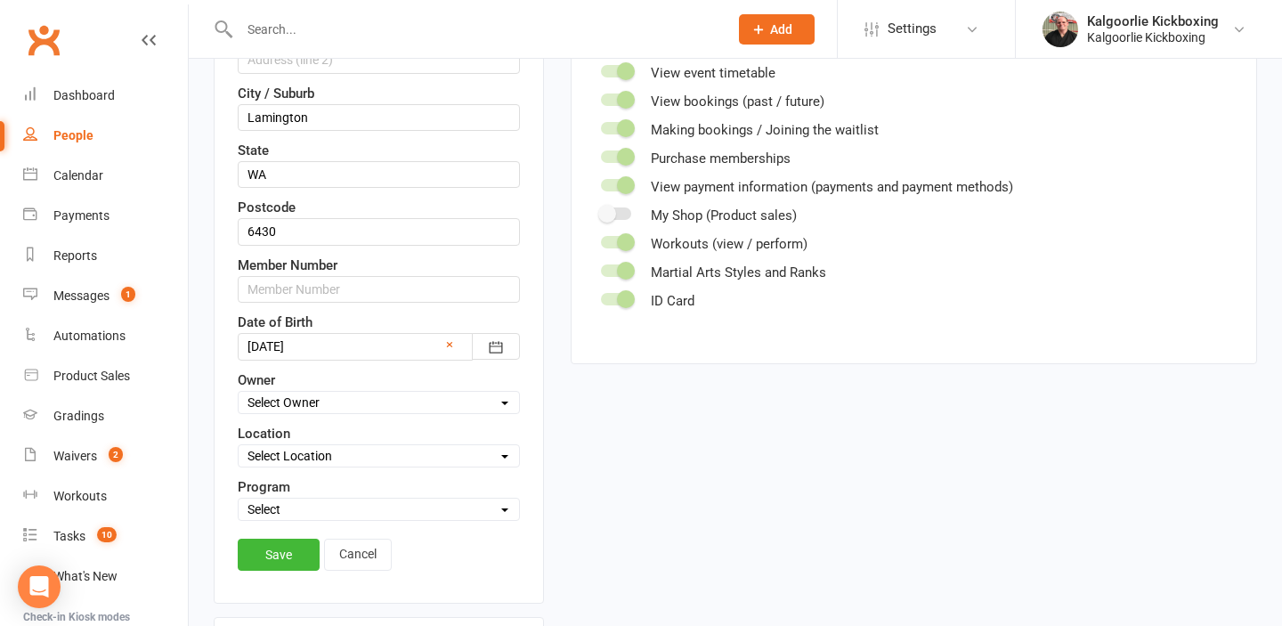
scroll to position [602, 0]
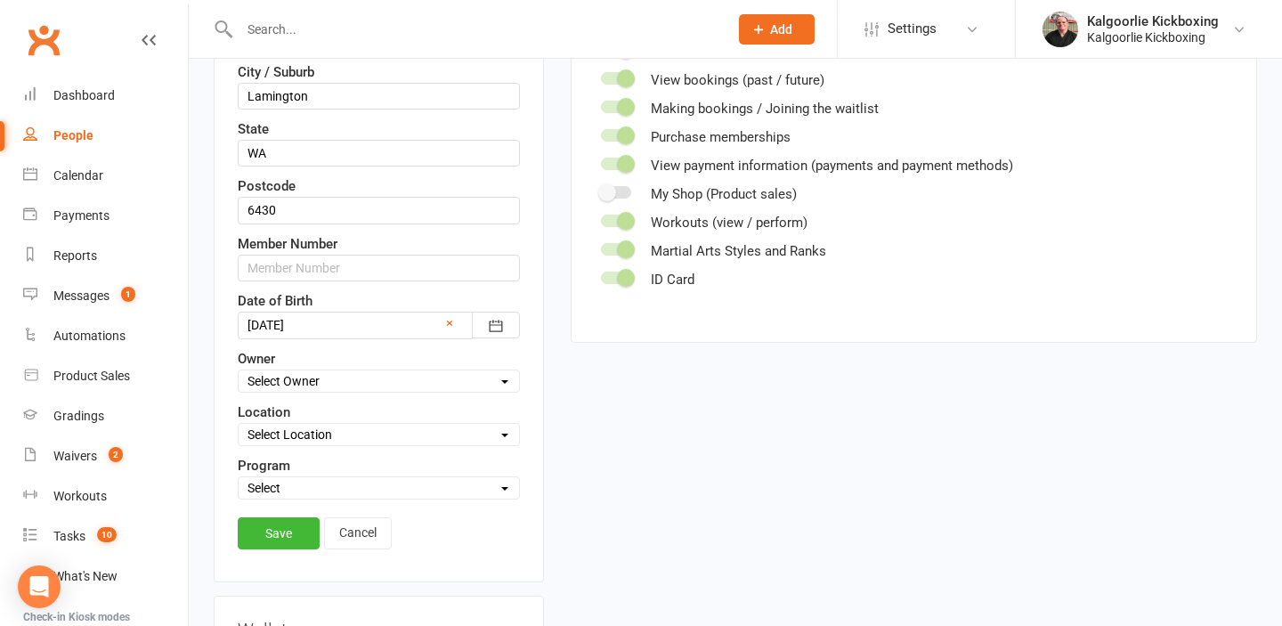
click at [343, 383] on select "Select Owner Kalgoorlie Kickboxing Jo Callaghan Wazanna Paul" at bounding box center [379, 381] width 281 height 20
select select "0"
click at [239, 371] on select "Select Owner Kalgoorlie Kickboxing Jo Callaghan Wazanna Paul" at bounding box center [379, 381] width 281 height 20
click at [338, 433] on select "Select Location 1) Main Dojo, 224 Hare Street. DT1 Edwards Park, Picadilly Stre…" at bounding box center [379, 435] width 281 height 20
select select "0"
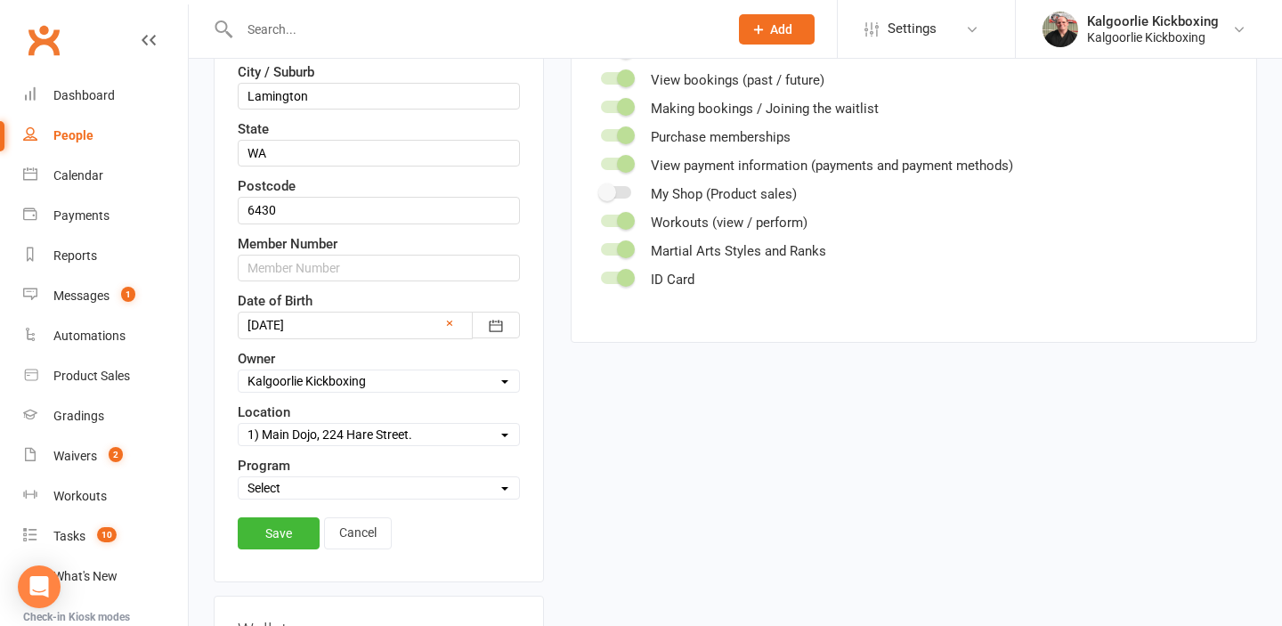
click at [239, 425] on select "Select Location 1) Main Dojo, 224 Hare Street. DT1 Edwards Park, Picadilly Stre…" at bounding box center [379, 435] width 281 height 20
click at [330, 489] on select "Select Martial Arts and Fitness Dog Training" at bounding box center [379, 488] width 281 height 20
select select "Martial Arts and Fitness"
click at [239, 478] on select "Select Martial Arts and Fitness Dog Training" at bounding box center [379, 488] width 281 height 20
click at [286, 525] on link "Save" at bounding box center [279, 533] width 82 height 32
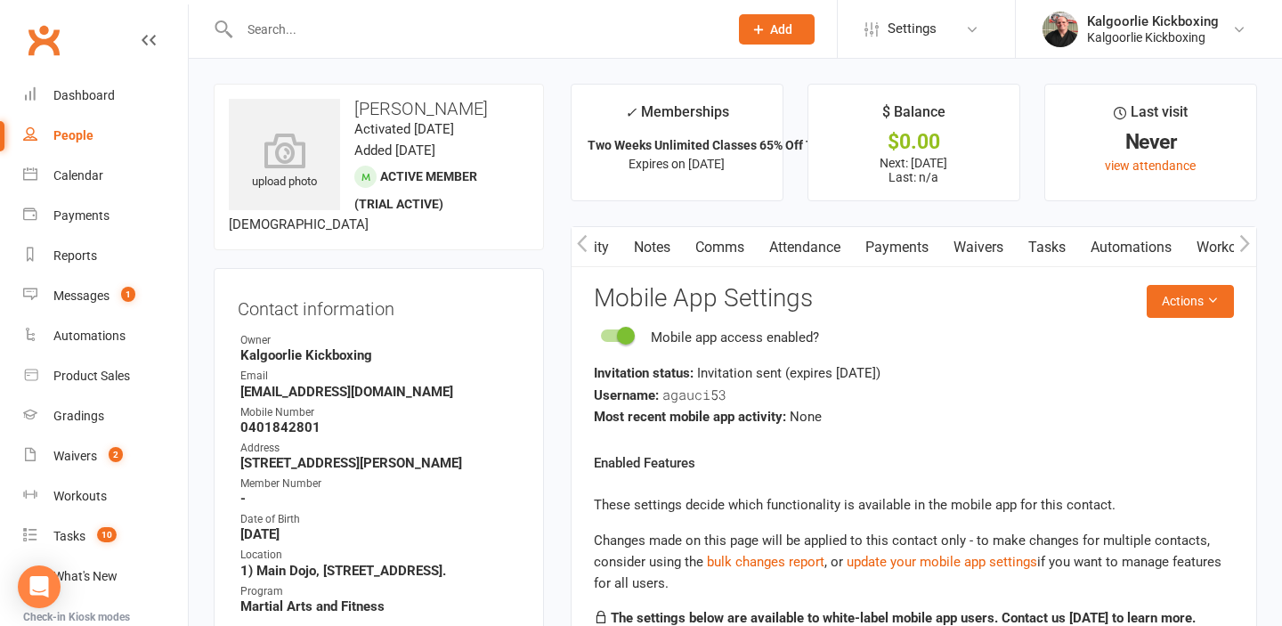
scroll to position [0, 0]
click at [826, 246] on link "Attendance" at bounding box center [826, 247] width 96 height 41
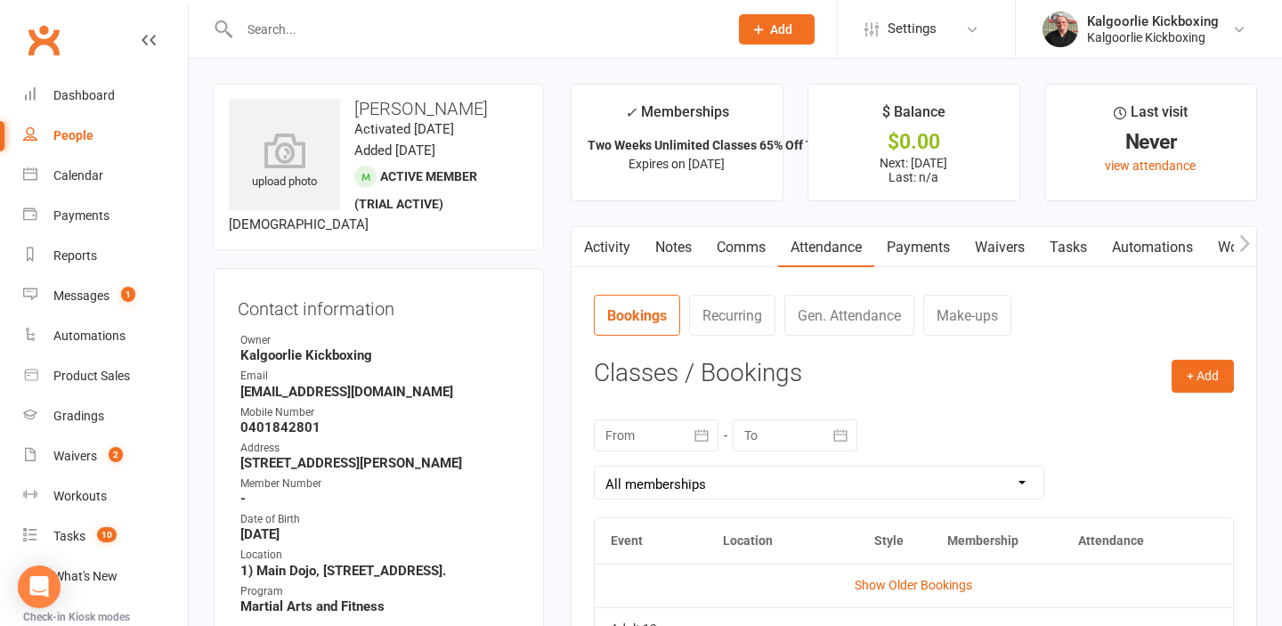
click at [907, 248] on link "Payments" at bounding box center [919, 247] width 88 height 41
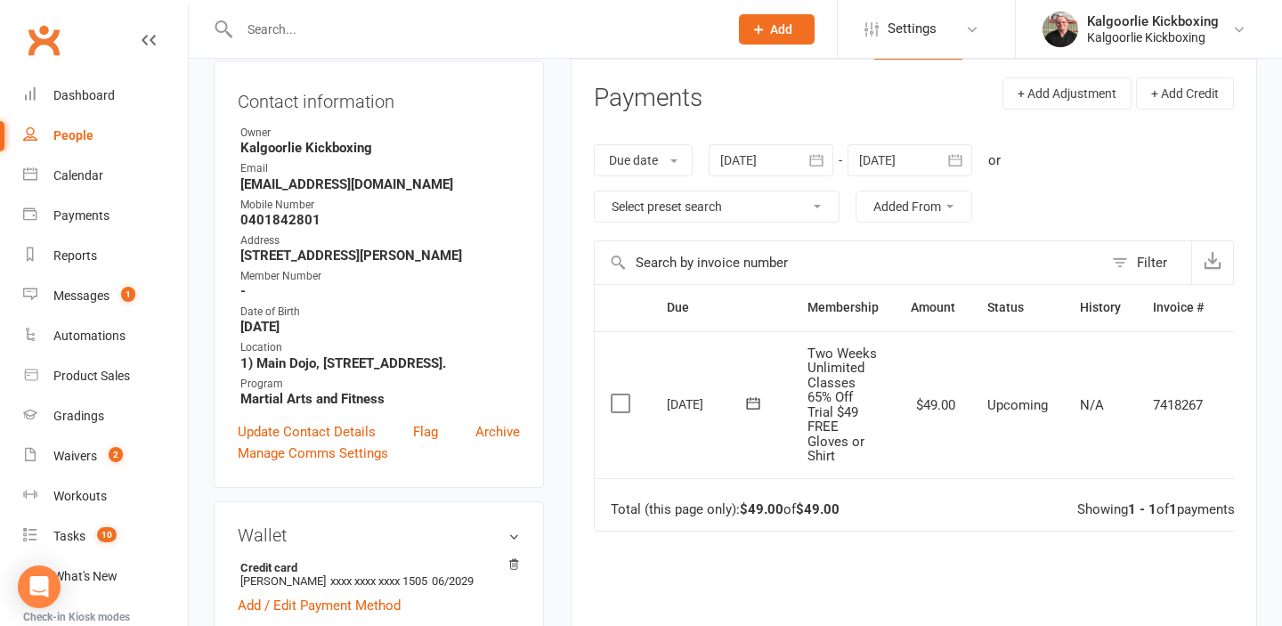
scroll to position [0, 39]
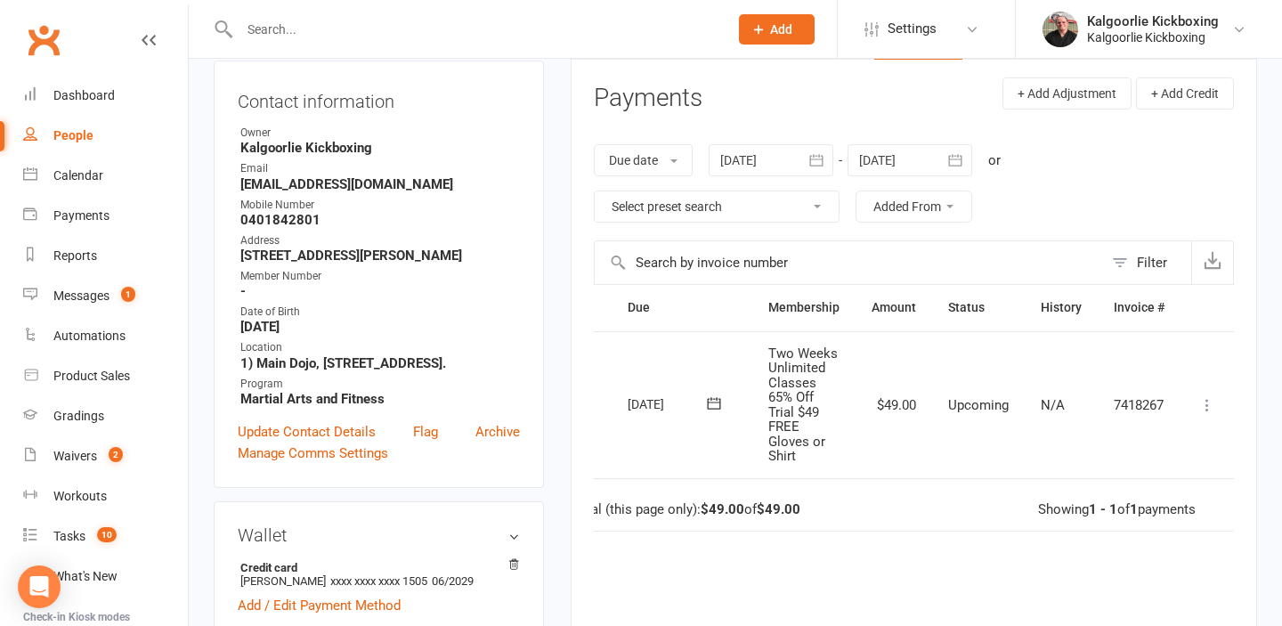
click at [1208, 403] on icon at bounding box center [1208, 405] width 18 height 18
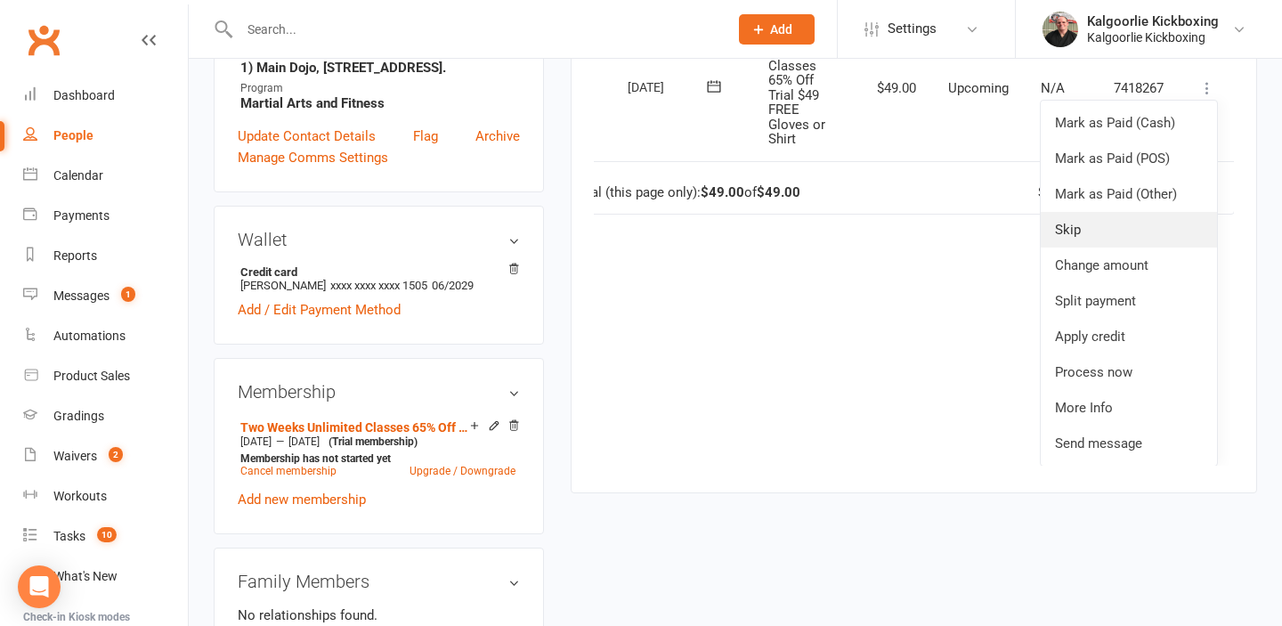
scroll to position [504, 0]
click at [1107, 378] on link "Process now" at bounding box center [1129, 372] width 176 height 36
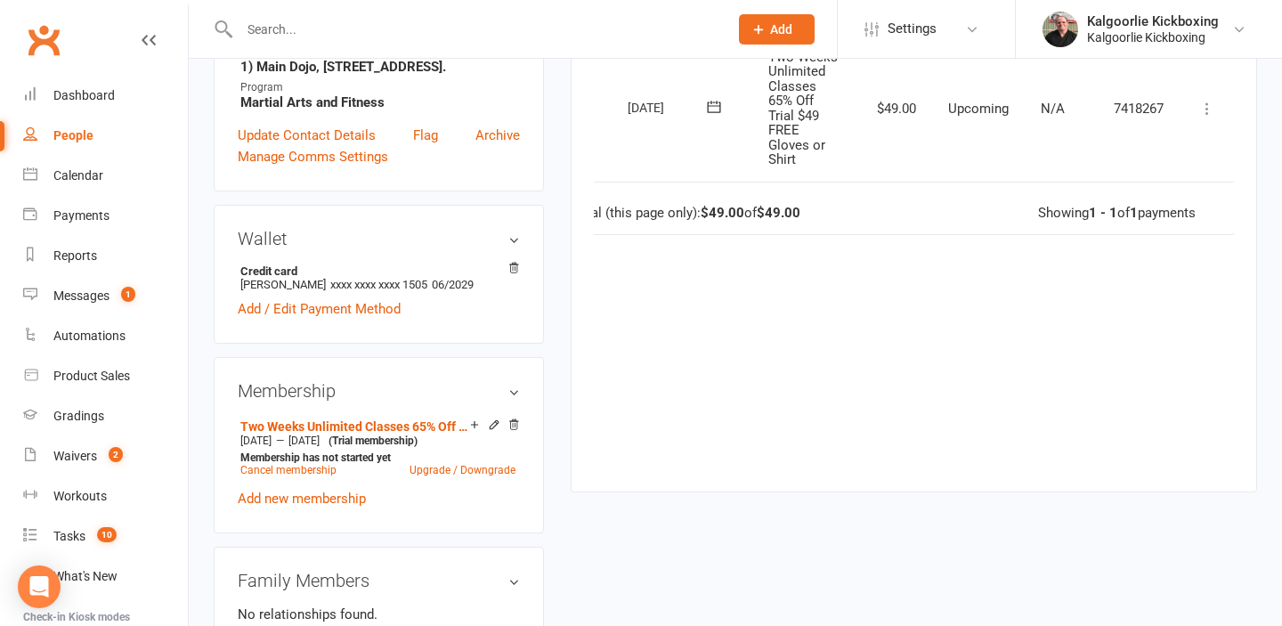
scroll to position [0, 39]
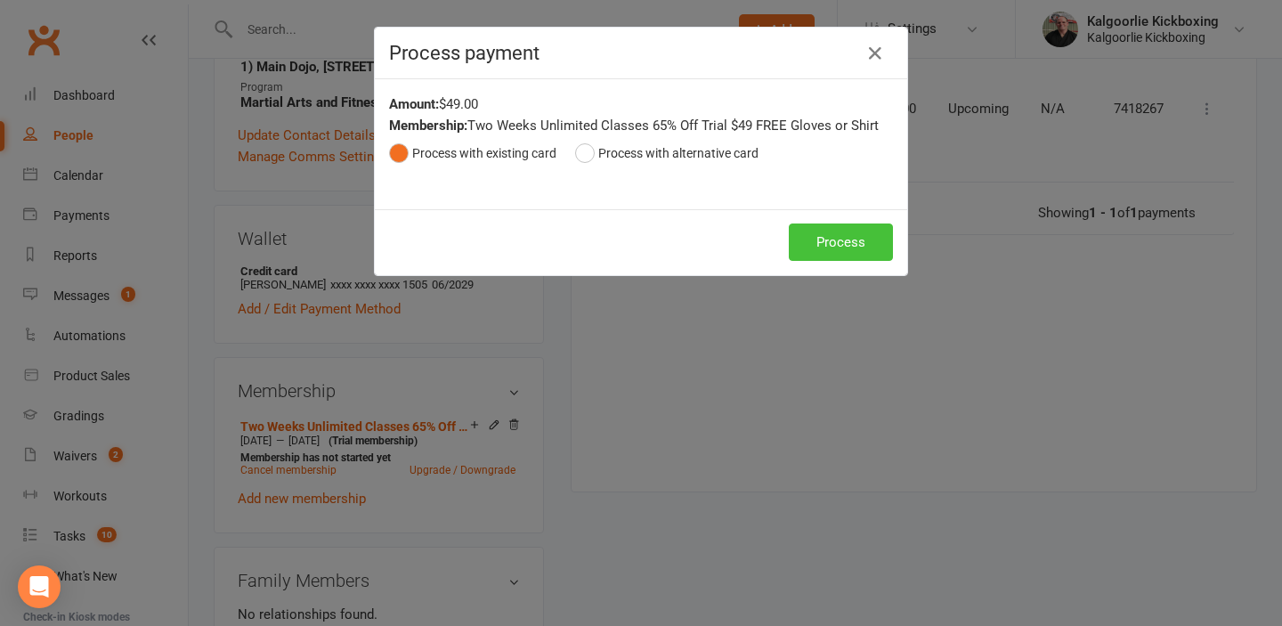
click at [842, 244] on button "Process" at bounding box center [841, 242] width 104 height 37
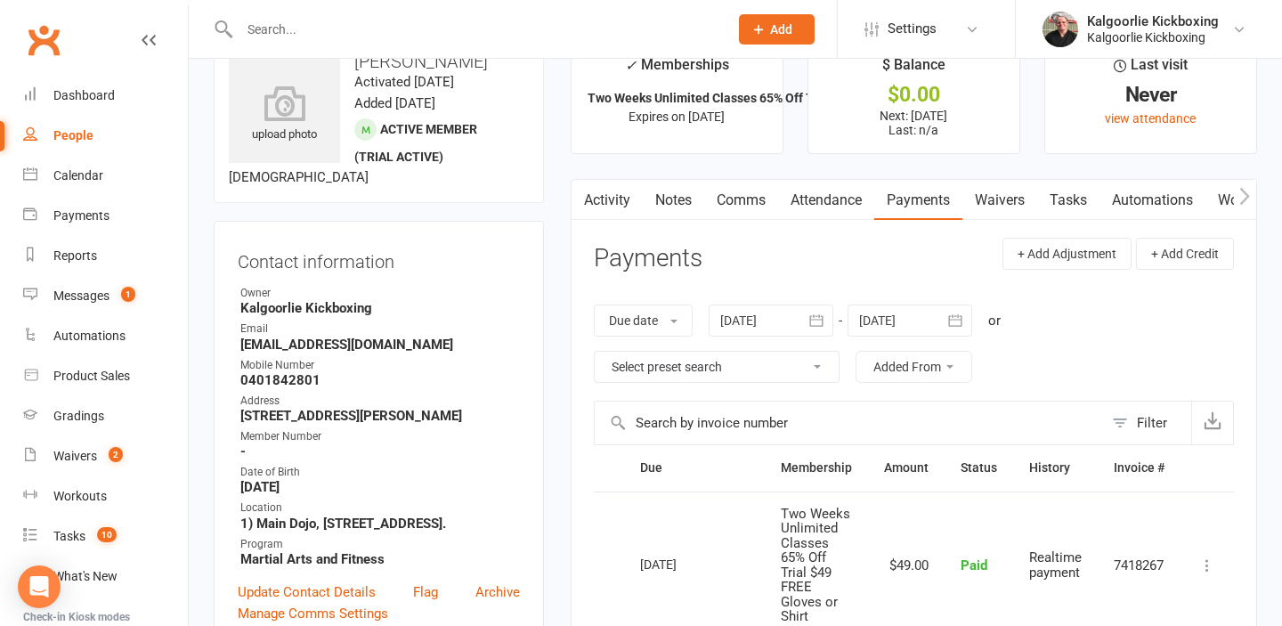
scroll to position [0, 0]
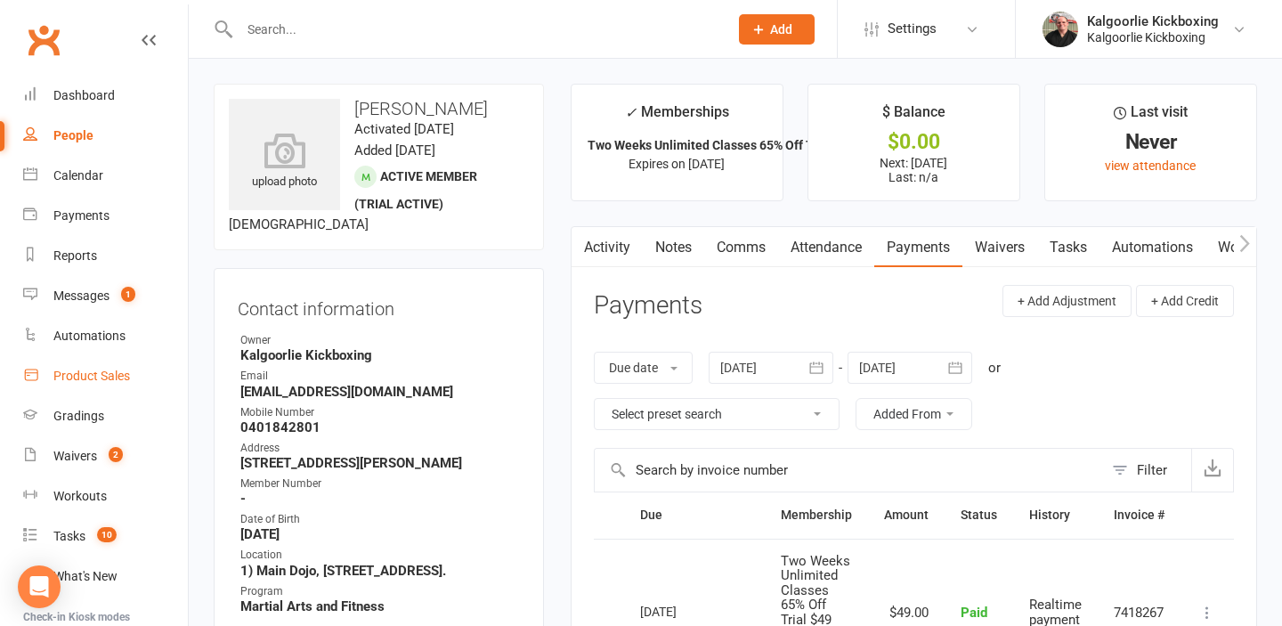
click at [107, 382] on div "Product Sales" at bounding box center [91, 376] width 77 height 14
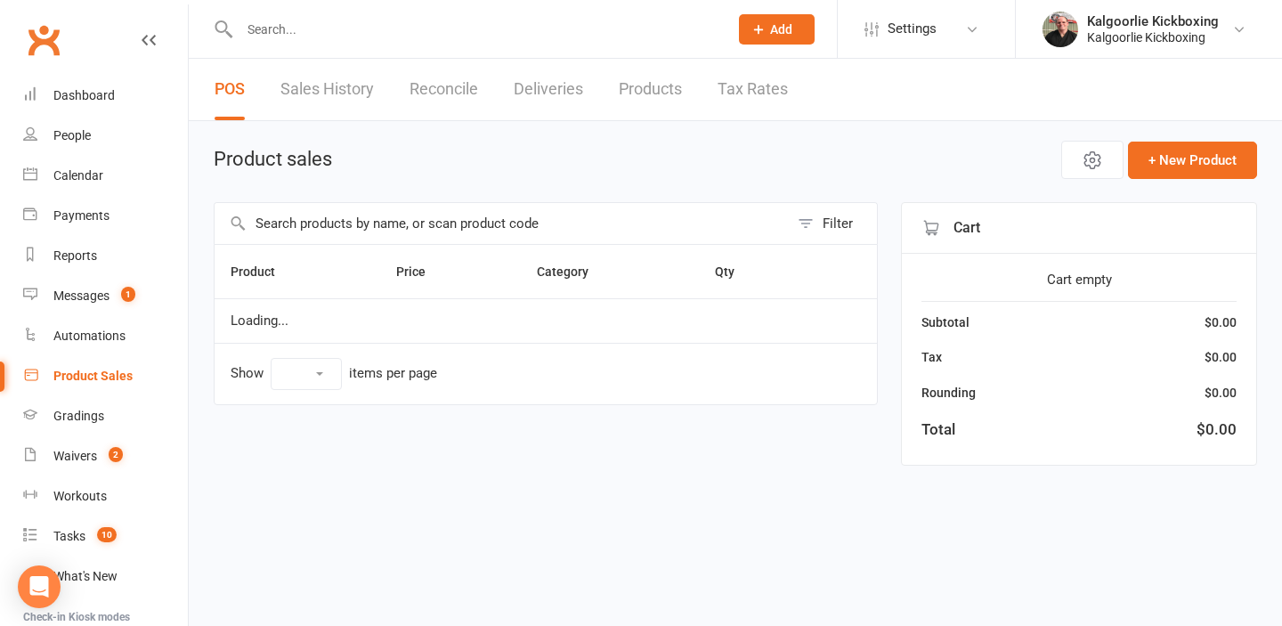
select select "10"
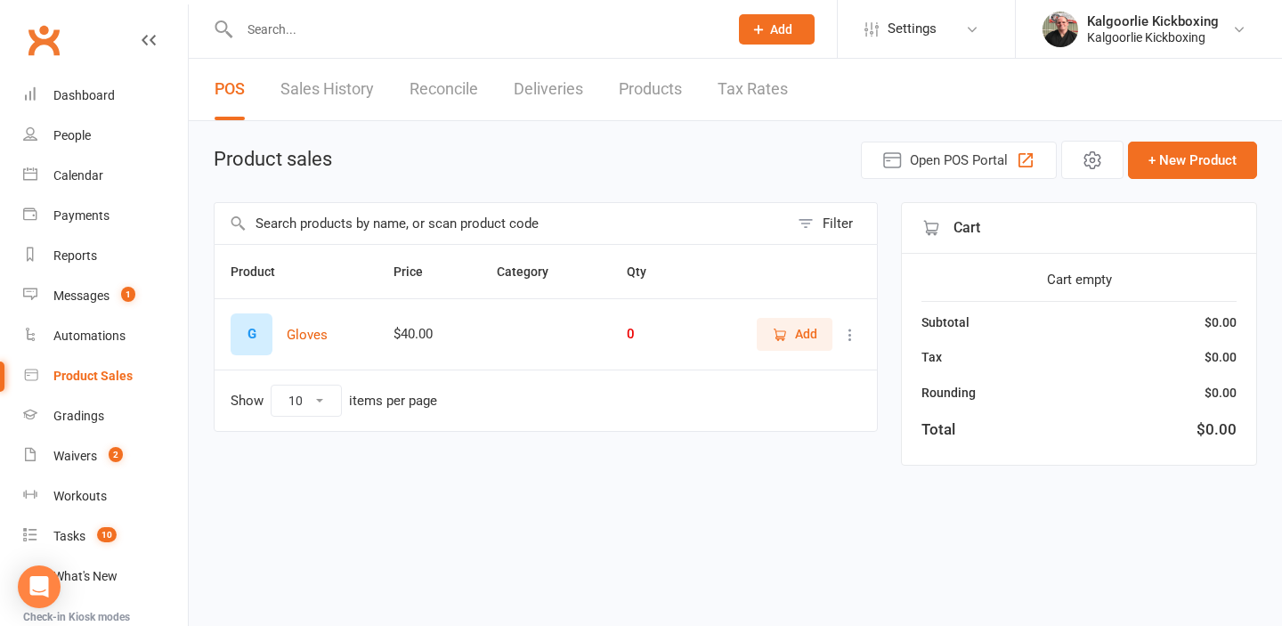
click at [464, 90] on link "Reconcile" at bounding box center [444, 89] width 69 height 61
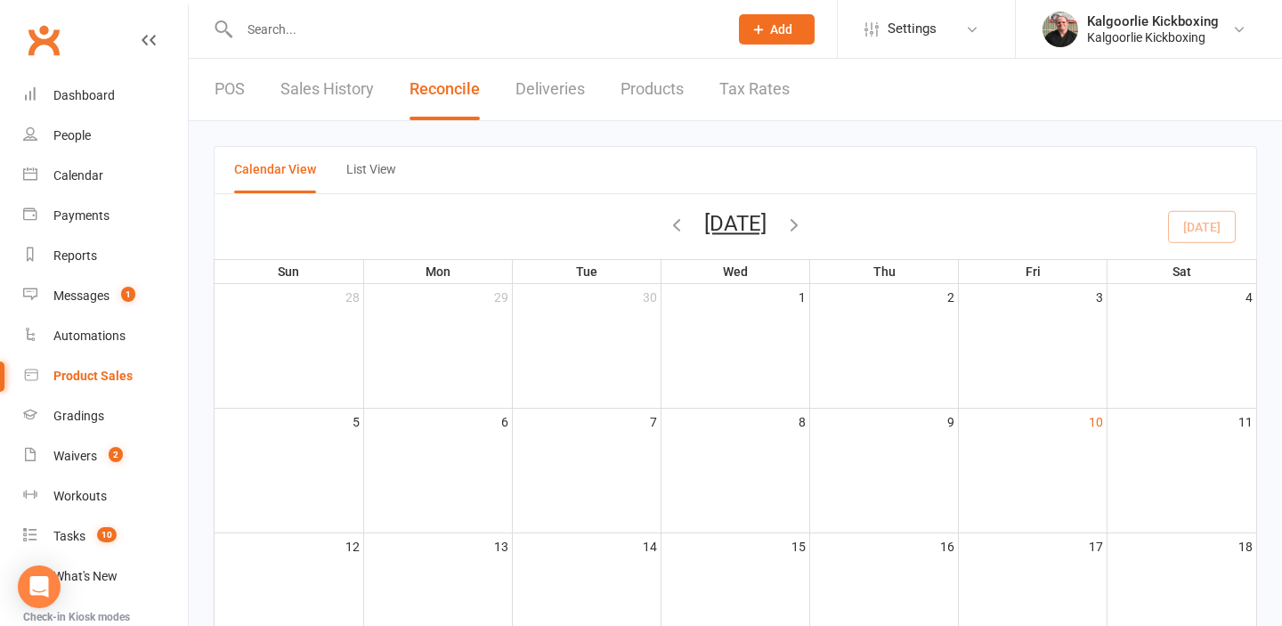
click at [535, 87] on link "Deliveries" at bounding box center [550, 89] width 69 height 61
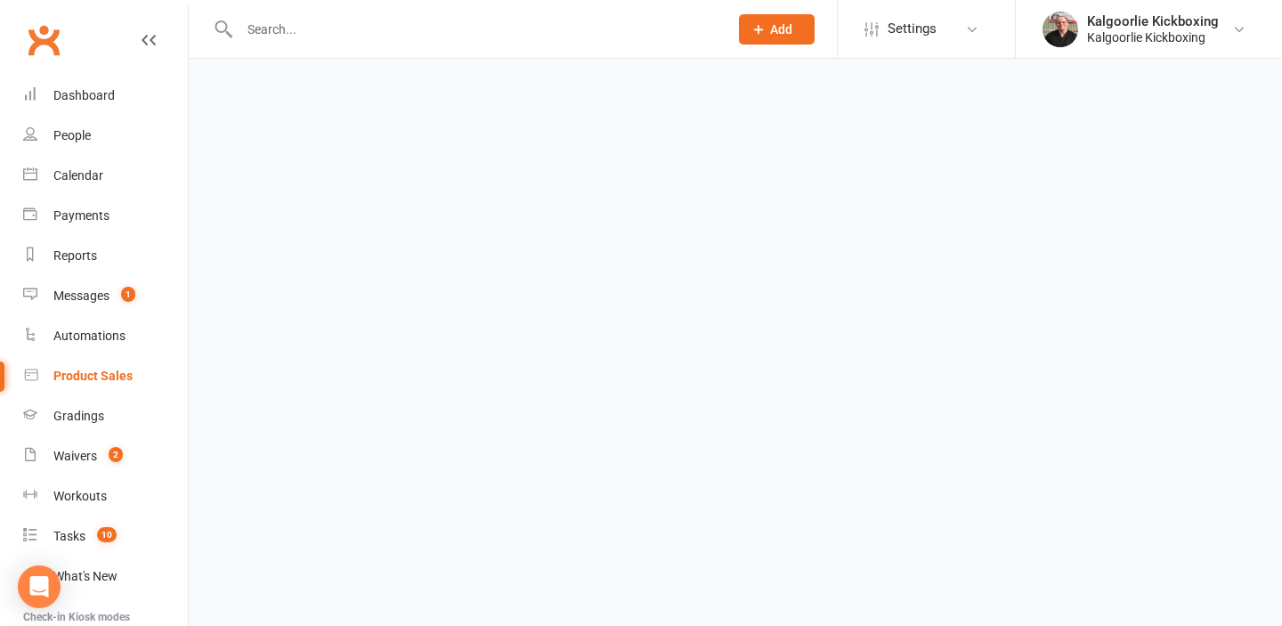
select select "any"
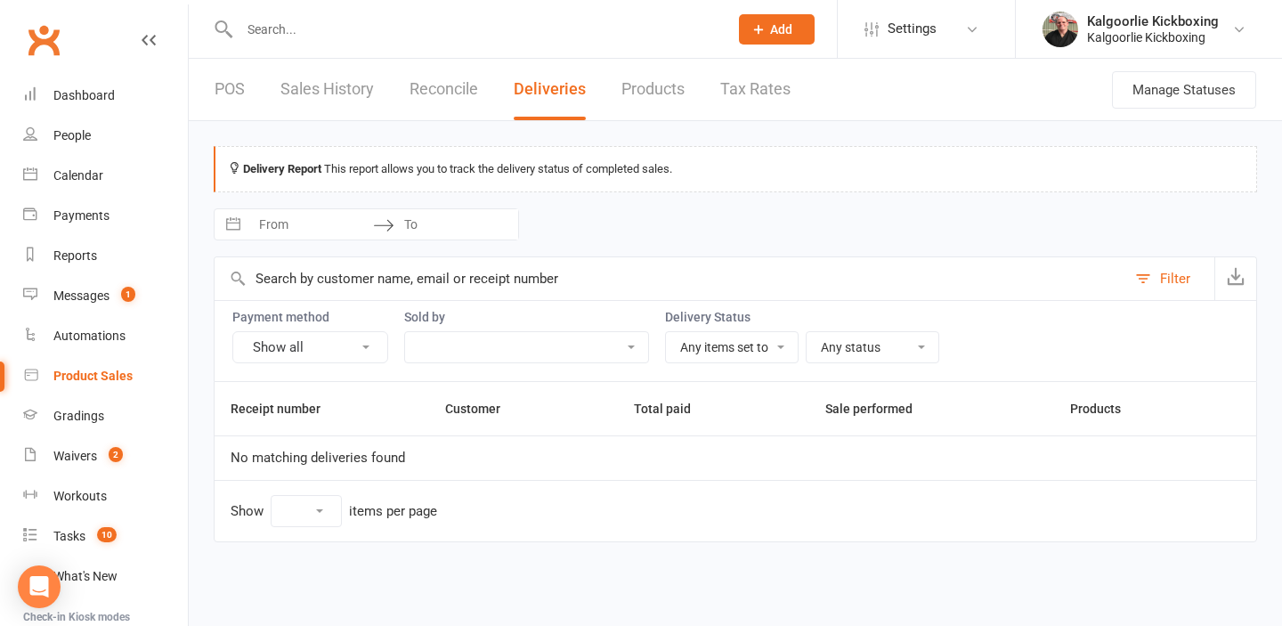
select select "25"
click at [646, 95] on link "Products" at bounding box center [653, 89] width 63 height 61
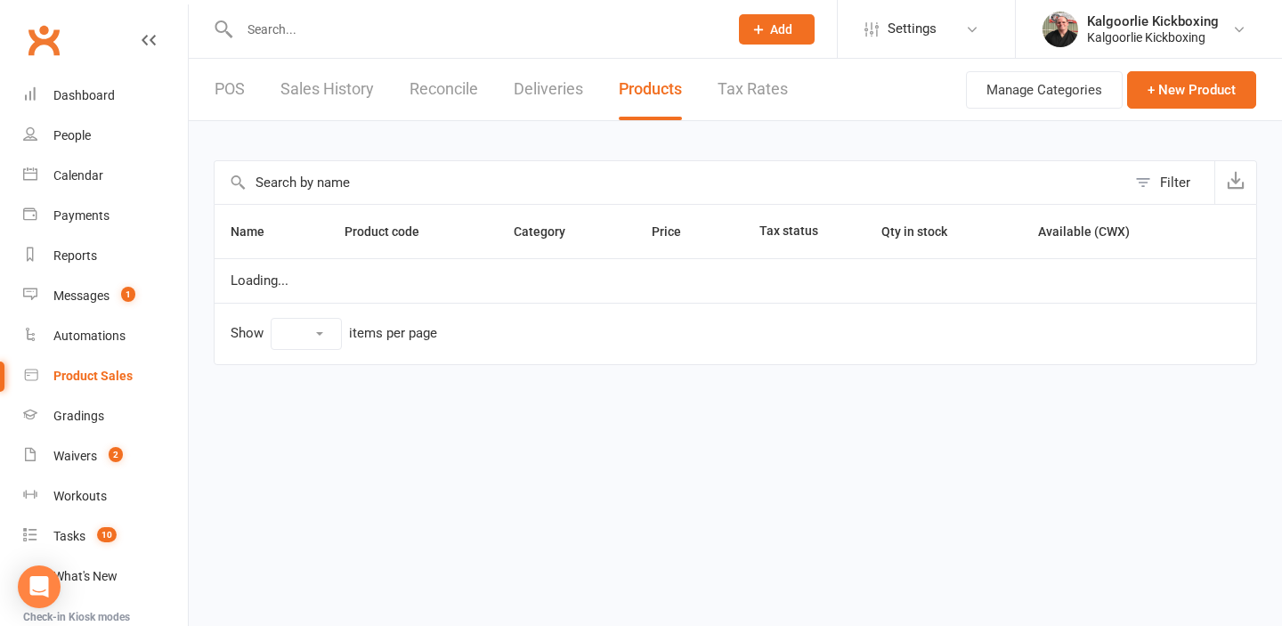
select select "10"
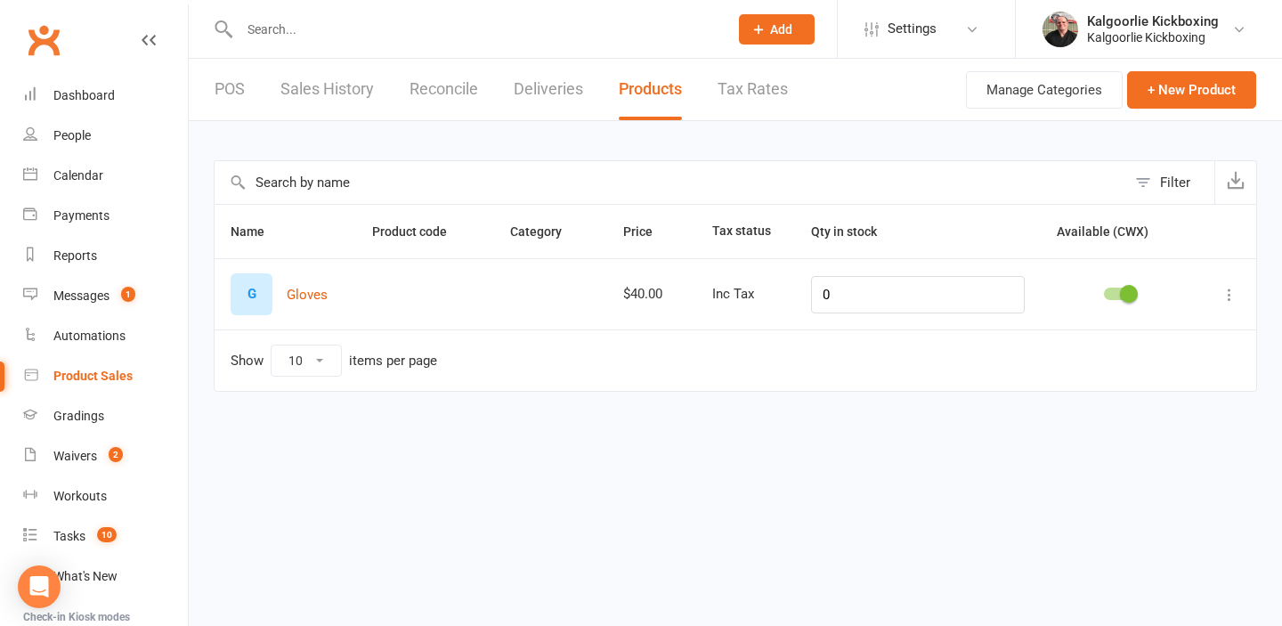
click at [313, 90] on link "Sales History" at bounding box center [328, 89] width 94 height 61
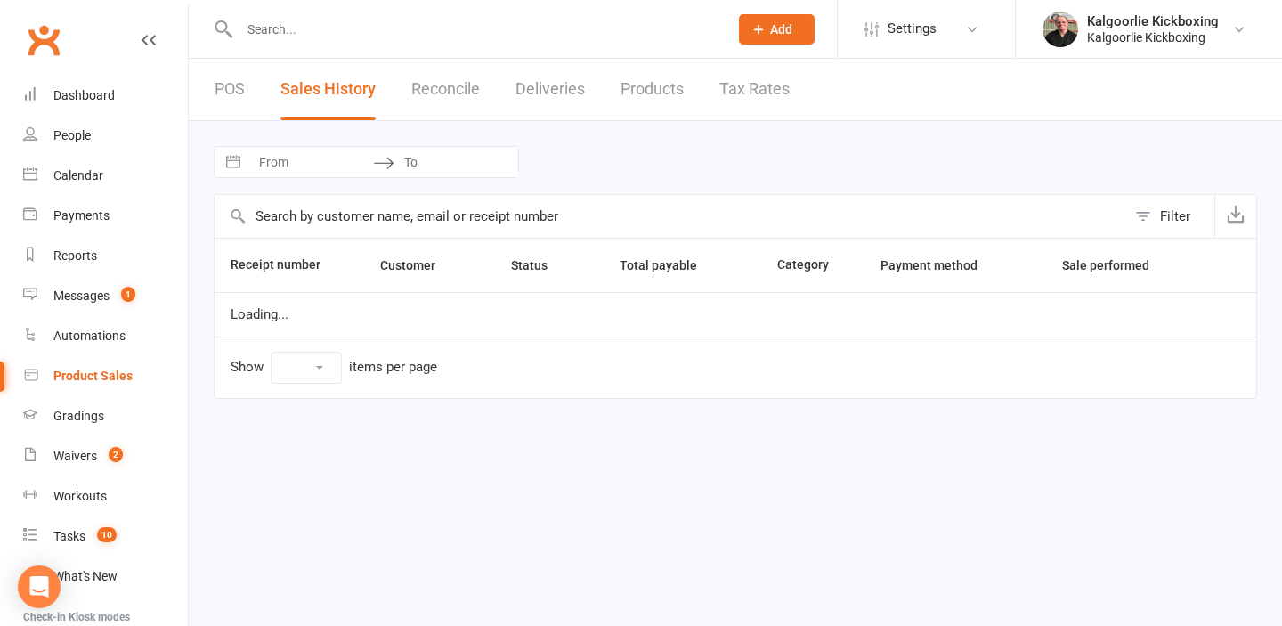
select select "25"
click at [528, 92] on link "Deliveries" at bounding box center [550, 89] width 69 height 61
select select "any"
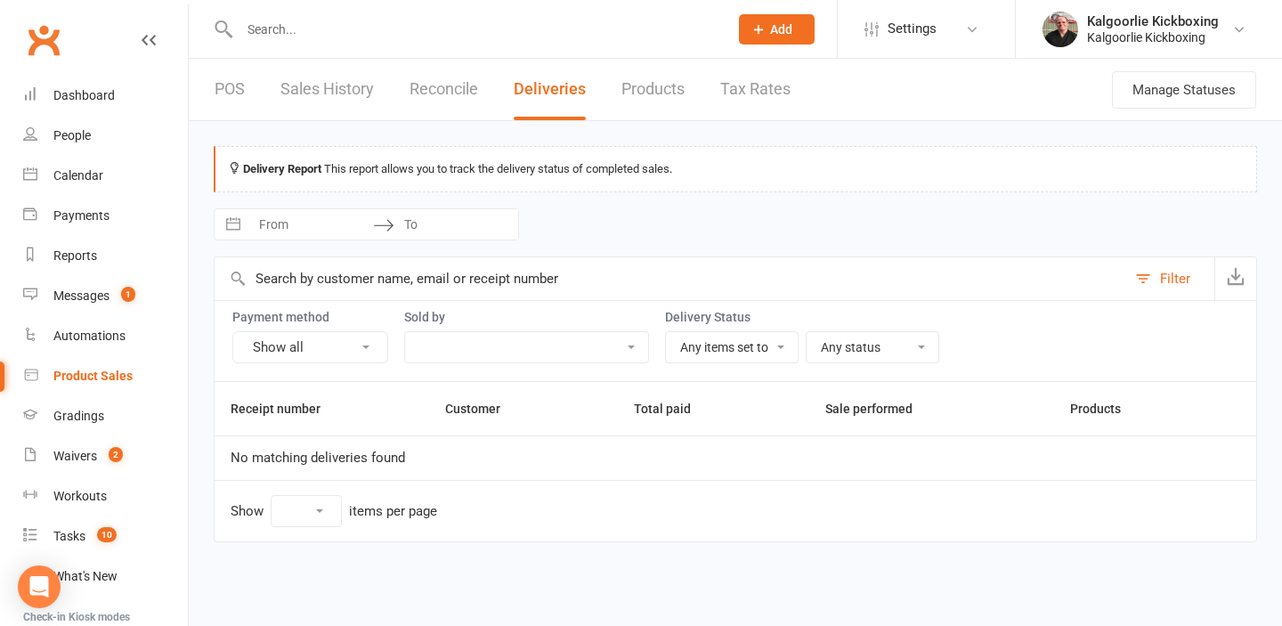
select select "25"
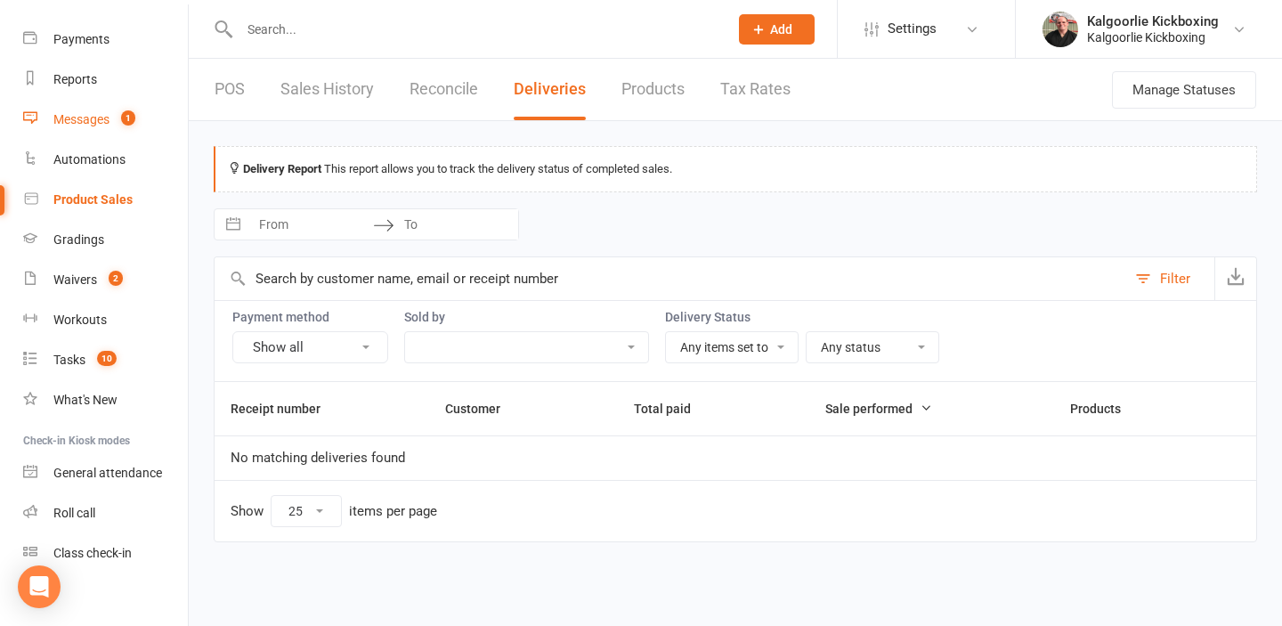
scroll to position [191, 0]
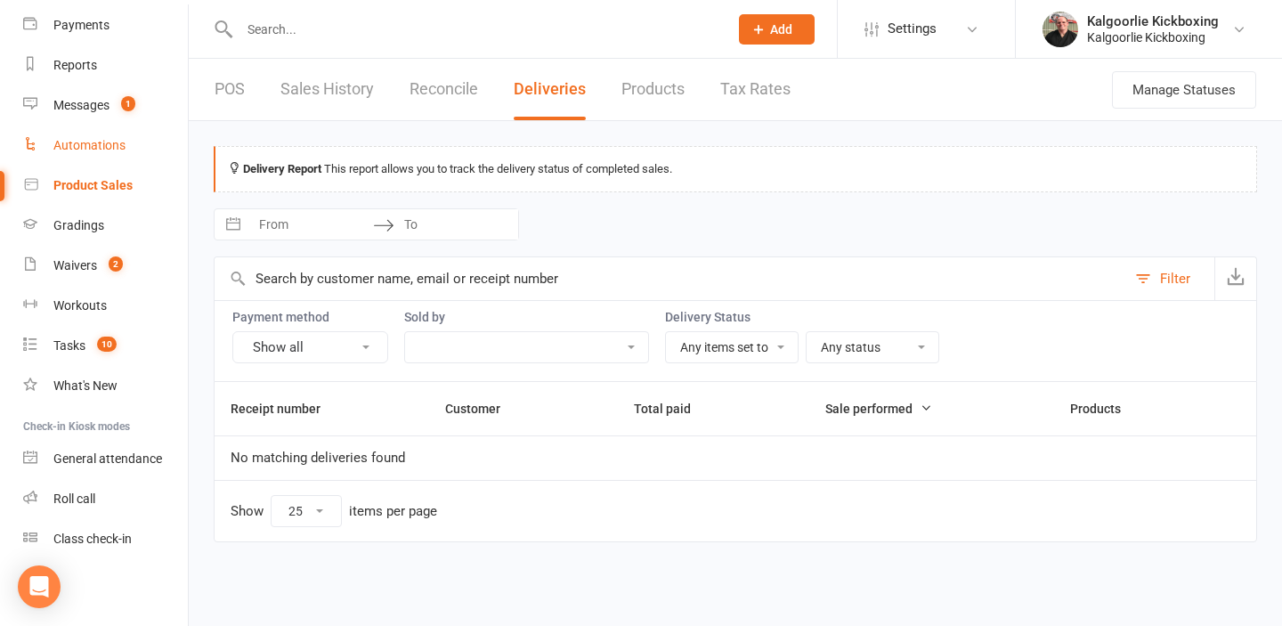
click at [127, 146] on link "Automations" at bounding box center [105, 146] width 165 height 40
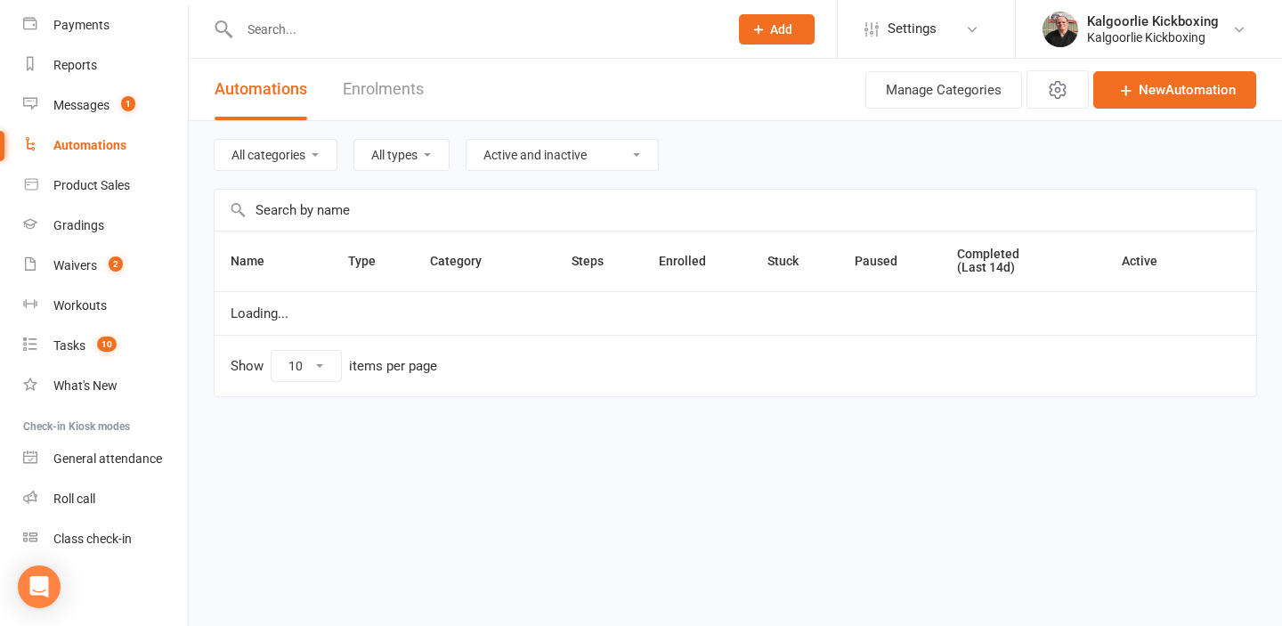
select select "100"
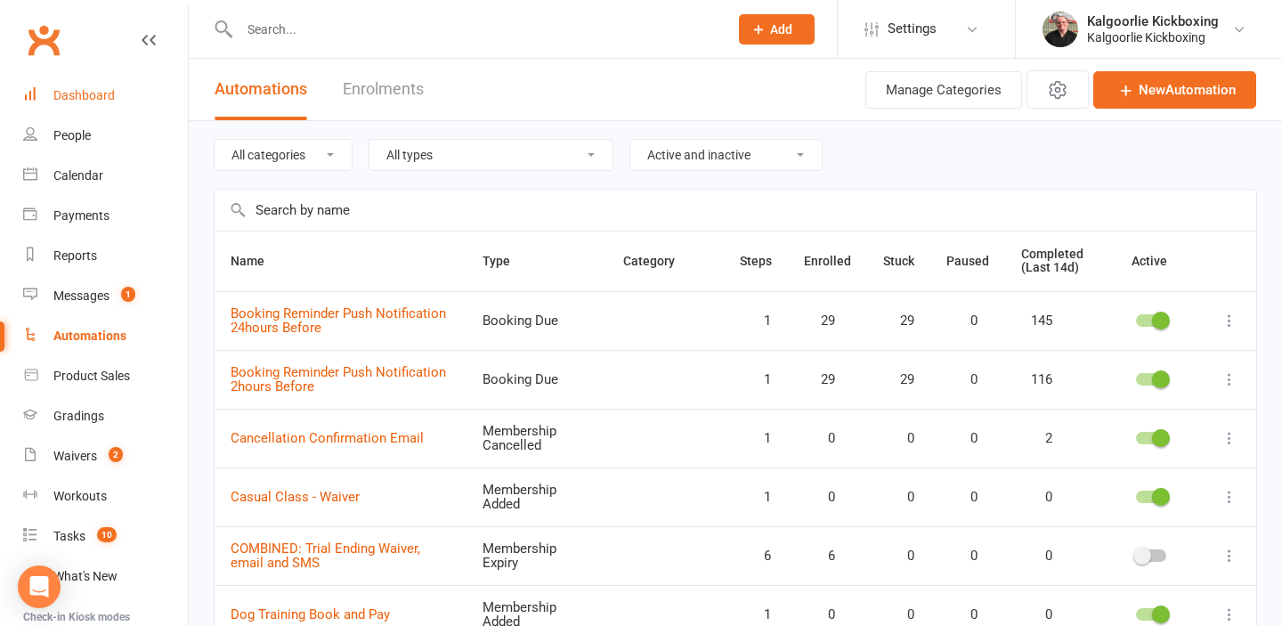
click at [108, 99] on div "Dashboard" at bounding box center [83, 95] width 61 height 14
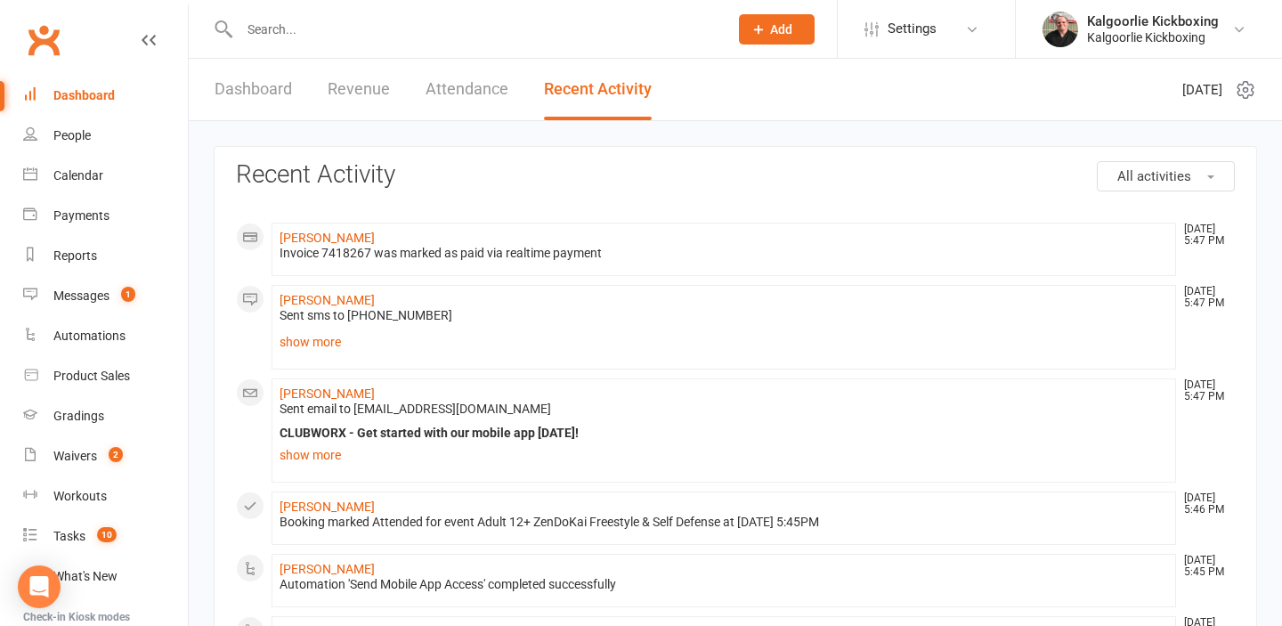
click at [368, 89] on link "Revenue" at bounding box center [359, 89] width 62 height 61
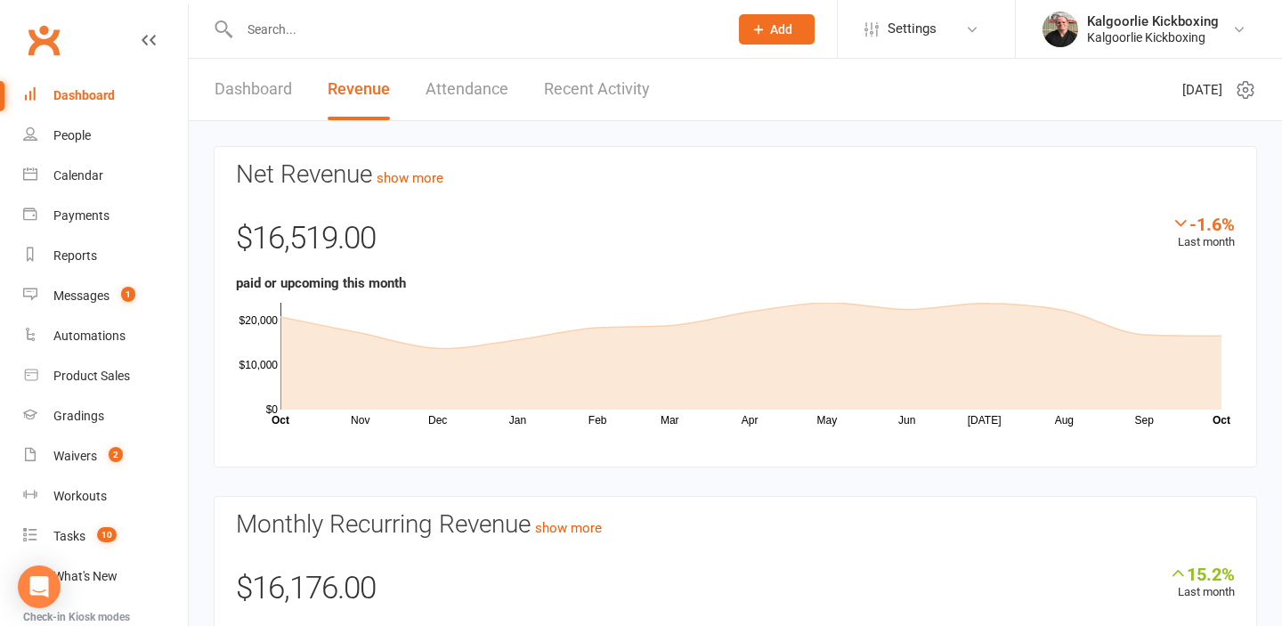
select select "100"
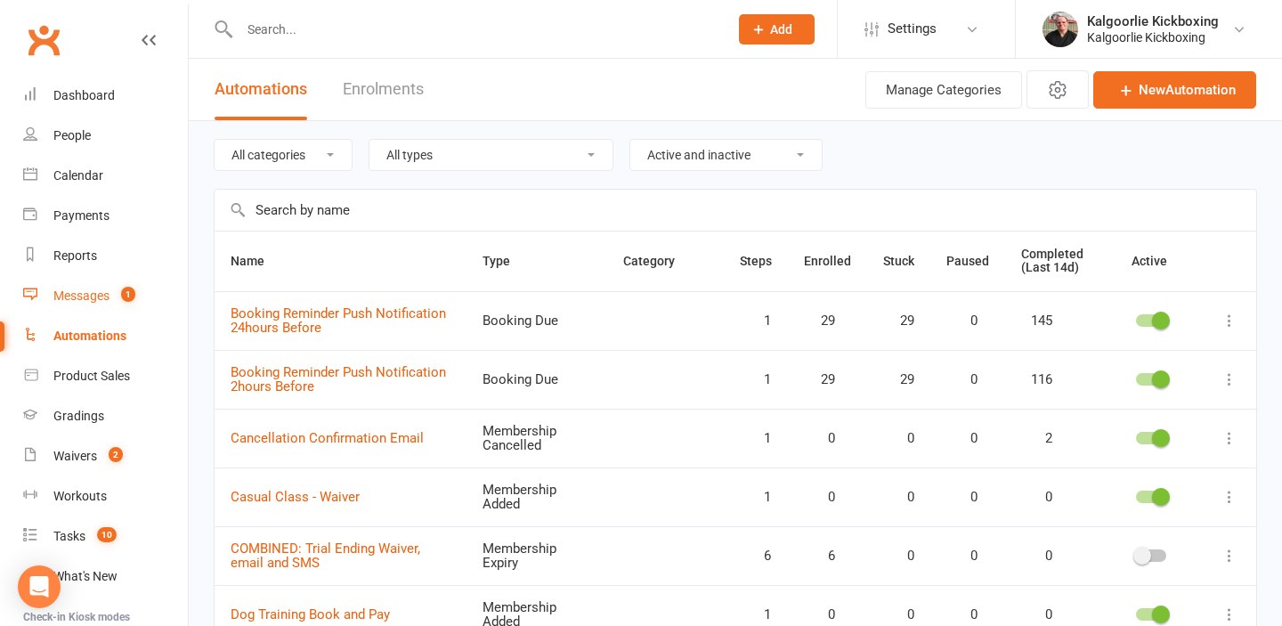
click at [87, 295] on div "Messages" at bounding box center [81, 296] width 56 height 14
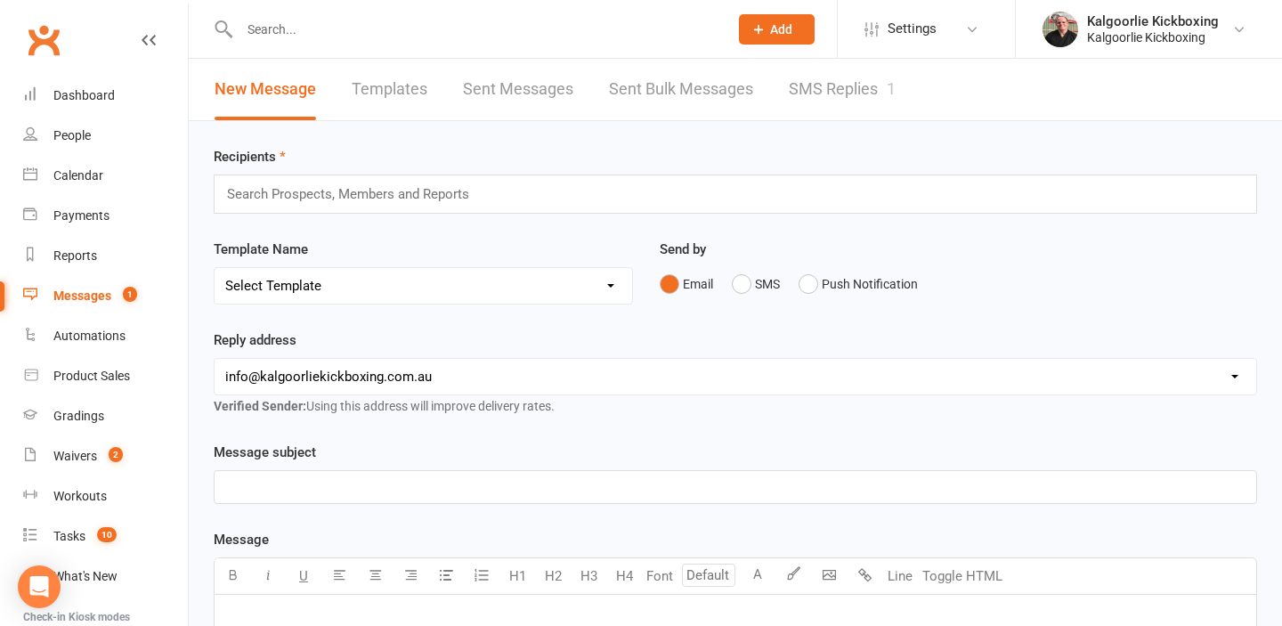
click at [833, 94] on link "SMS Replies 1" at bounding box center [842, 89] width 107 height 61
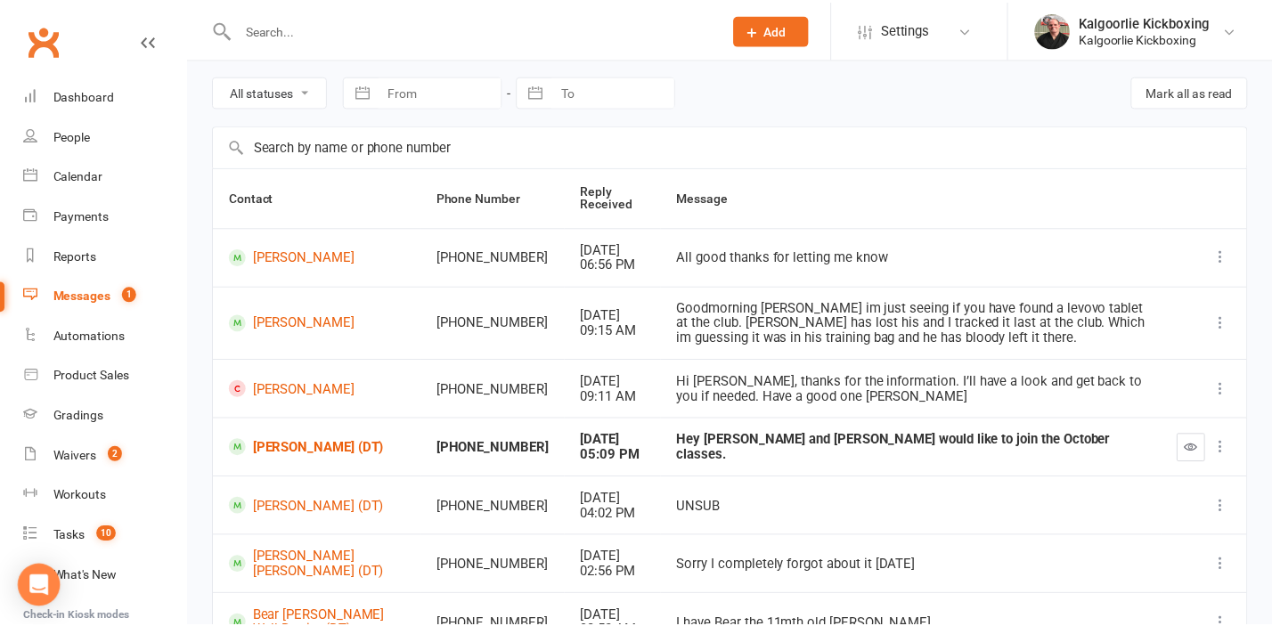
scroll to position [75, 0]
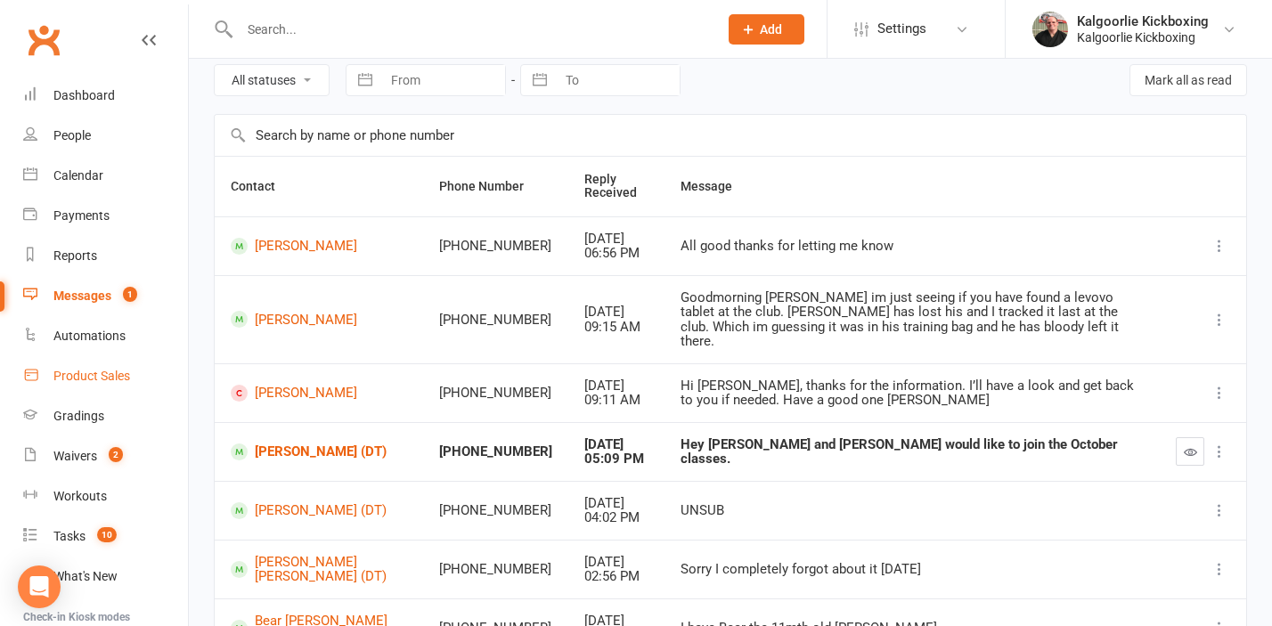
click at [111, 378] on div "Product Sales" at bounding box center [91, 376] width 77 height 14
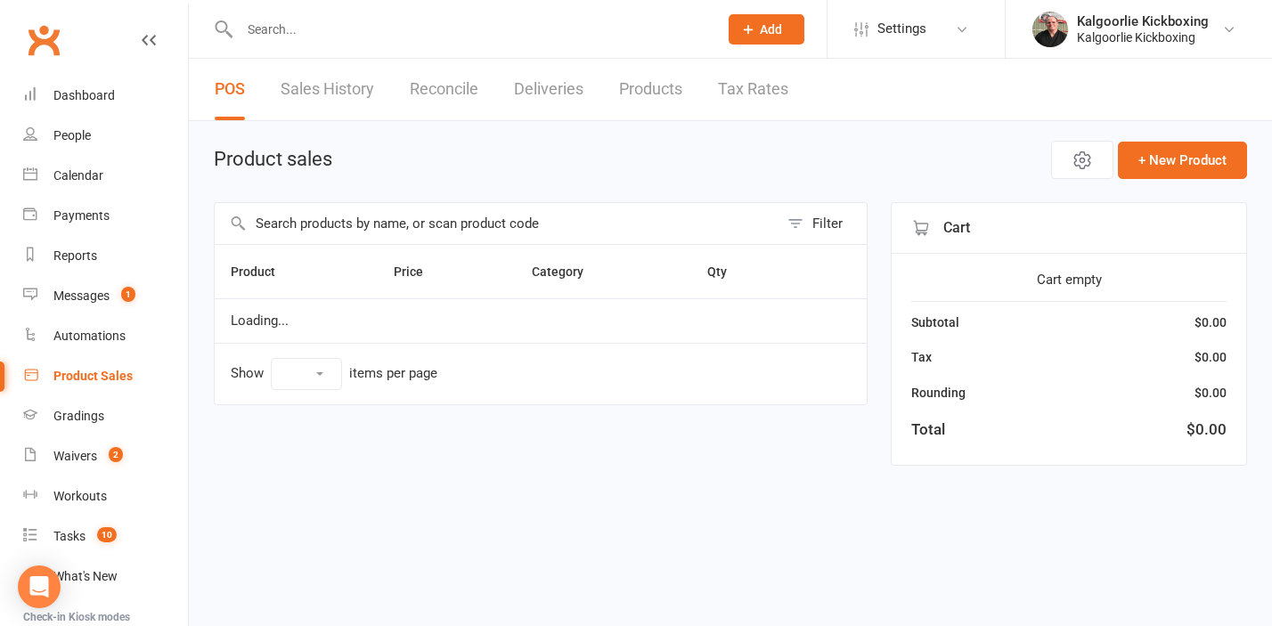
select select "10"
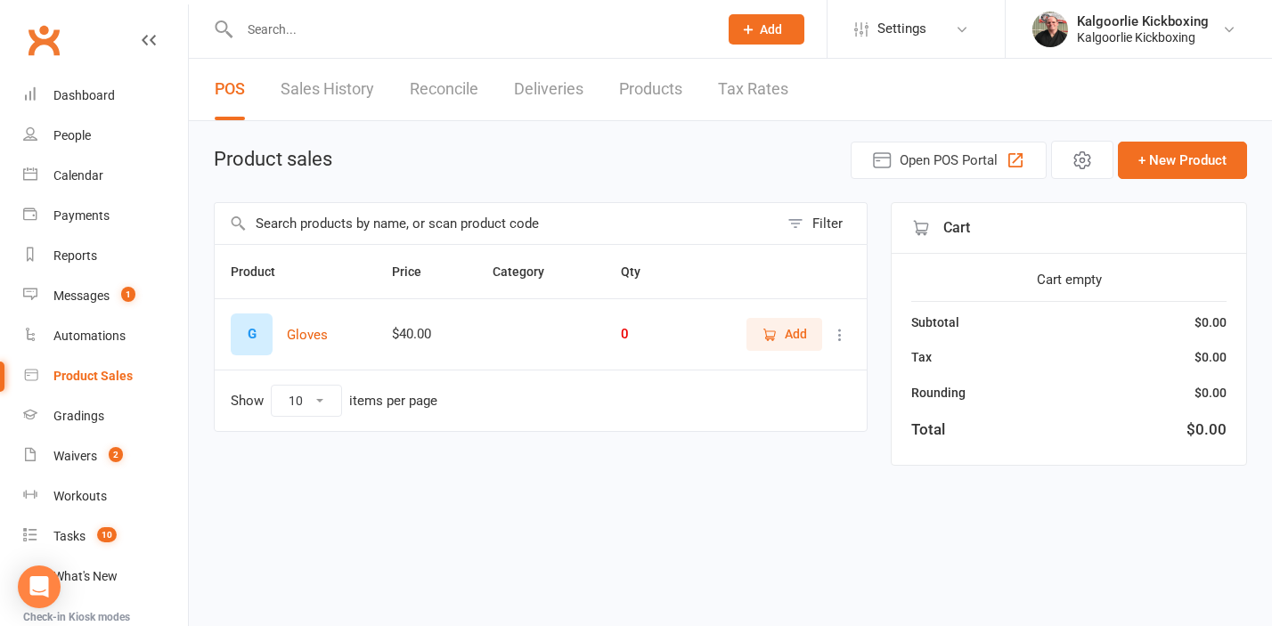
click at [344, 85] on link "Sales History" at bounding box center [328, 89] width 94 height 61
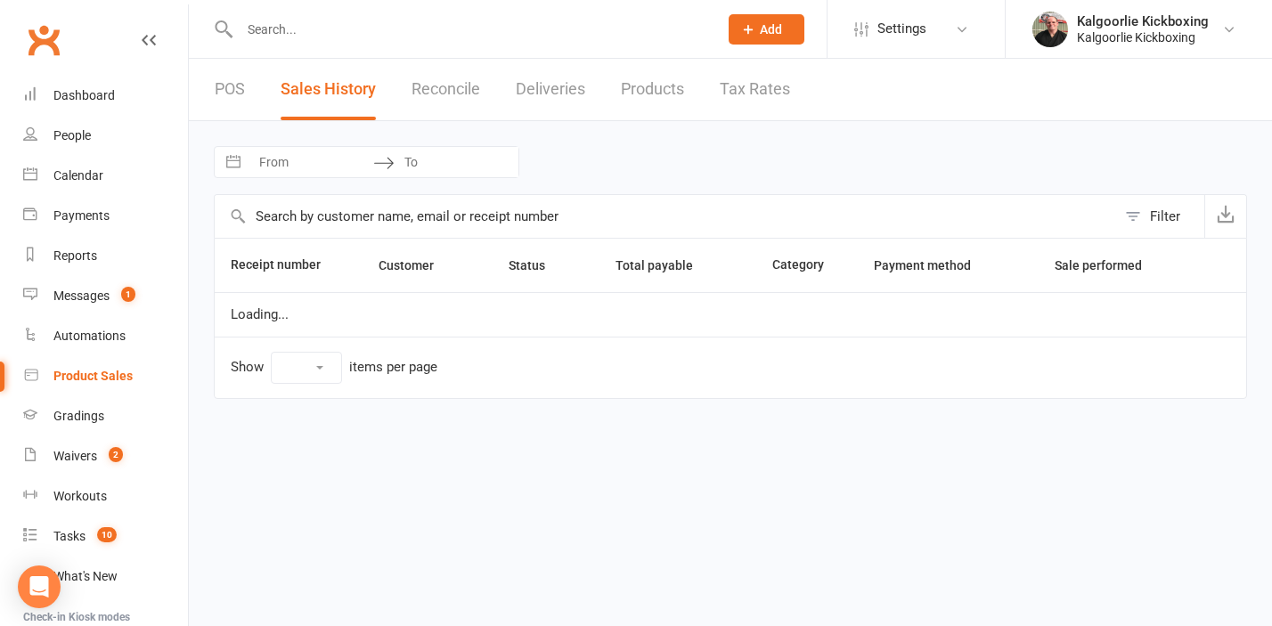
select select "25"
click at [444, 88] on link "Reconcile" at bounding box center [445, 89] width 69 height 61
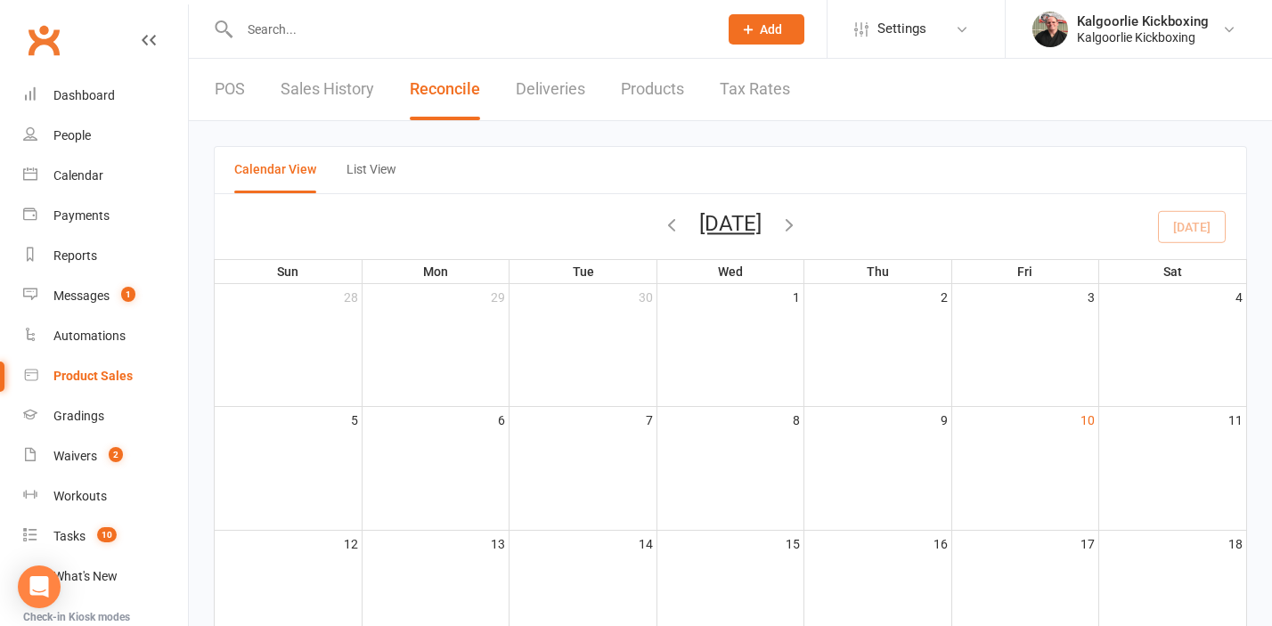
click at [545, 95] on link "Deliveries" at bounding box center [550, 89] width 69 height 61
select select "any"
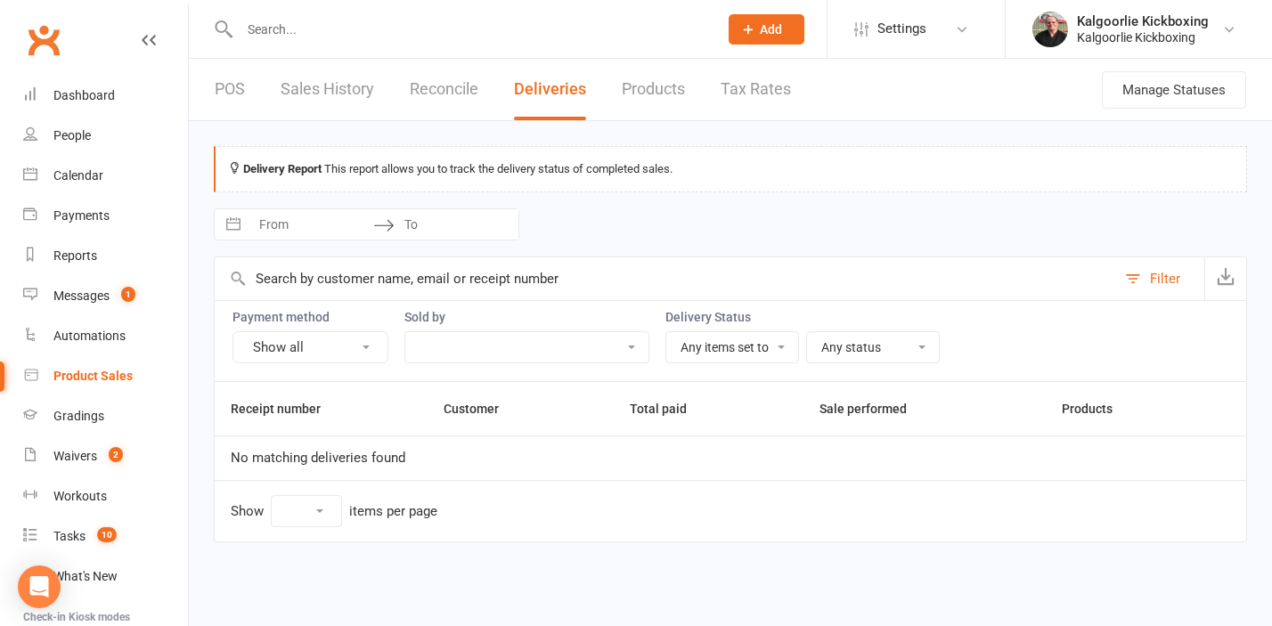
select select "25"
click at [639, 85] on link "Products" at bounding box center [653, 89] width 63 height 61
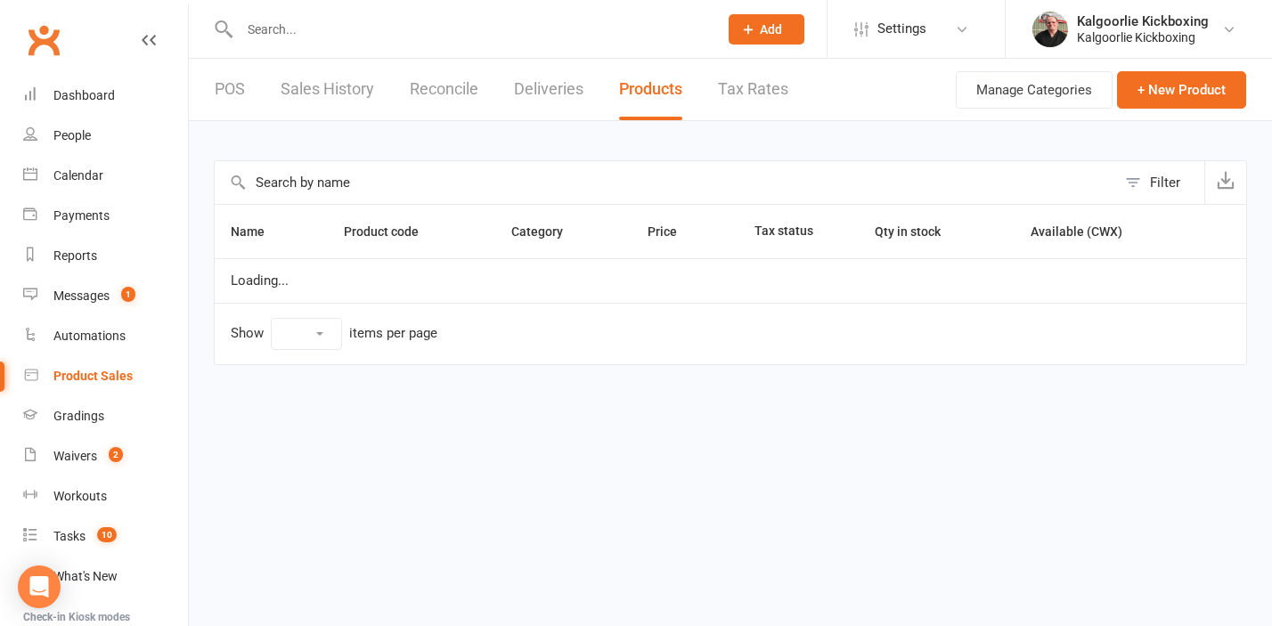
select select "10"
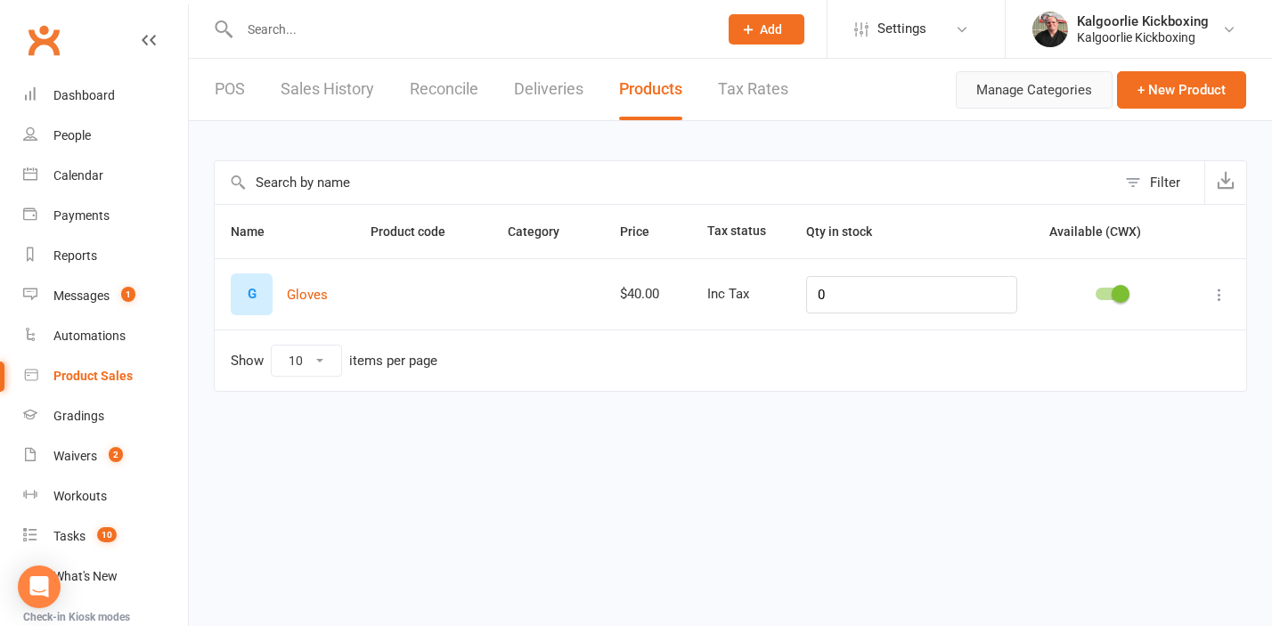
click at [989, 94] on button "Manage Categories" at bounding box center [1034, 89] width 157 height 37
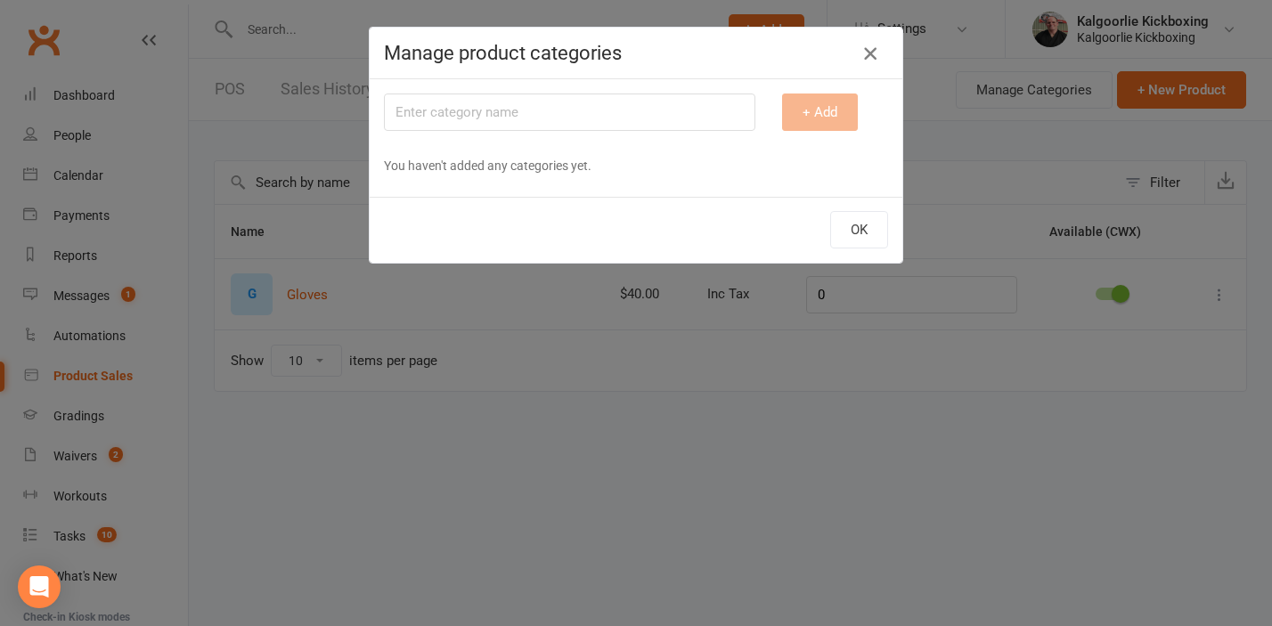
click at [869, 52] on icon "button" at bounding box center [869, 53] width 21 height 21
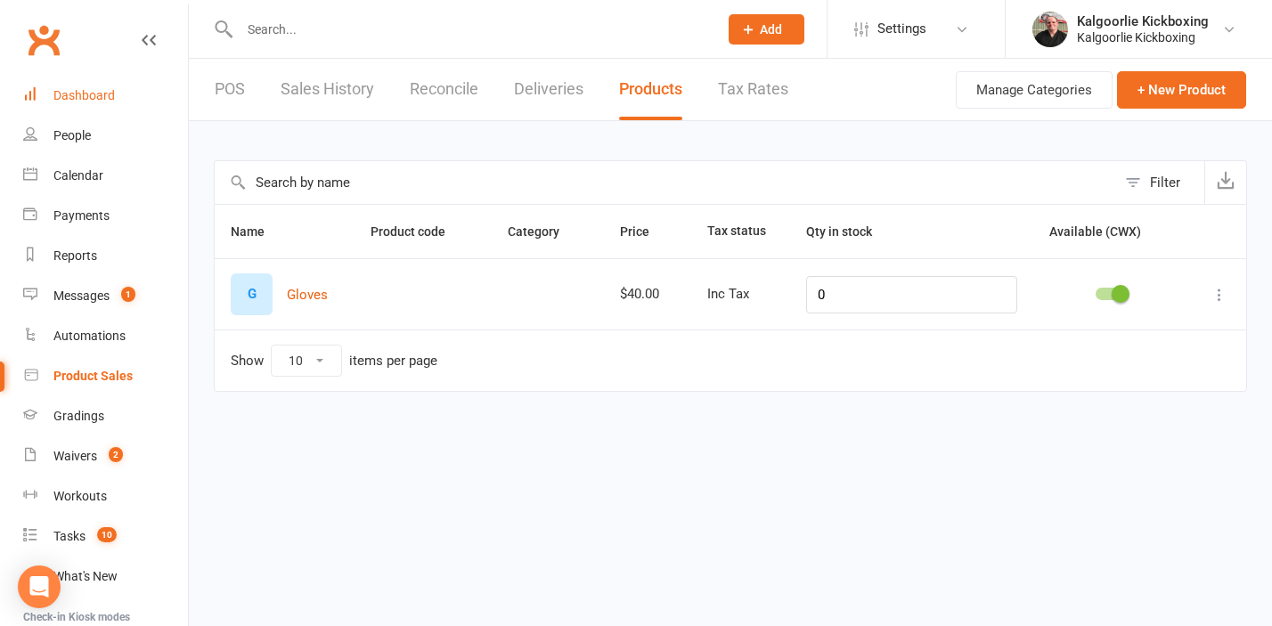
click at [84, 94] on div "Dashboard" at bounding box center [83, 95] width 61 height 14
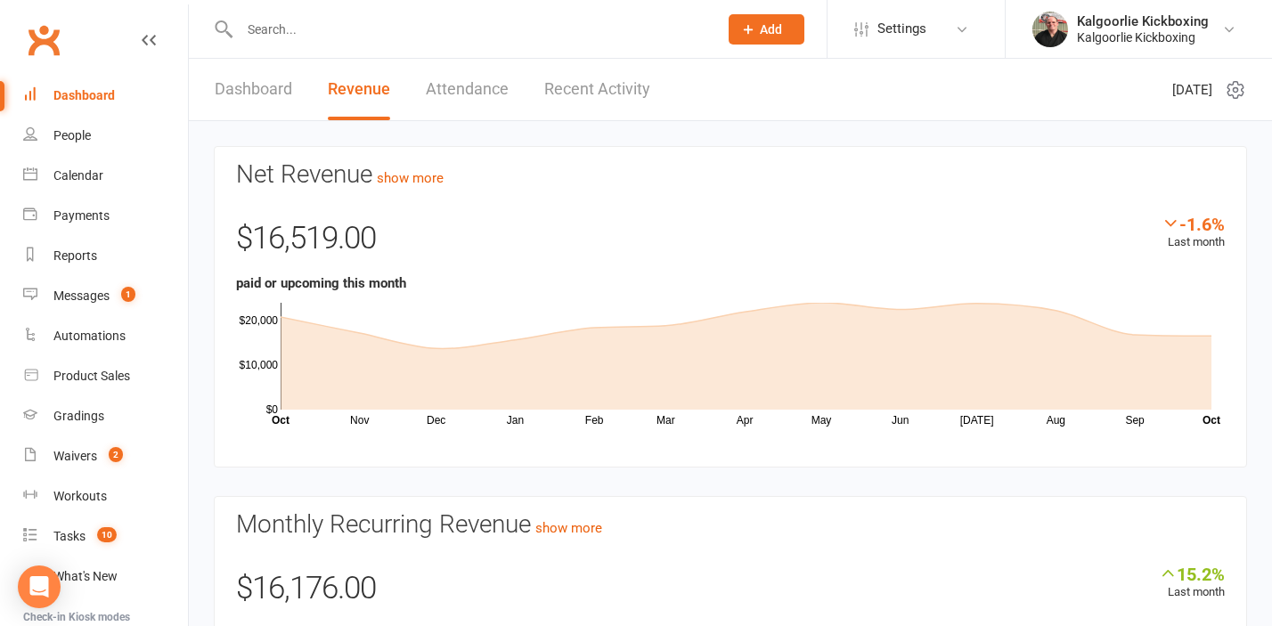
click at [254, 88] on link "Dashboard" at bounding box center [253, 89] width 77 height 61
